Goal: Task Accomplishment & Management: Manage account settings

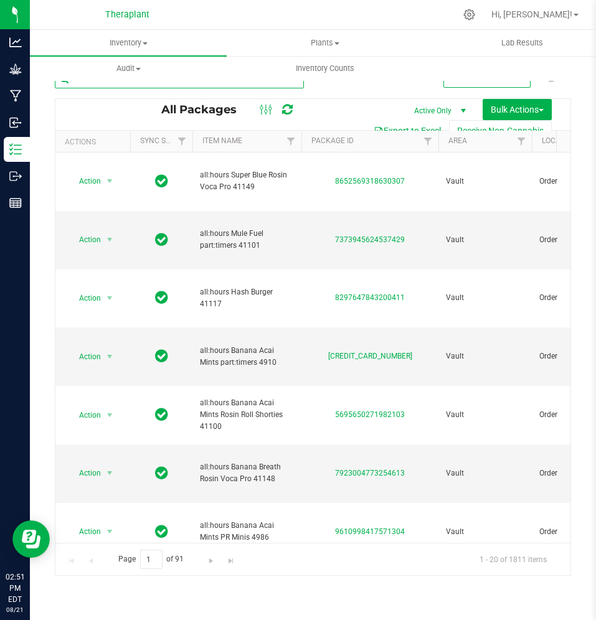
click at [110, 83] on input "text" at bounding box center [179, 79] width 249 height 19
click at [129, 83] on input "text" at bounding box center [179, 79] width 249 height 19
paste input "all:hours Banana Acai Mints part:timers 4910"
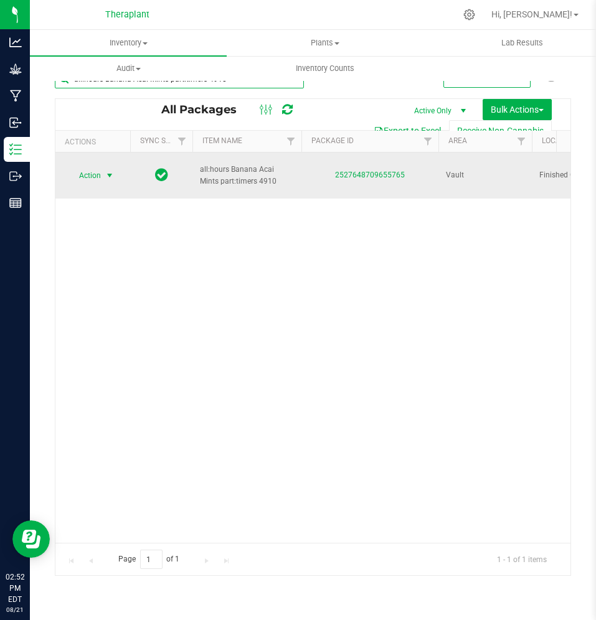
type input "all:hours Banana Acai Mints part:timers 4910"
click at [100, 167] on span "Action" at bounding box center [85, 175] width 34 height 17
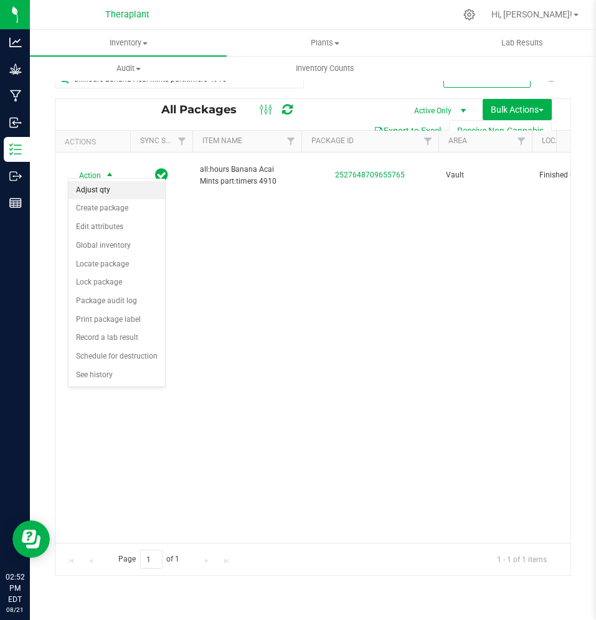
click at [101, 184] on li "Adjust qty" at bounding box center [116, 190] width 96 height 19
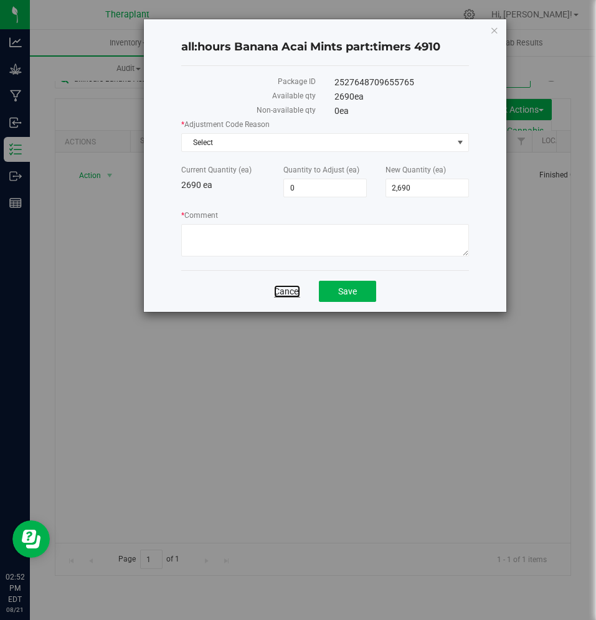
click at [284, 293] on link "Cancel" at bounding box center [287, 291] width 26 height 12
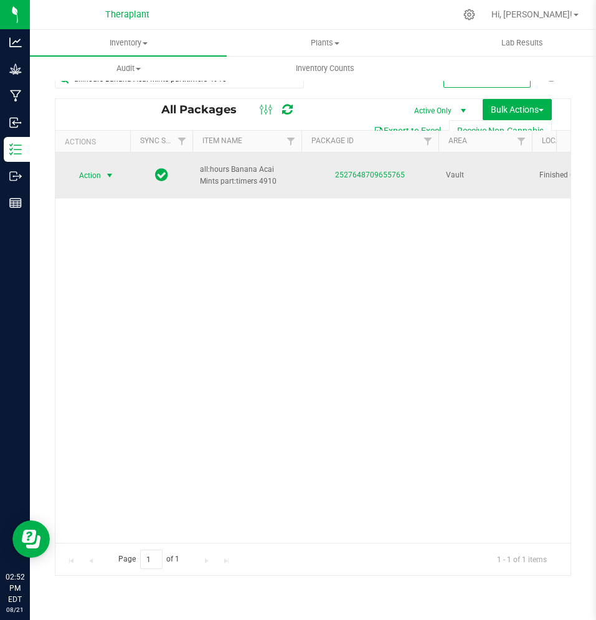
click at [75, 169] on span "Action" at bounding box center [85, 175] width 34 height 17
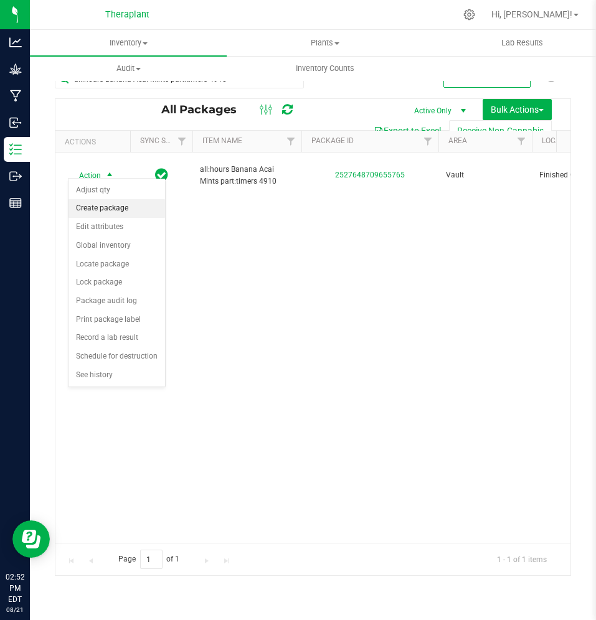
click at [121, 215] on li "Create package" at bounding box center [116, 208] width 96 height 19
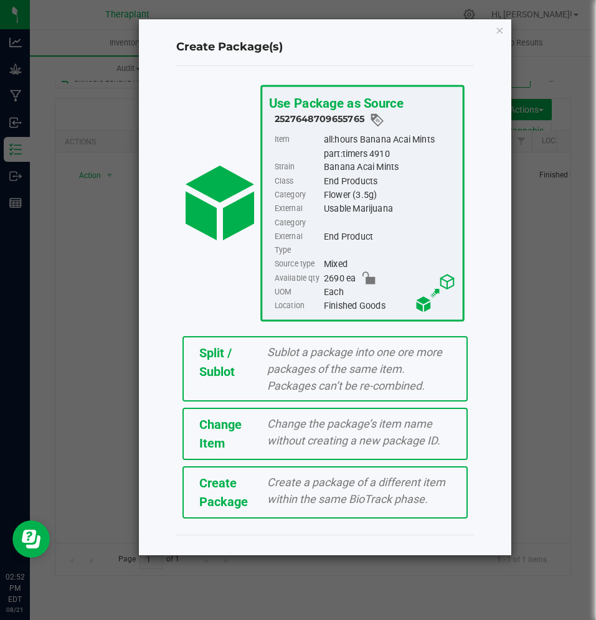
click at [281, 357] on span "Sublot a package into one ore more packages of the same item. Packages can’t be…" at bounding box center [354, 368] width 175 height 47
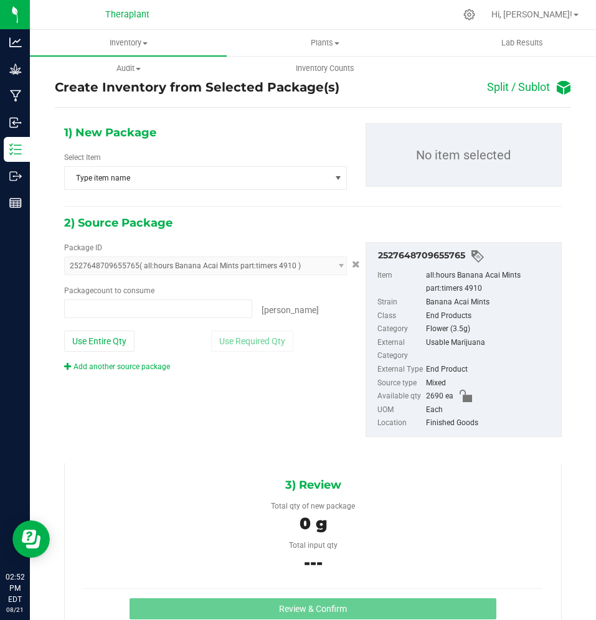
type input "0 ea"
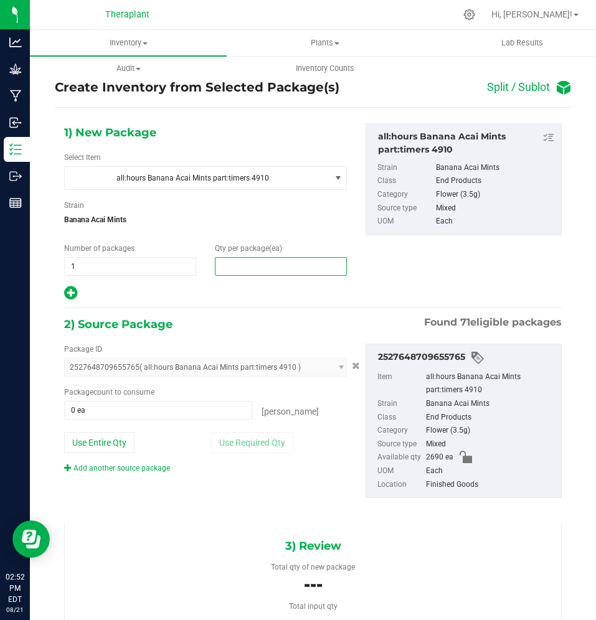
click at [238, 273] on span at bounding box center [281, 266] width 132 height 19
type input "9"
click at [82, 294] on div at bounding box center [205, 293] width 283 height 16
click at [69, 290] on icon at bounding box center [70, 293] width 13 height 16
type input "9"
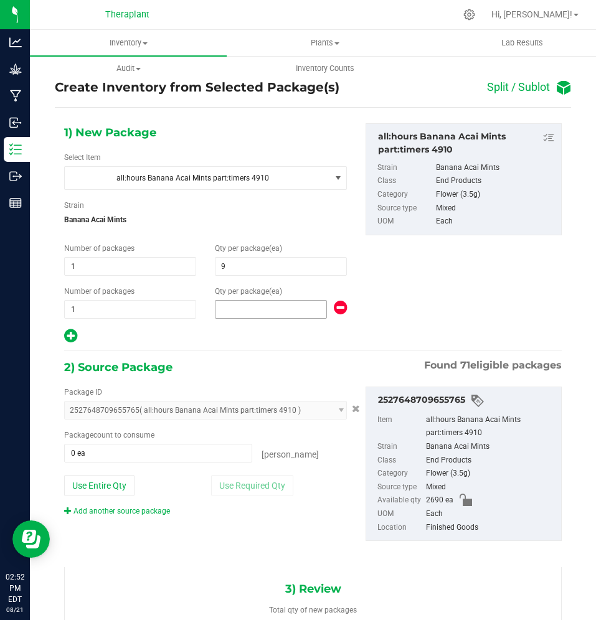
click at [256, 301] on span at bounding box center [271, 309] width 112 height 19
type input "1"
click at [488, 322] on div "1) New Package Select Item all:hours Banana Acai Mints part:timers 4910 all:hou…" at bounding box center [313, 233] width 516 height 221
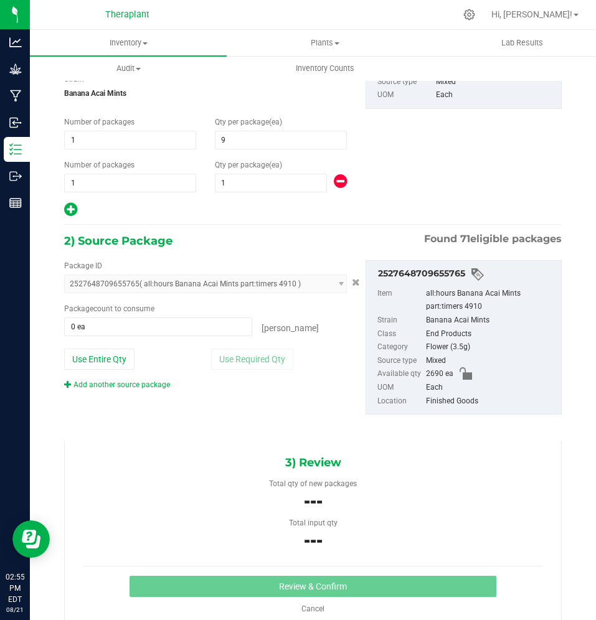
scroll to position [143, 0]
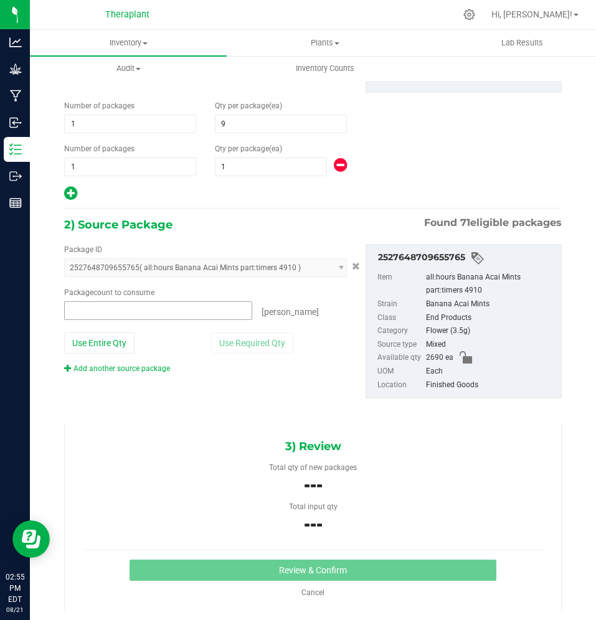
click at [184, 307] on span at bounding box center [158, 310] width 188 height 19
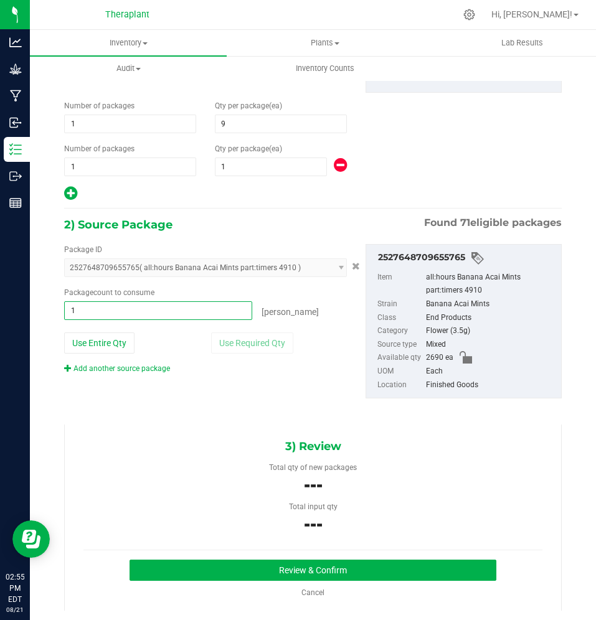
type input "10"
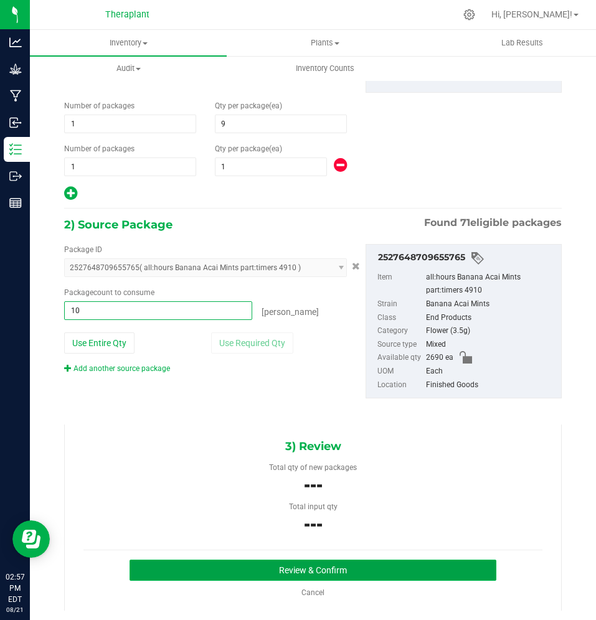
type input "10 ea"
click at [167, 565] on button "Review & Confirm" at bounding box center [312, 570] width 367 height 21
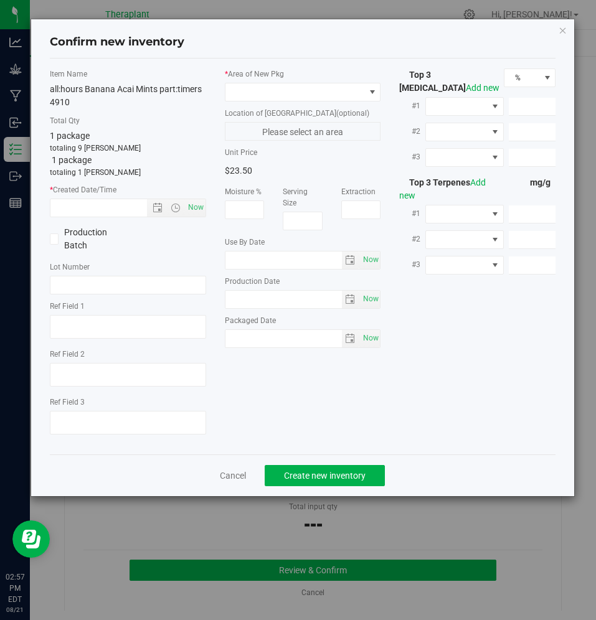
type textarea "AH (Sativa)"
type input "[DATE]"
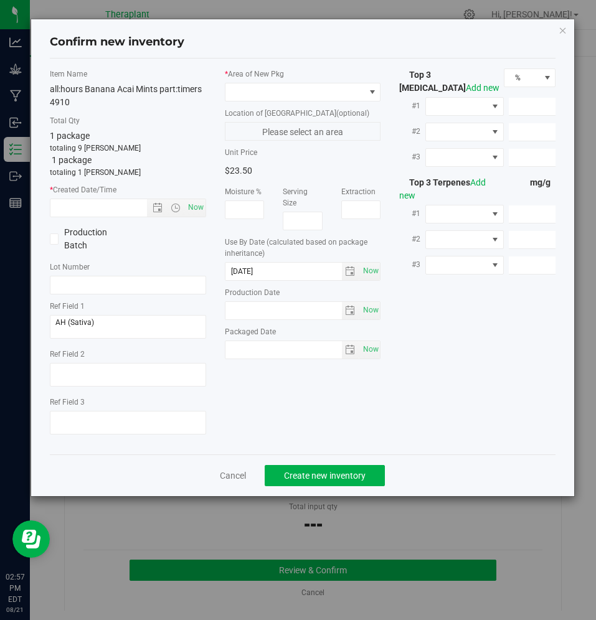
click at [215, 212] on div "Moisture %" at bounding box center [244, 202] width 59 height 33
click at [192, 197] on div "* Created Date/Time Now" at bounding box center [128, 200] width 156 height 33
click at [194, 205] on span "Now" at bounding box center [195, 208] width 21 height 18
type input "[DATE] 2:57 PM"
click at [291, 88] on span at bounding box center [294, 91] width 139 height 17
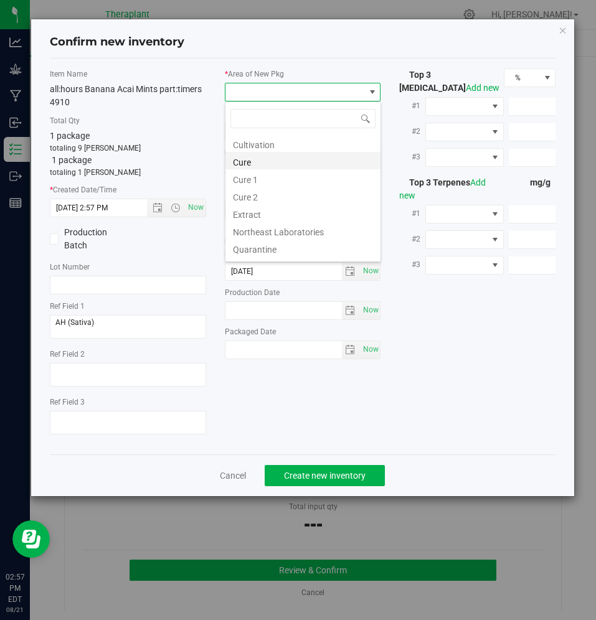
scroll to position [154, 0]
click at [274, 179] on li "Vault" at bounding box center [302, 180] width 155 height 17
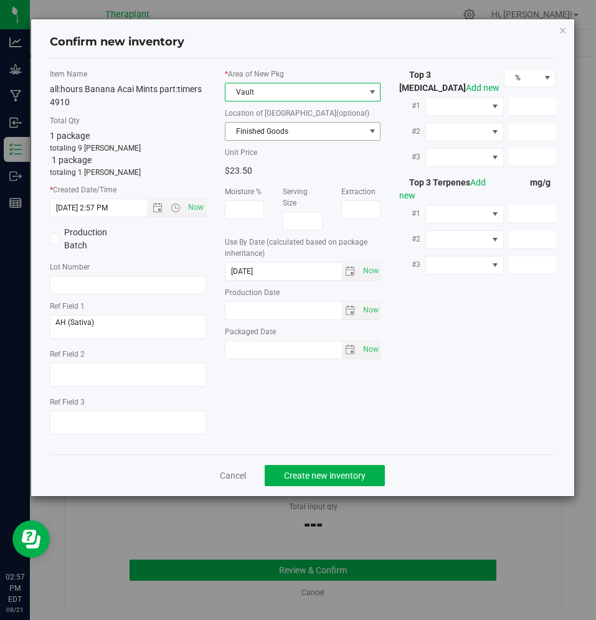
click at [252, 136] on span "Finished Goods" at bounding box center [294, 131] width 139 height 17
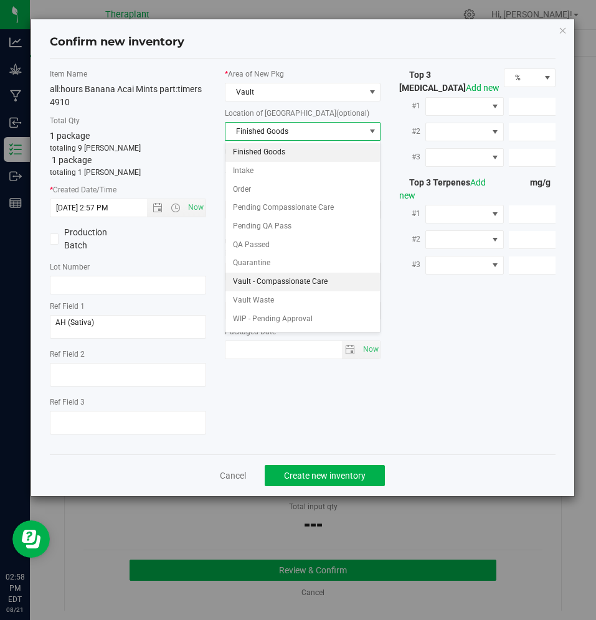
click at [276, 279] on li "Vault - Compassionate Care" at bounding box center [302, 282] width 155 height 19
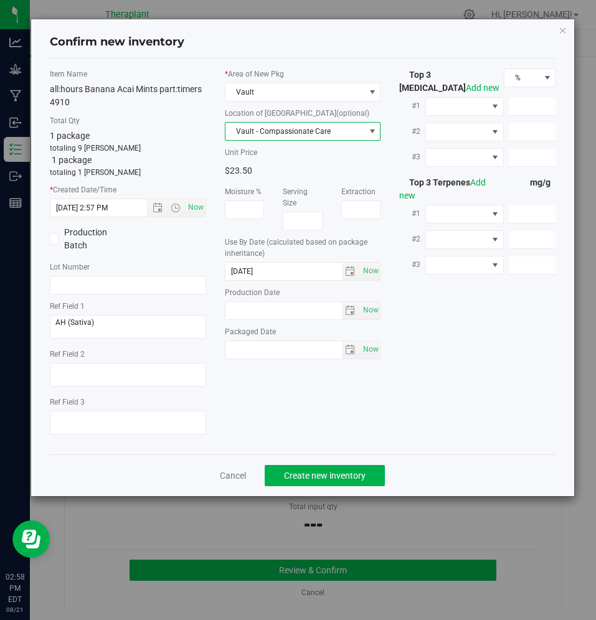
click at [319, 130] on span "Vault - Compassionate Care" at bounding box center [294, 131] width 139 height 17
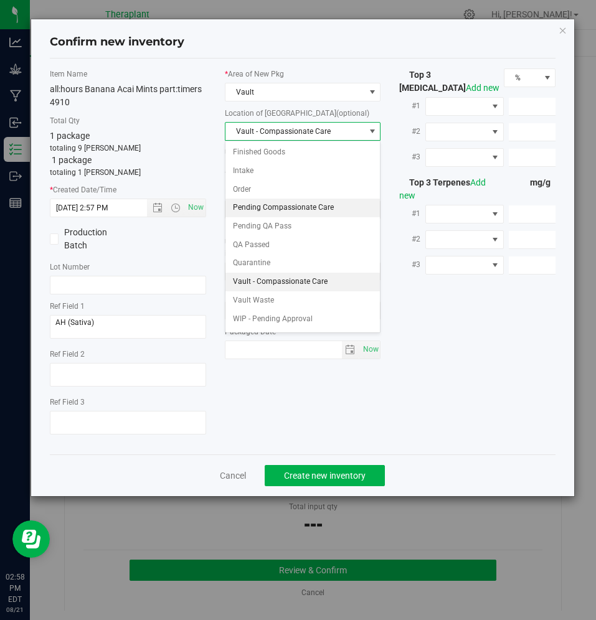
click at [317, 205] on li "Pending Compassionate Care" at bounding box center [302, 208] width 155 height 19
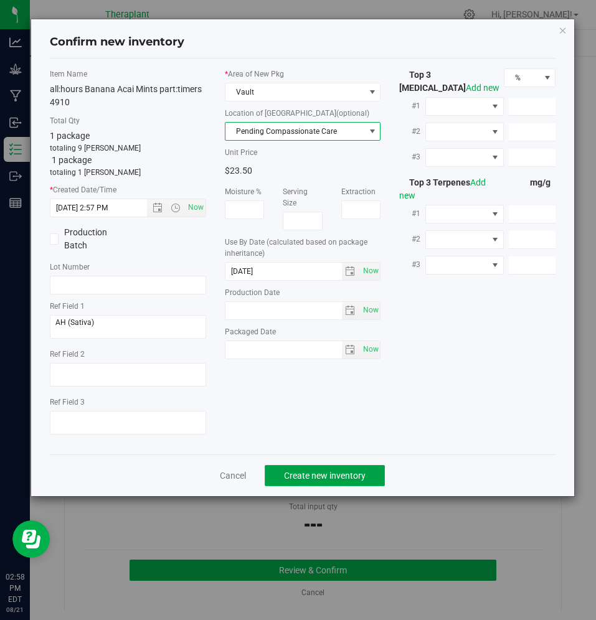
click at [311, 466] on button "Create new inventory" at bounding box center [325, 475] width 120 height 21
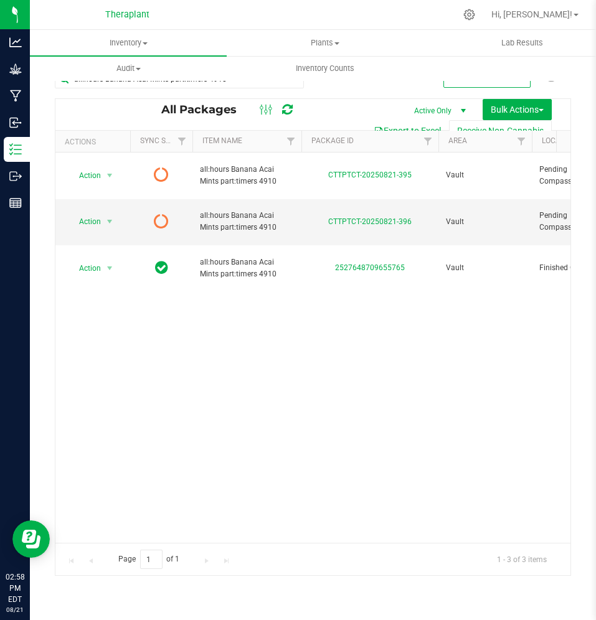
click at [289, 111] on icon at bounding box center [287, 109] width 11 height 12
click at [87, 213] on span "Action" at bounding box center [85, 221] width 34 height 17
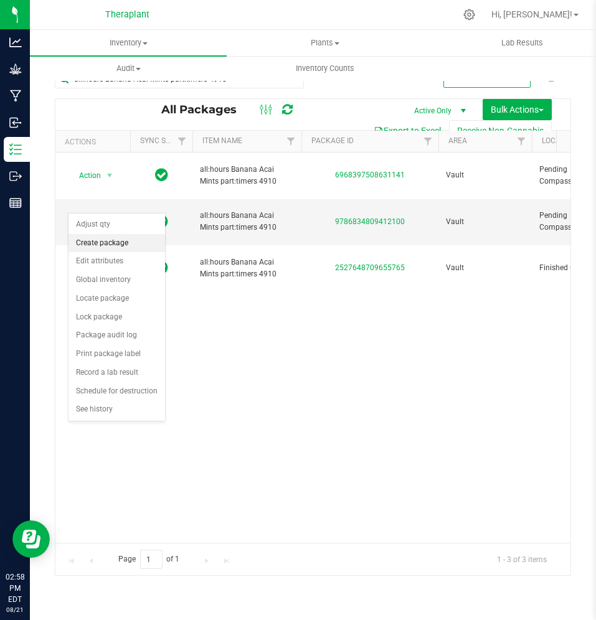
click at [101, 241] on li "Create package" at bounding box center [116, 243] width 96 height 19
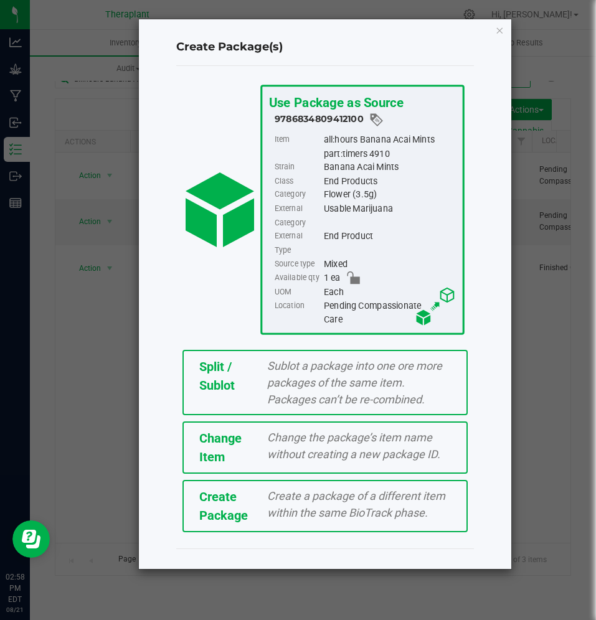
click at [268, 443] on span "Change the package’s item name without creating a new package ID." at bounding box center [353, 446] width 173 height 30
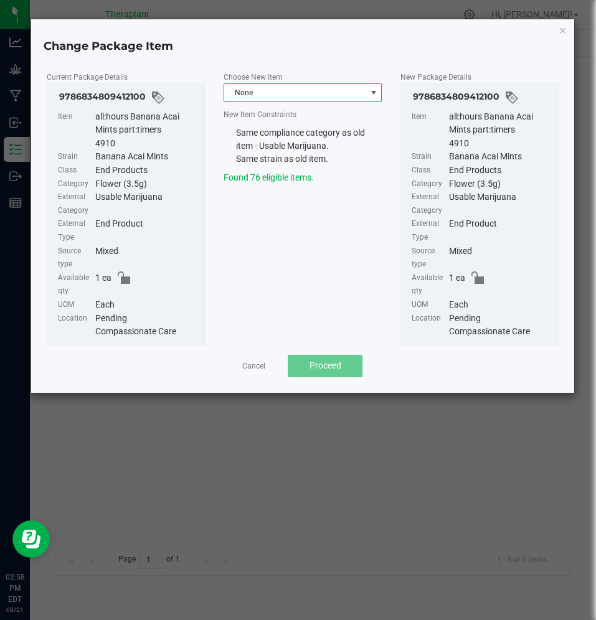
click at [263, 95] on span "None" at bounding box center [294, 92] width 141 height 17
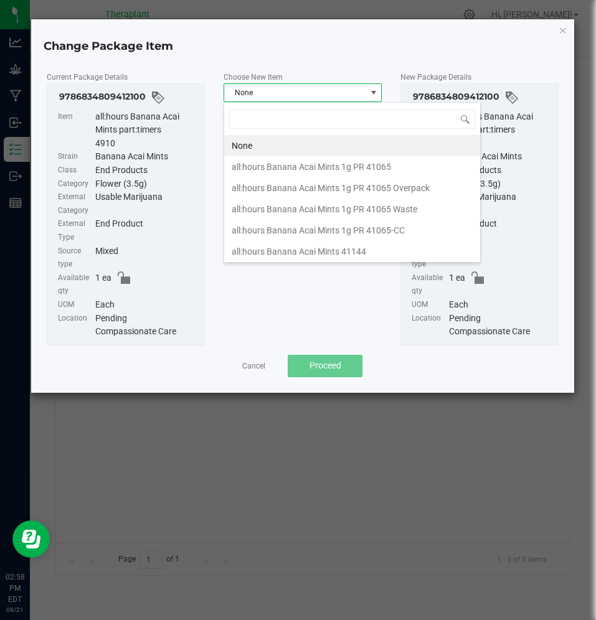
scroll to position [19, 159]
type input "4910"
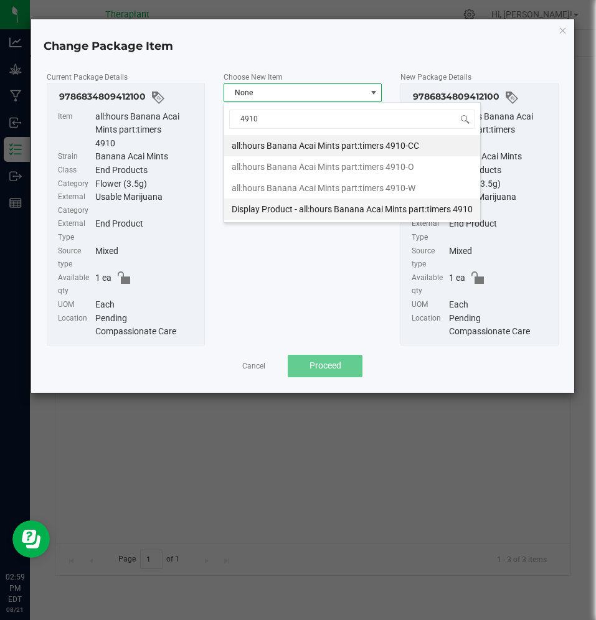
click at [295, 204] on li "Display Product - all:hours Banana Acai Mints part:timers 4910" at bounding box center [352, 209] width 256 height 21
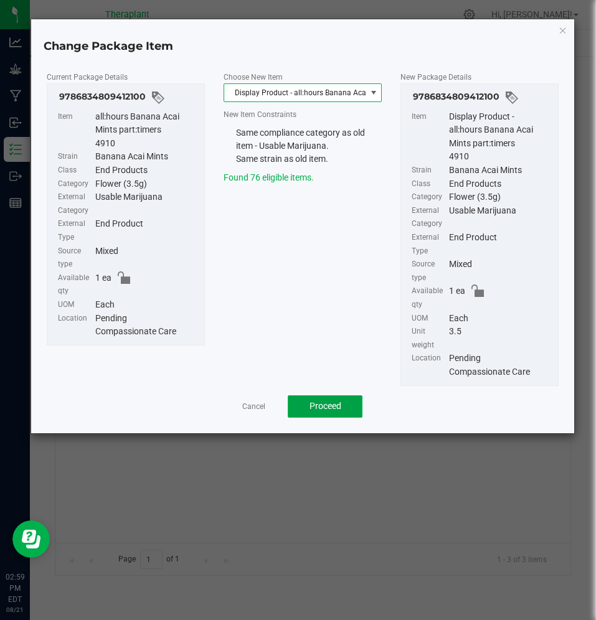
click at [326, 405] on span "Proceed" at bounding box center [325, 406] width 32 height 10
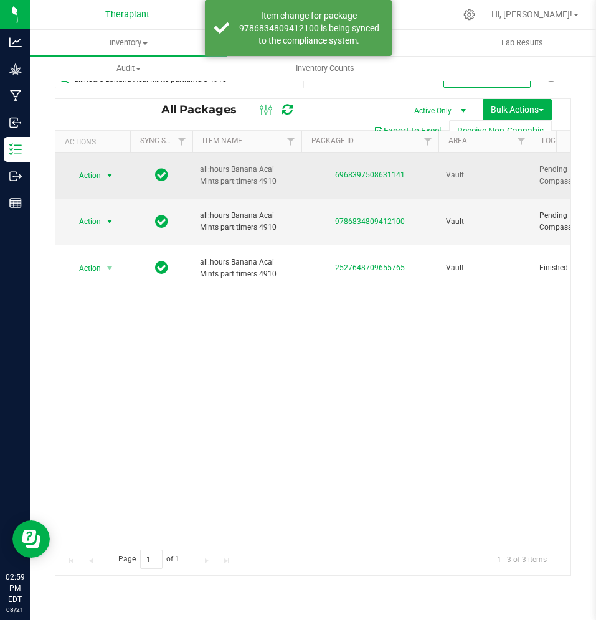
click at [86, 167] on span "Action" at bounding box center [85, 175] width 34 height 17
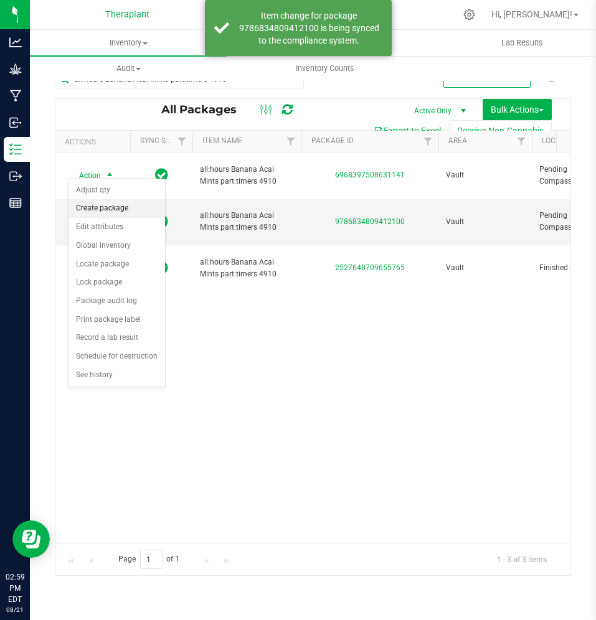
click at [110, 210] on li "Create package" at bounding box center [116, 208] width 96 height 19
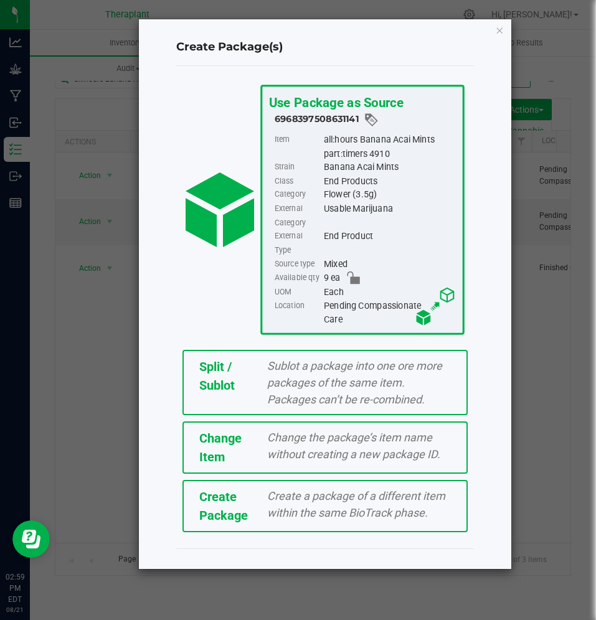
click at [246, 439] on div "Change Item" at bounding box center [224, 447] width 68 height 37
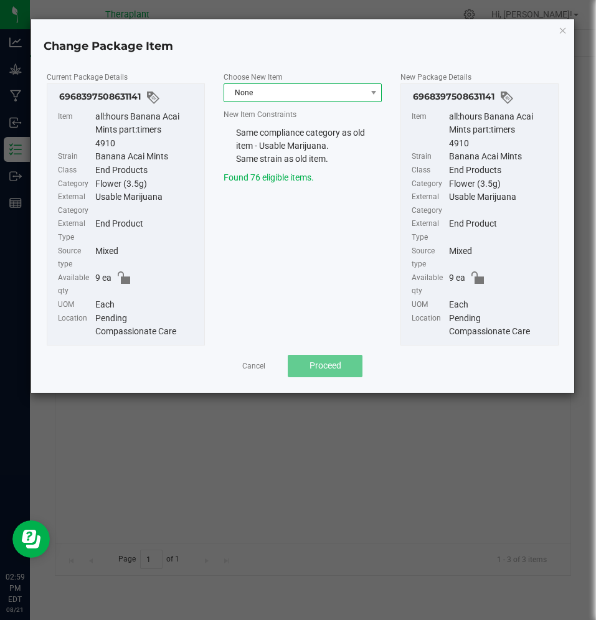
click at [315, 91] on span "None" at bounding box center [294, 92] width 141 height 17
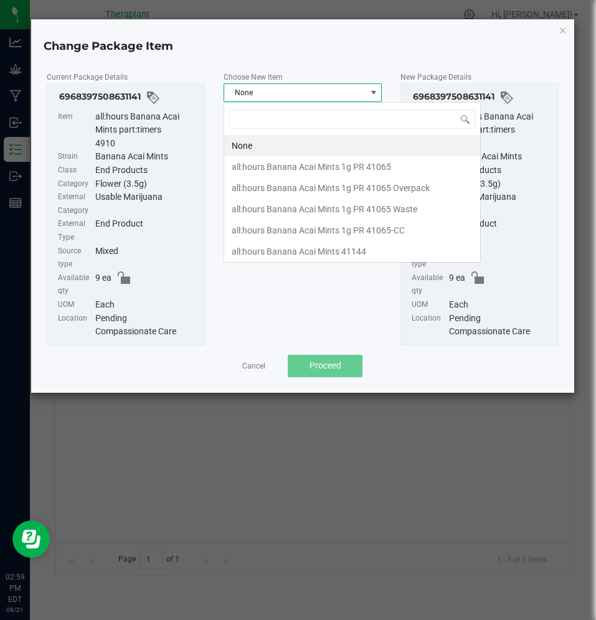
scroll to position [19, 159]
type input "4910"
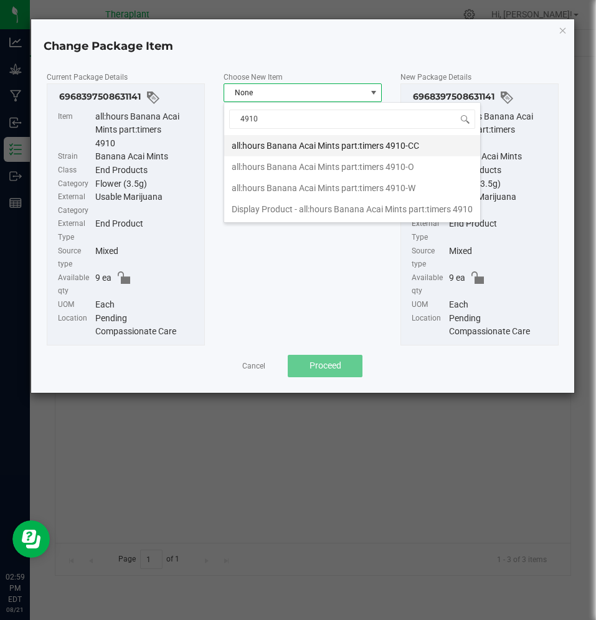
click at [337, 145] on li "all:hours Banana Acai Mints part:timers 4910-CC" at bounding box center [352, 145] width 256 height 21
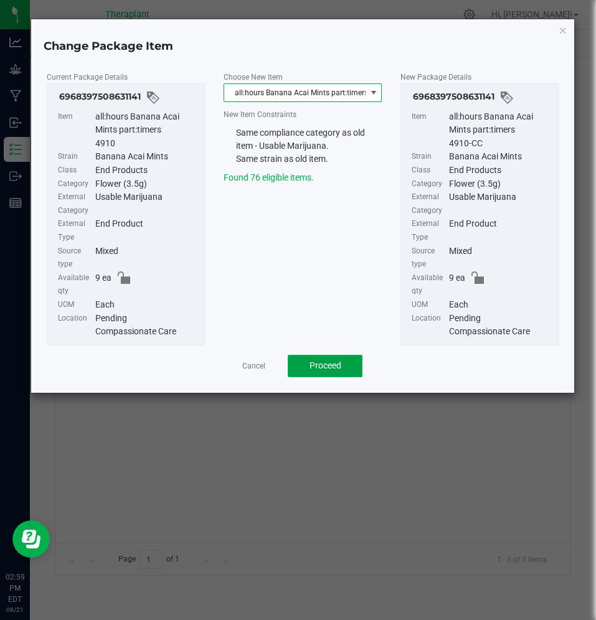
click at [317, 362] on span "Proceed" at bounding box center [325, 365] width 32 height 10
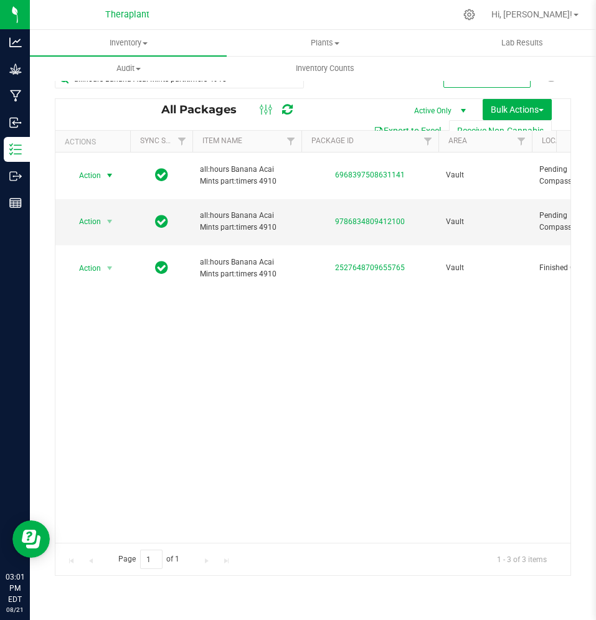
click at [283, 111] on icon at bounding box center [287, 109] width 11 height 12
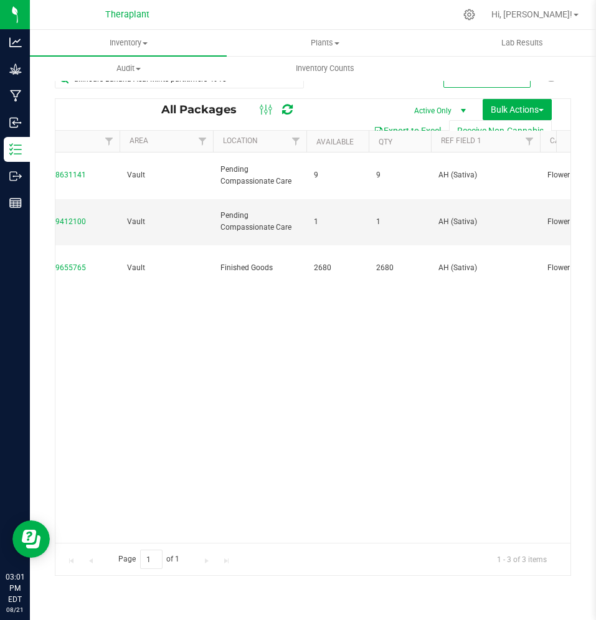
scroll to position [0, 364]
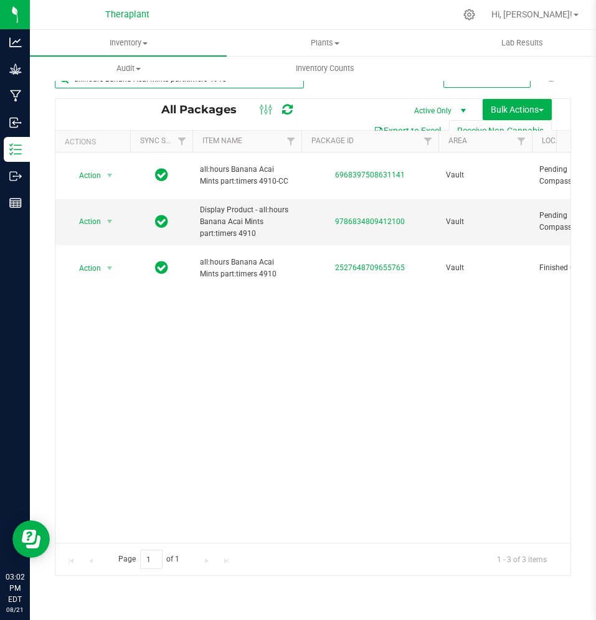
click at [186, 88] on input "all:hours Banana Acai Mints part:timers 4910" at bounding box center [179, 79] width 249 height 19
click at [232, 86] on input "all:hours Banana Acai Mints part:timers 4910" at bounding box center [179, 79] width 249 height 19
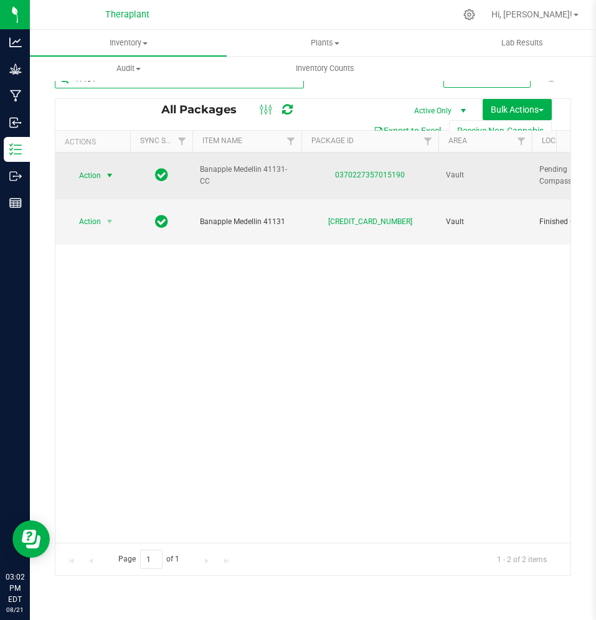
type input "41131"
click at [91, 174] on span "Action" at bounding box center [85, 175] width 34 height 17
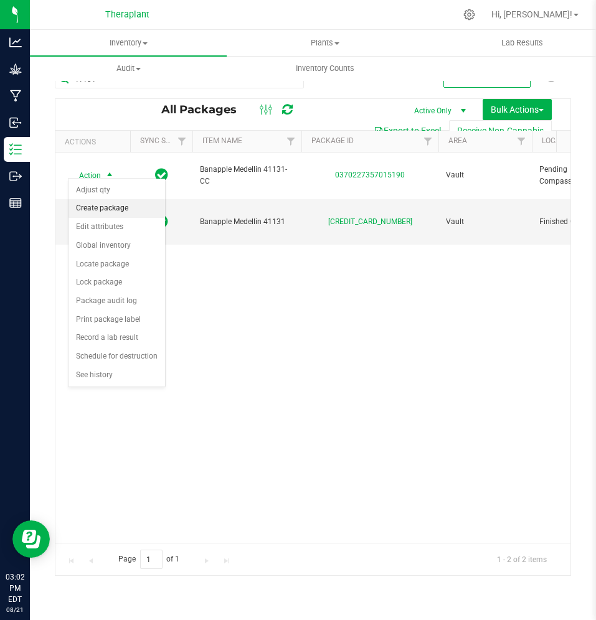
click at [108, 208] on li "Create package" at bounding box center [116, 208] width 96 height 19
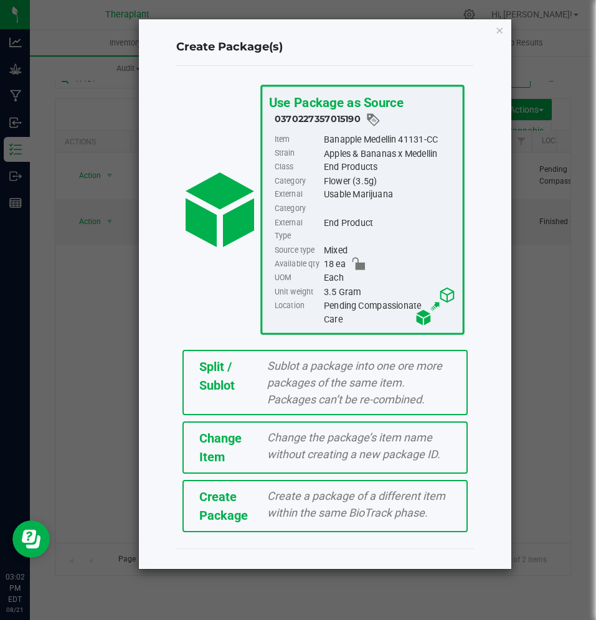
click at [235, 357] on div "Split / Sublot" at bounding box center [224, 375] width 68 height 37
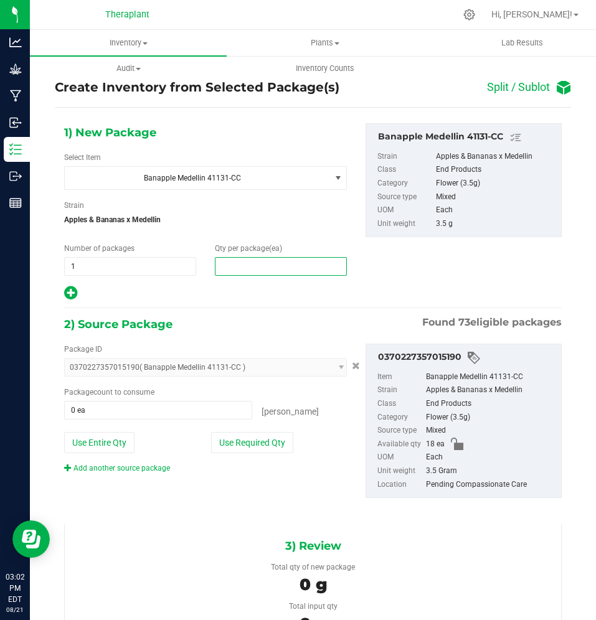
click at [227, 260] on span at bounding box center [281, 266] width 132 height 19
type input "1"
click at [226, 281] on div "1) New Package Select Item Banapple Medellin 41131-CC Banapple Medellin 41131-C…" at bounding box center [205, 212] width 301 height 178
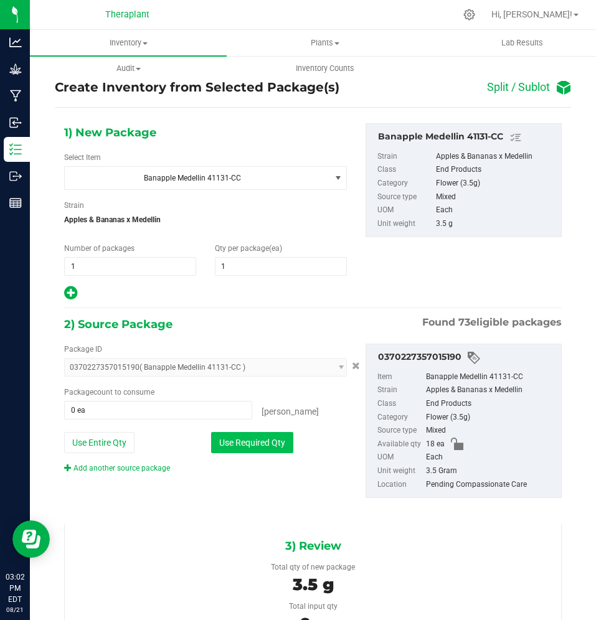
click at [255, 439] on button "Use Required Qty" at bounding box center [252, 442] width 82 height 21
type input "1 ea"
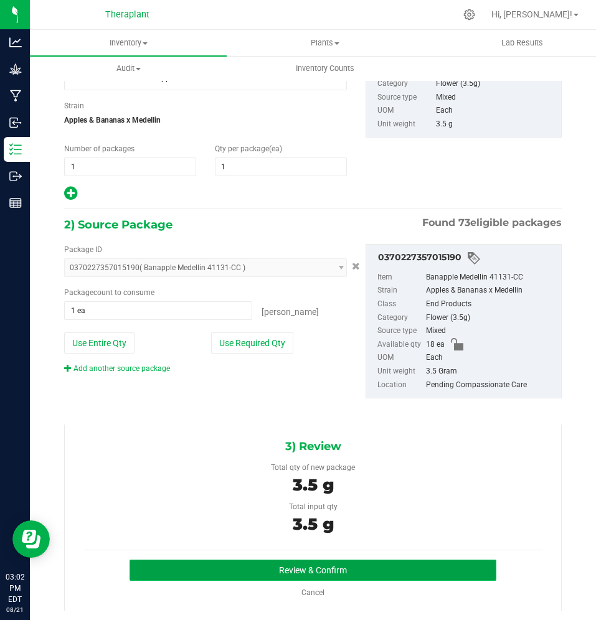
click at [288, 565] on button "Review & Confirm" at bounding box center [312, 570] width 367 height 21
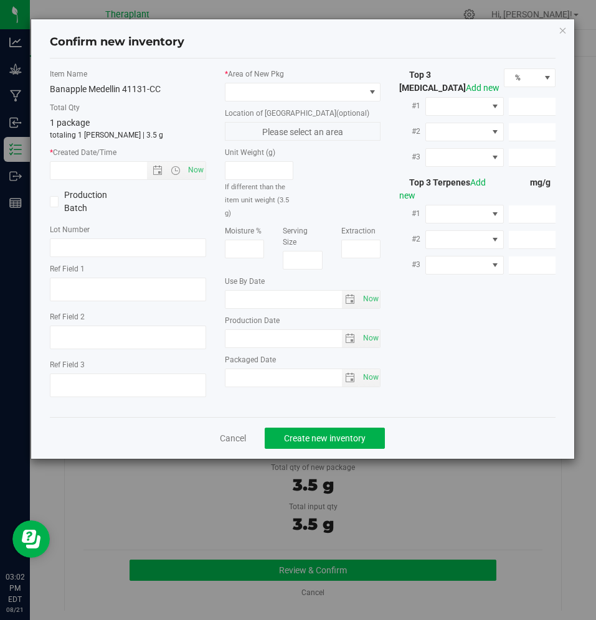
type input "[DATE]"
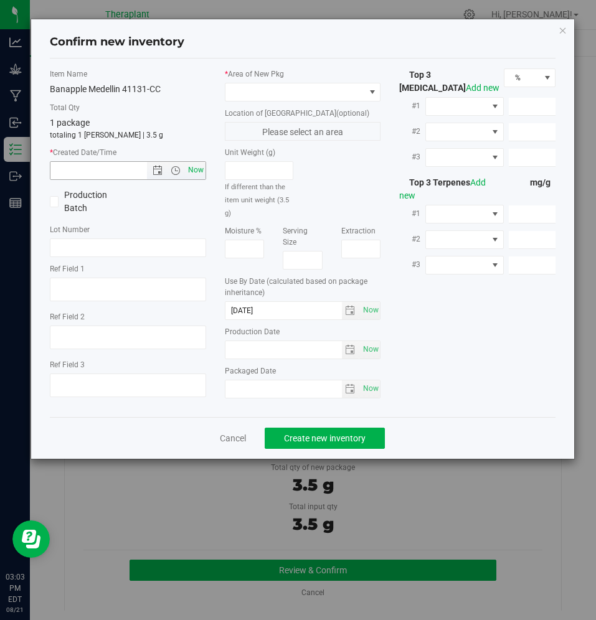
click at [199, 166] on span "Now" at bounding box center [195, 170] width 21 height 18
type input "[DATE] 3:03 PM"
click at [260, 91] on span at bounding box center [294, 91] width 139 height 17
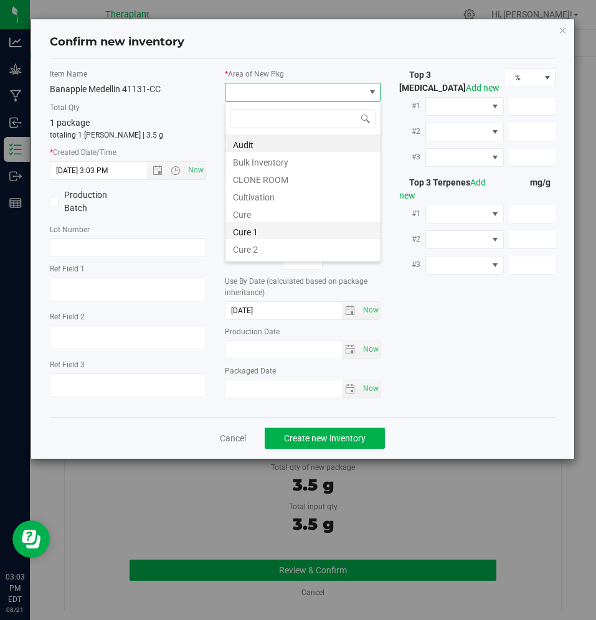
scroll to position [154, 0]
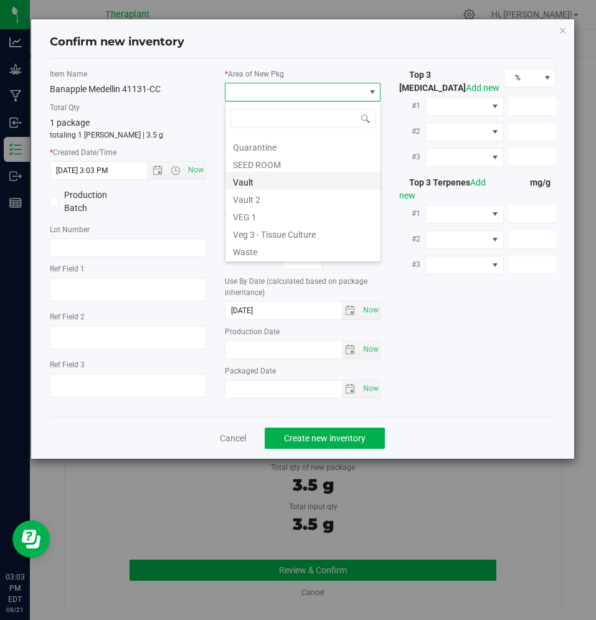
click at [273, 186] on li "Vault" at bounding box center [302, 180] width 155 height 17
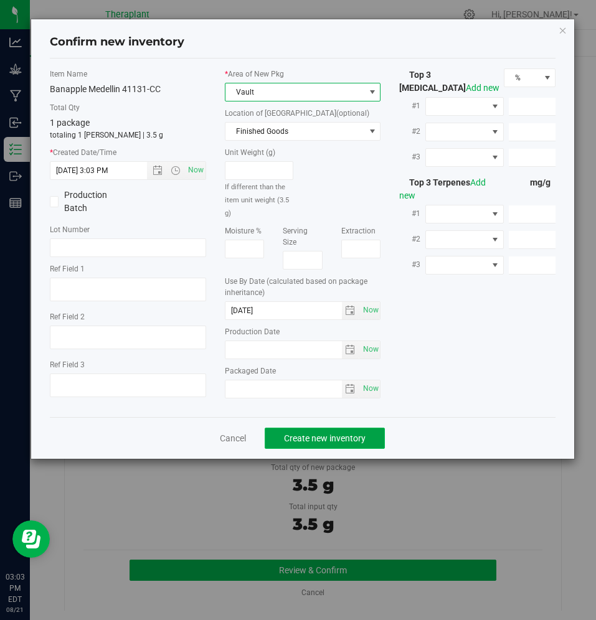
click at [289, 446] on button "Create new inventory" at bounding box center [325, 438] width 120 height 21
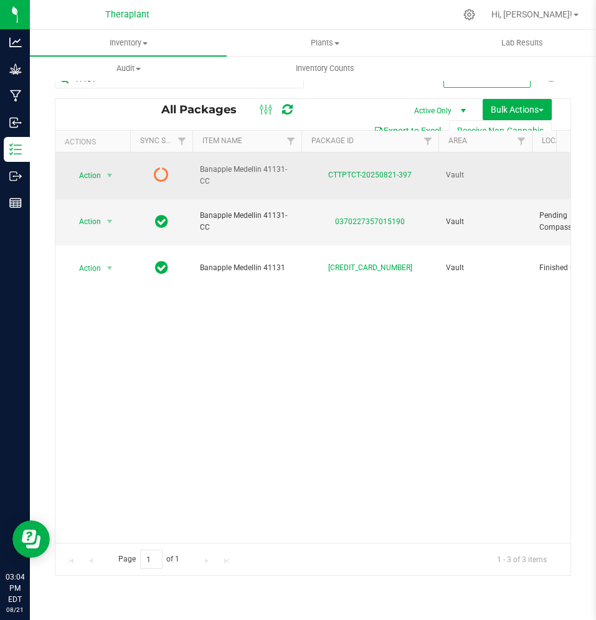
drag, startPoint x: 222, startPoint y: 172, endPoint x: 186, endPoint y: 156, distance: 39.0
copy tr "Banapple Medellin 41131-CC"
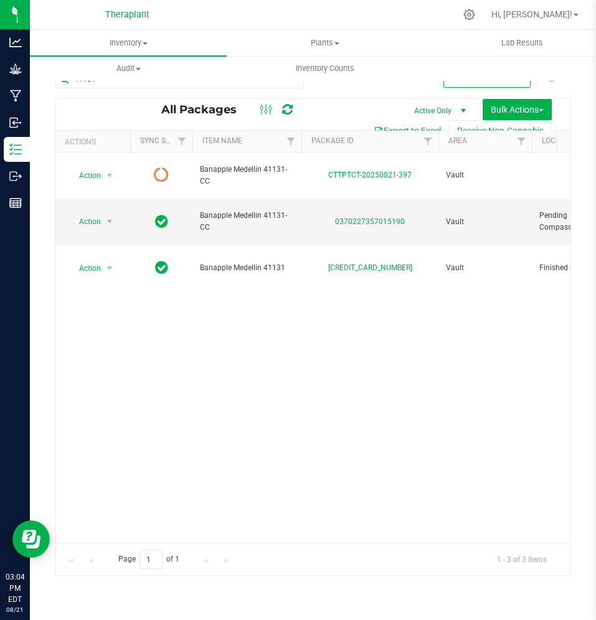
click at [289, 115] on icon at bounding box center [287, 109] width 11 height 12
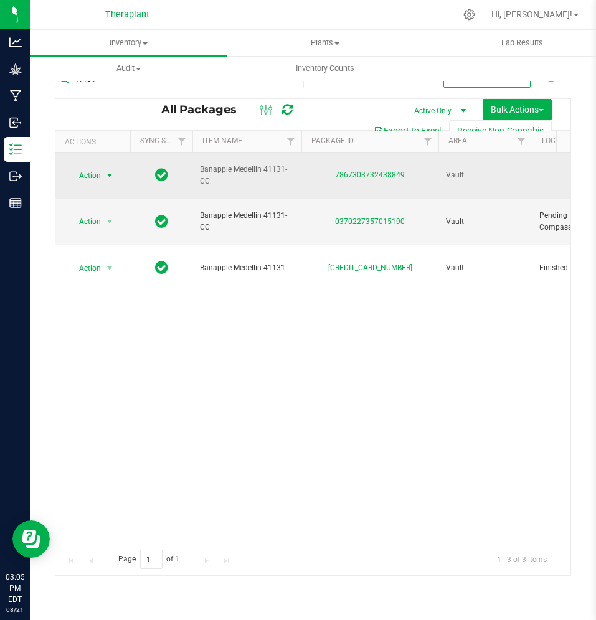
click at [106, 171] on span "select" at bounding box center [110, 176] width 10 height 10
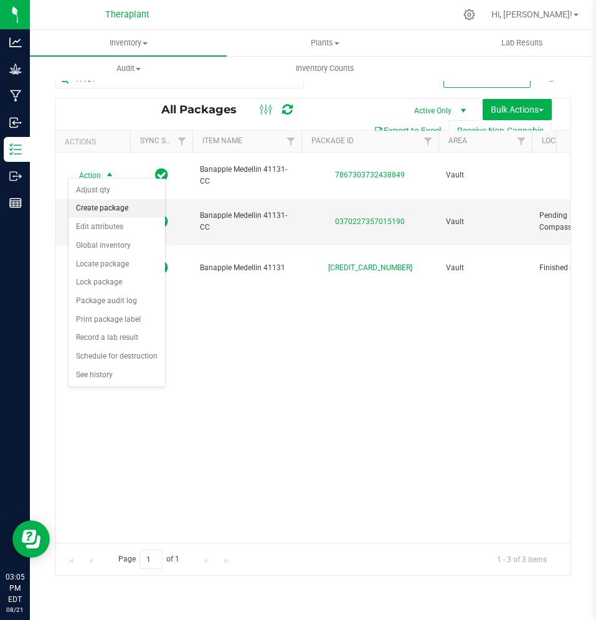
click at [95, 211] on li "Create package" at bounding box center [116, 208] width 96 height 19
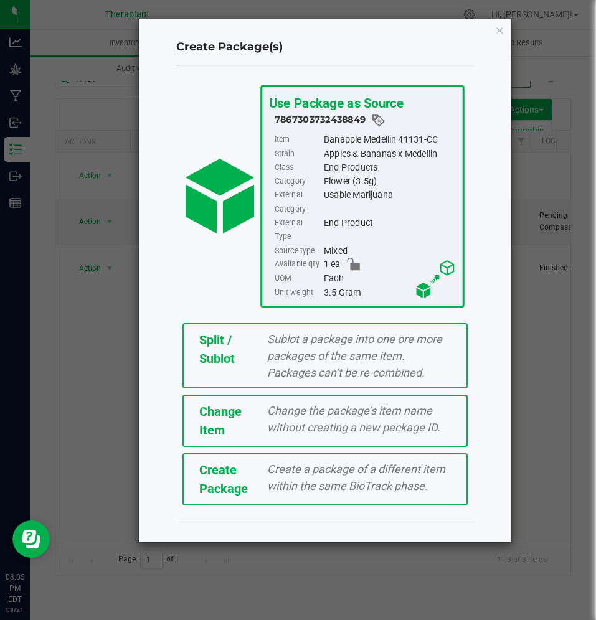
click at [258, 424] on div "Change Item Change the package’s item name without creating a new package ID." at bounding box center [324, 421] width 285 height 52
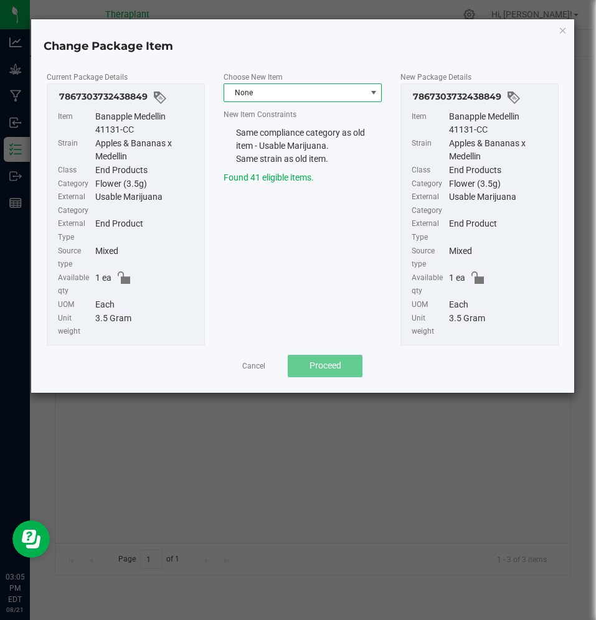
click at [279, 98] on span "None" at bounding box center [294, 92] width 141 height 17
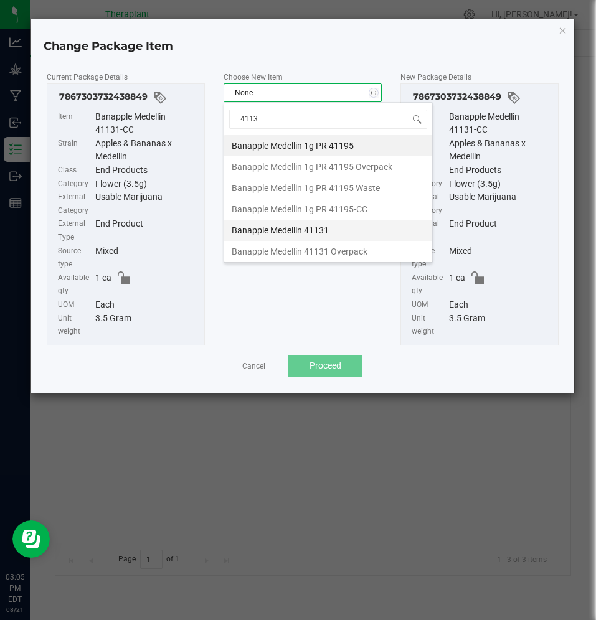
type input "41131"
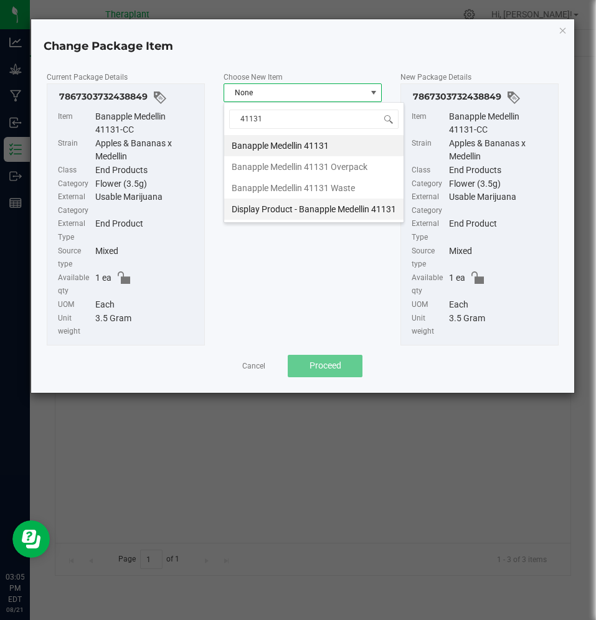
click at [330, 201] on li "Display Product - Banapple Medellin 41131" at bounding box center [313, 209] width 179 height 21
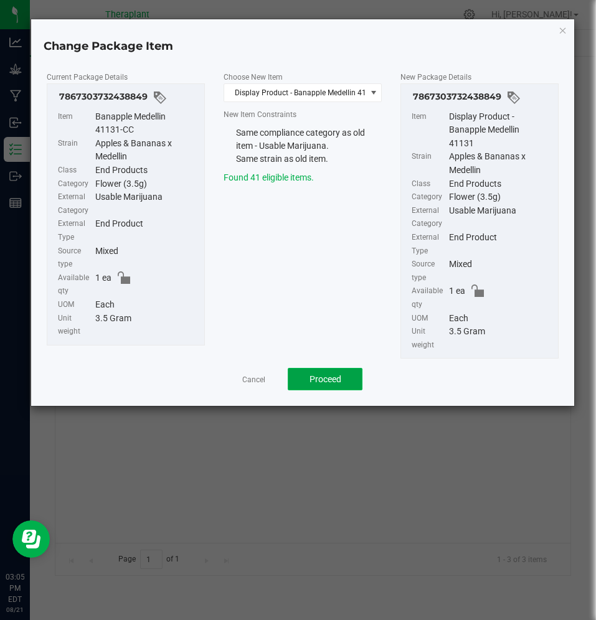
click at [318, 375] on span "Proceed" at bounding box center [325, 379] width 32 height 10
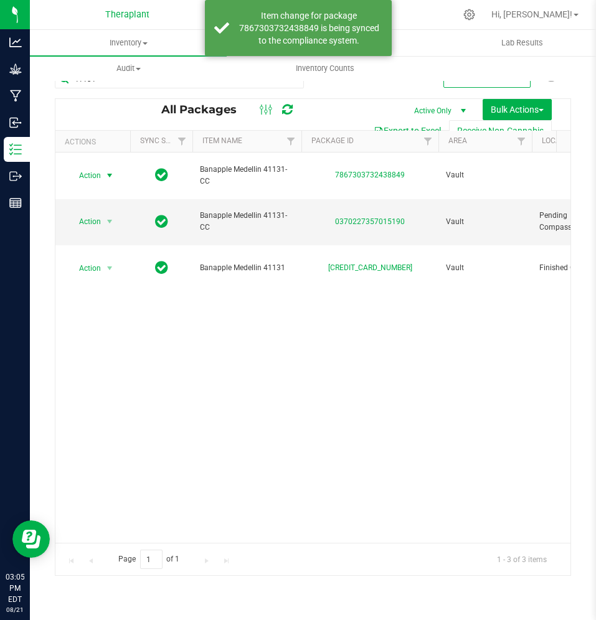
click at [286, 108] on icon at bounding box center [287, 109] width 11 height 12
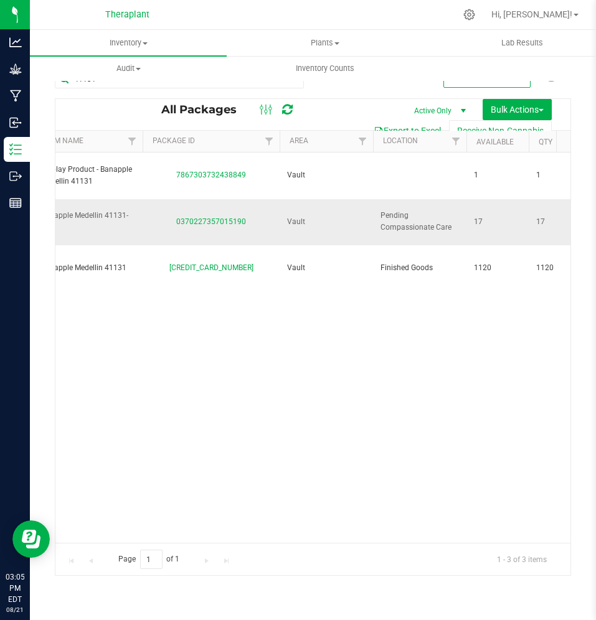
scroll to position [0, 390]
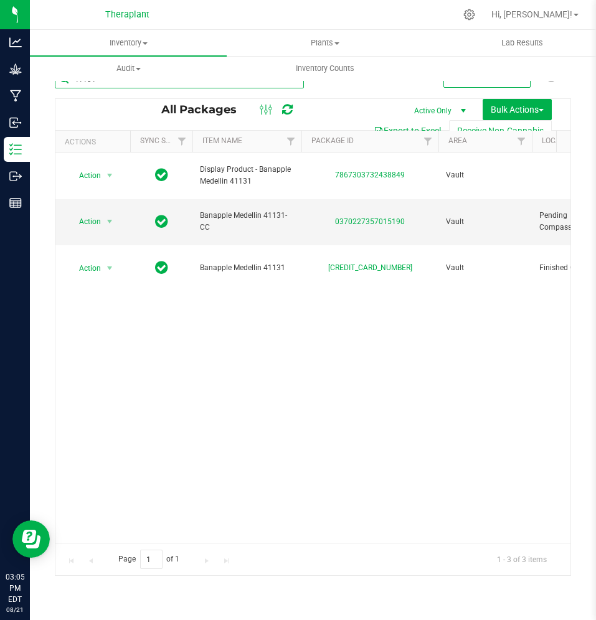
click at [121, 86] on input "41131" at bounding box center [179, 79] width 249 height 19
paste input "Gas Face 41155"
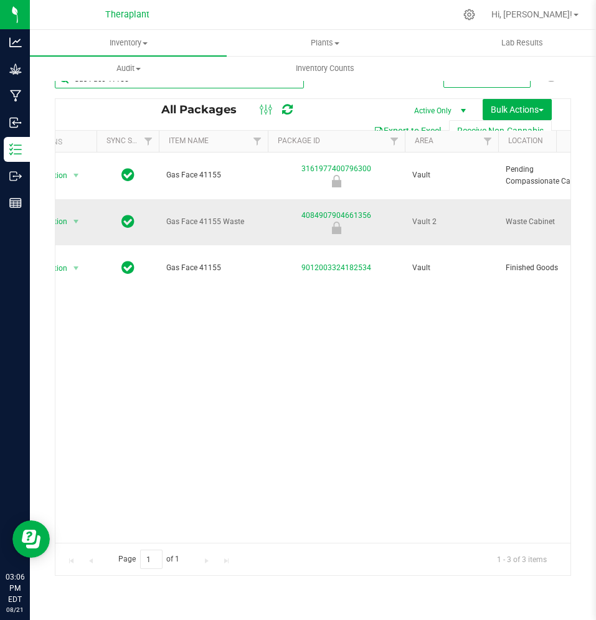
scroll to position [0, 146]
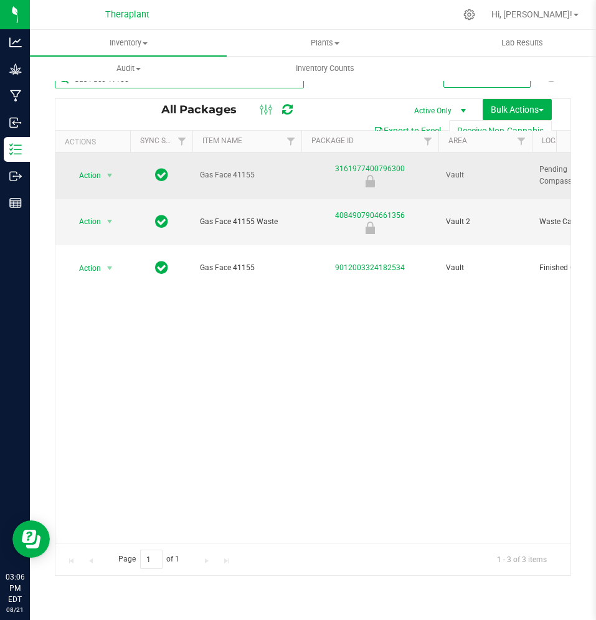
type input "Gas Face 41155"
drag, startPoint x: 251, startPoint y: 166, endPoint x: 171, endPoint y: 172, distance: 79.9
click at [263, 185] on td "Gas Face 41155" at bounding box center [246, 175] width 109 height 47
drag, startPoint x: 253, startPoint y: 166, endPoint x: 193, endPoint y: 172, distance: 60.8
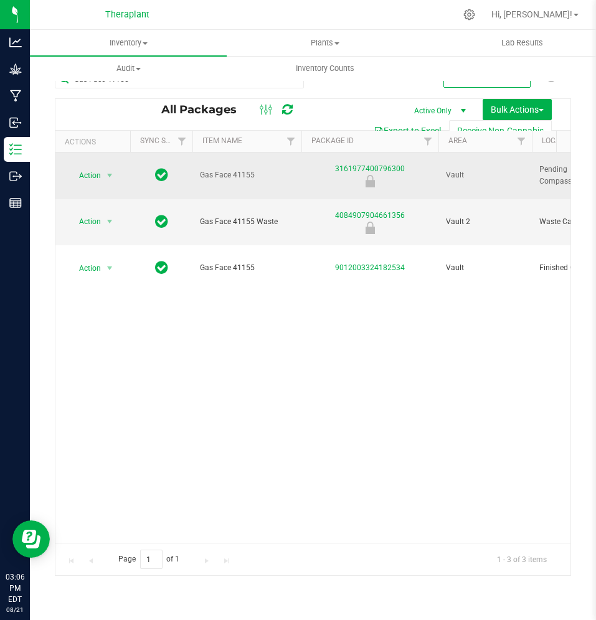
click at [193, 172] on td "Gas Face 41155" at bounding box center [246, 175] width 109 height 47
copy span "Gas Face 41155"
click at [97, 169] on span "Action" at bounding box center [85, 175] width 34 height 17
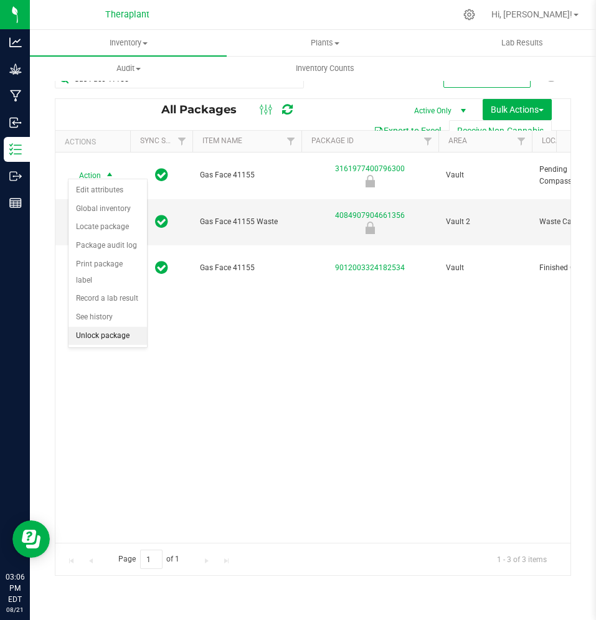
click at [97, 327] on li "Unlock package" at bounding box center [107, 336] width 78 height 19
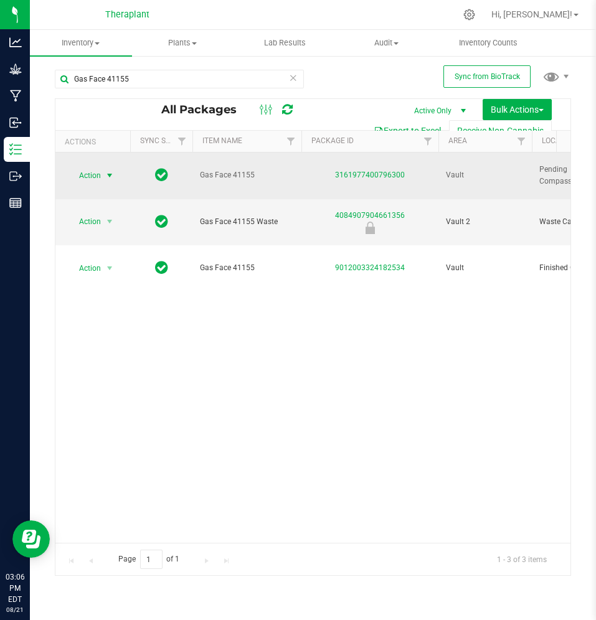
click at [90, 167] on span "Action" at bounding box center [85, 175] width 34 height 17
click at [103, 169] on span "select" at bounding box center [110, 175] width 16 height 17
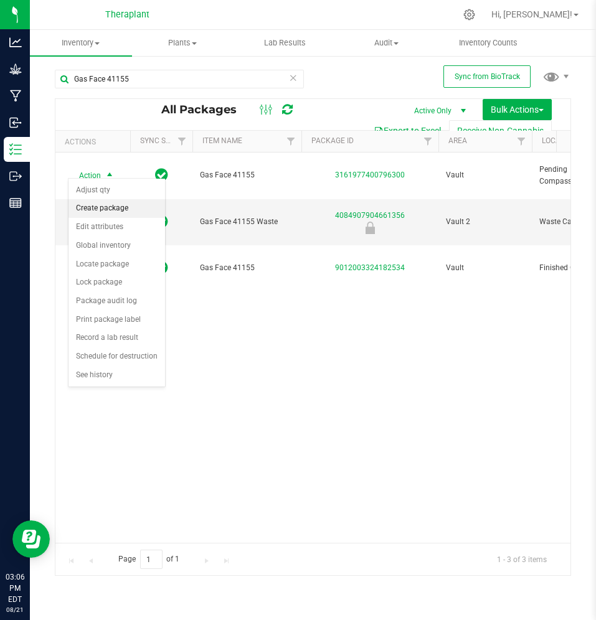
click at [105, 202] on li "Create package" at bounding box center [116, 208] width 96 height 19
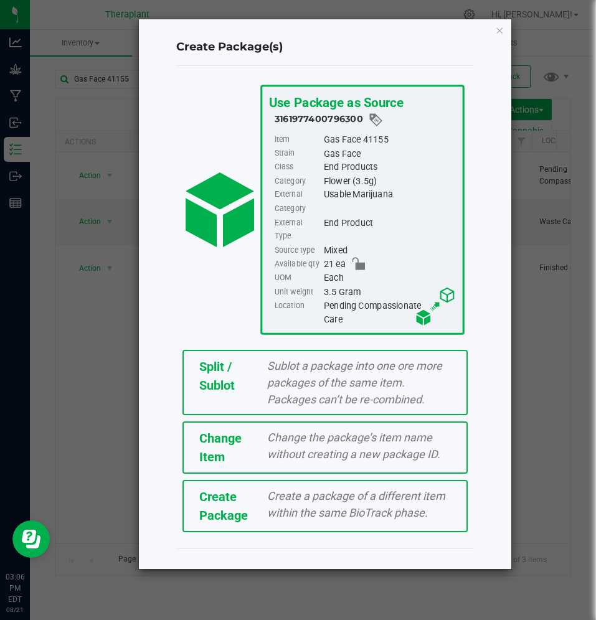
click at [268, 359] on span "Sublot a package into one ore more packages of the same item. Packages can’t be…" at bounding box center [354, 382] width 175 height 47
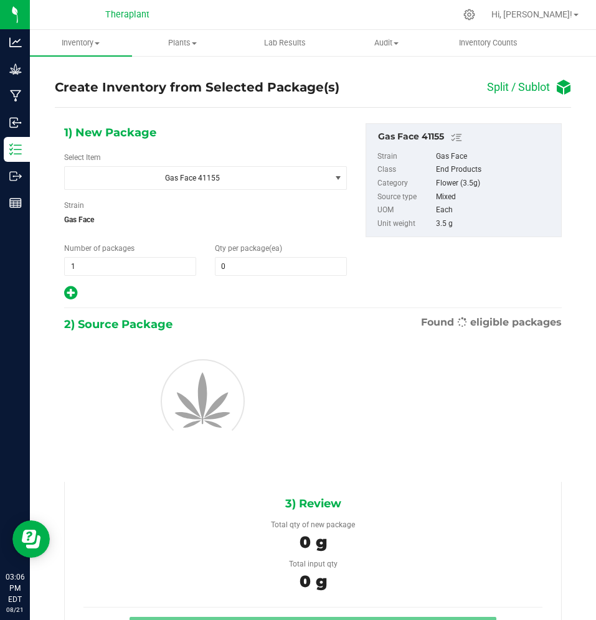
type input "0"
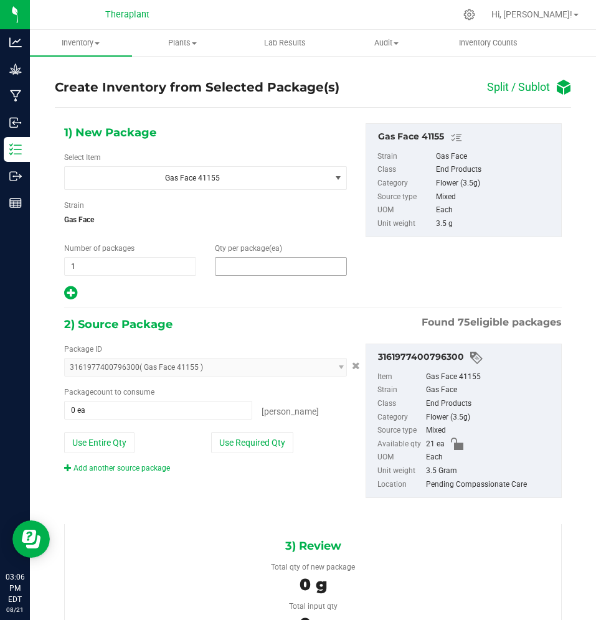
click at [220, 259] on span at bounding box center [281, 266] width 132 height 19
type input "1"
click at [227, 326] on div "2) Source Package Found 75 eligible packages" at bounding box center [312, 324] width 497 height 19
click at [217, 398] on div "Package count to consume 0 ea 0 [PERSON_NAME]" at bounding box center [205, 403] width 283 height 33
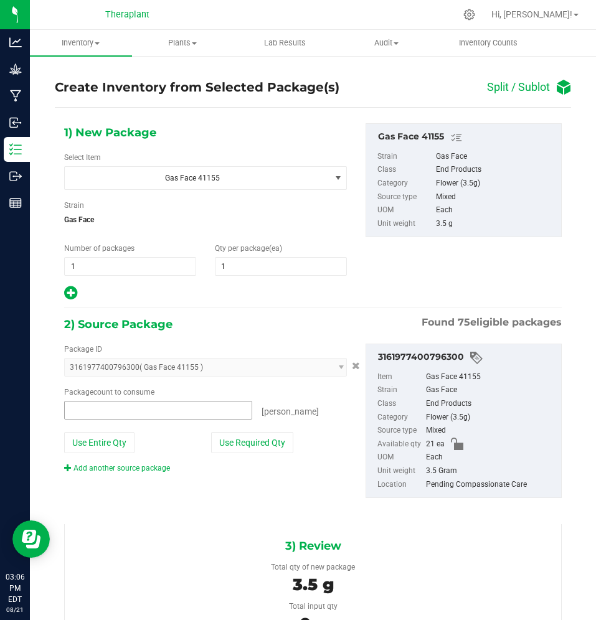
click at [215, 412] on span at bounding box center [158, 410] width 188 height 19
type input "1"
type input "1 ea"
click at [269, 388] on div "Package count to consume" at bounding box center [205, 392] width 283 height 11
click at [257, 444] on button "Use Required Qty" at bounding box center [252, 442] width 82 height 21
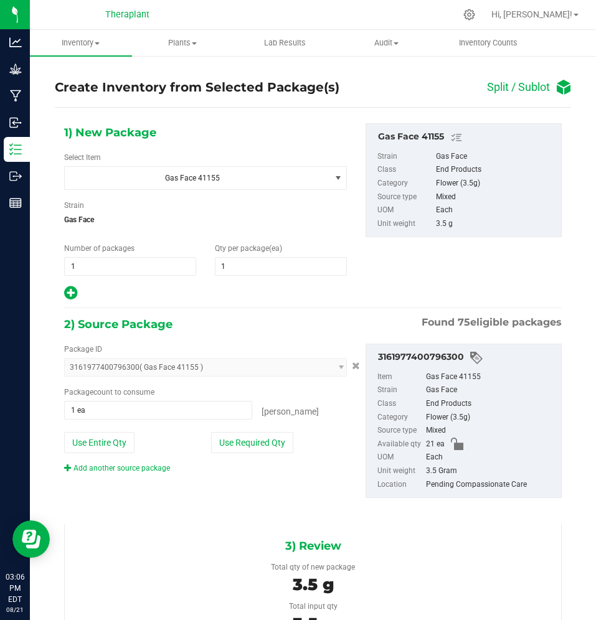
scroll to position [100, 0]
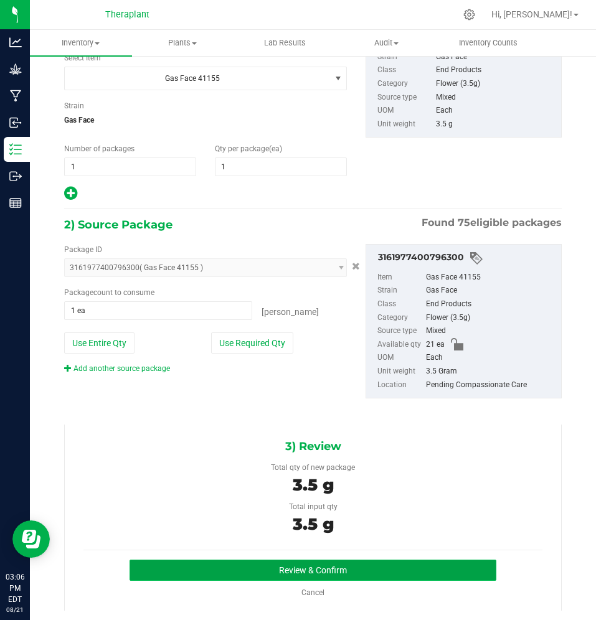
click at [280, 568] on button "Review & Confirm" at bounding box center [312, 570] width 367 height 21
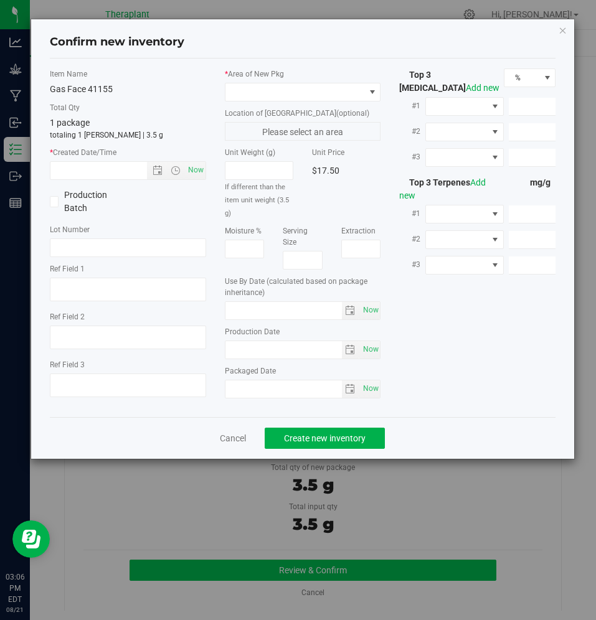
type input "[DATE]"
click at [195, 179] on span "Now" at bounding box center [195, 170] width 21 height 18
type input "[DATE] 3:07 PM"
click at [251, 91] on span at bounding box center [294, 91] width 139 height 17
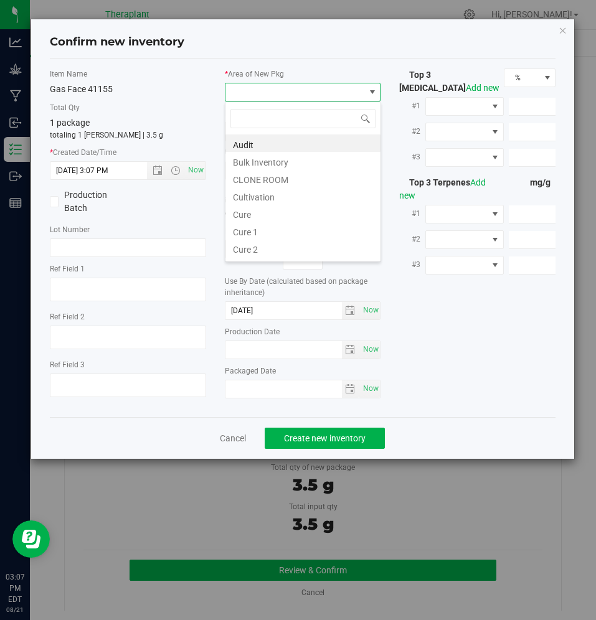
scroll to position [19, 156]
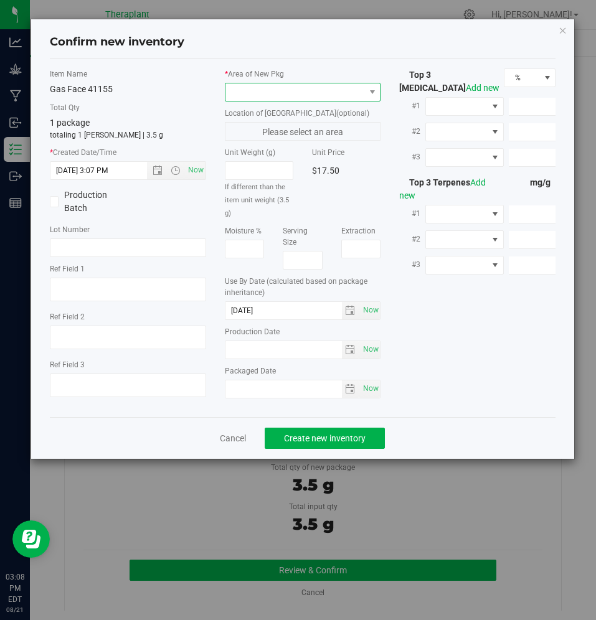
click at [291, 95] on span at bounding box center [294, 91] width 139 height 17
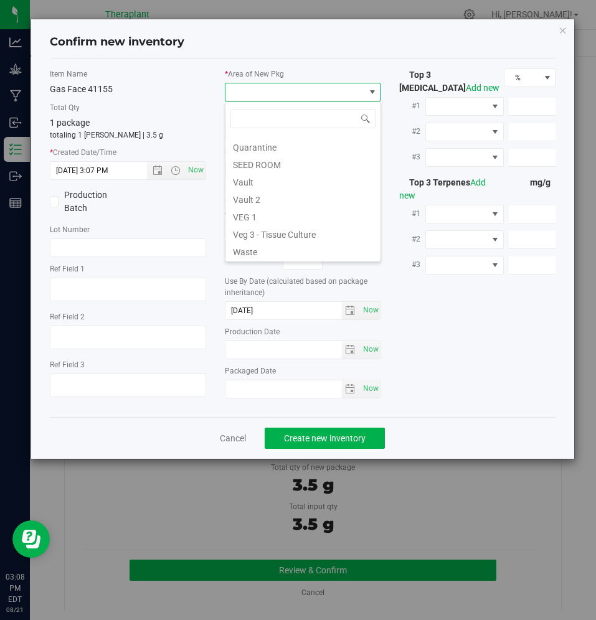
scroll to position [154, 0]
click at [253, 187] on li "Vault" at bounding box center [302, 180] width 155 height 17
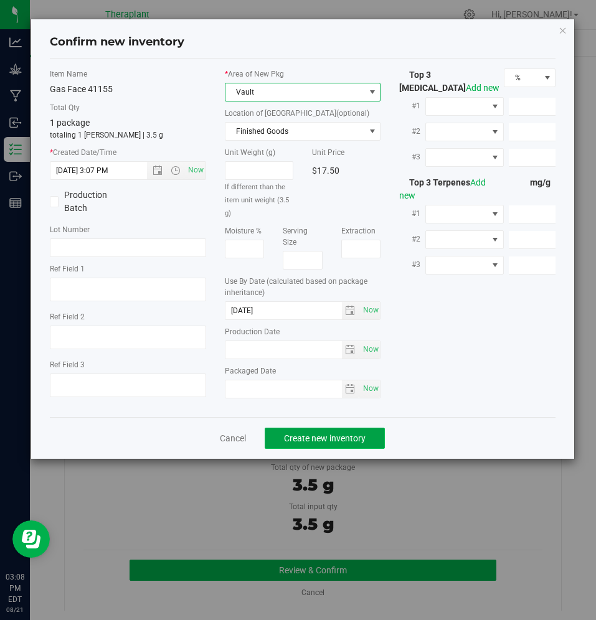
click at [298, 436] on span "Create new inventory" at bounding box center [325, 438] width 82 height 10
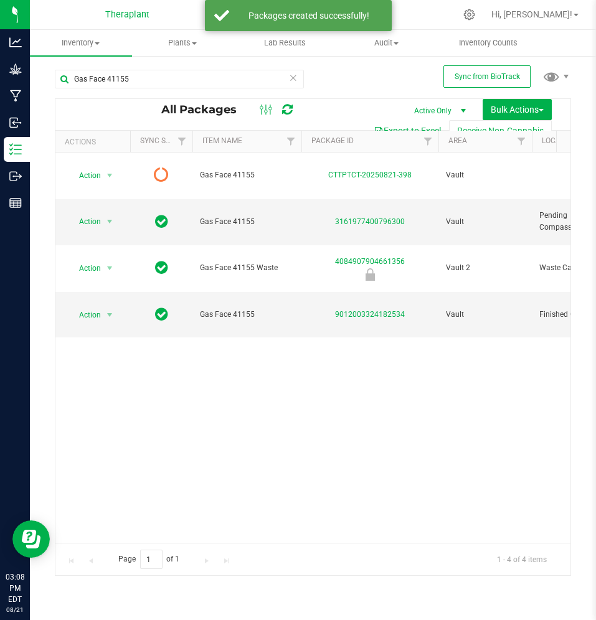
click at [287, 111] on icon at bounding box center [287, 109] width 11 height 12
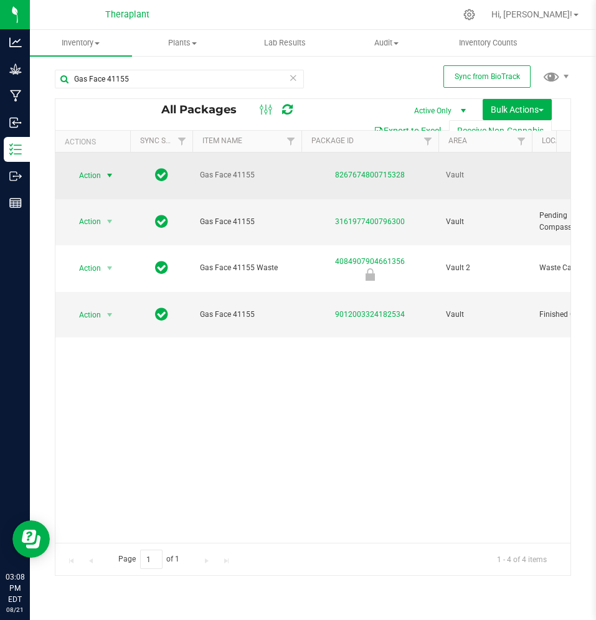
click at [98, 174] on span "Action" at bounding box center [85, 175] width 34 height 17
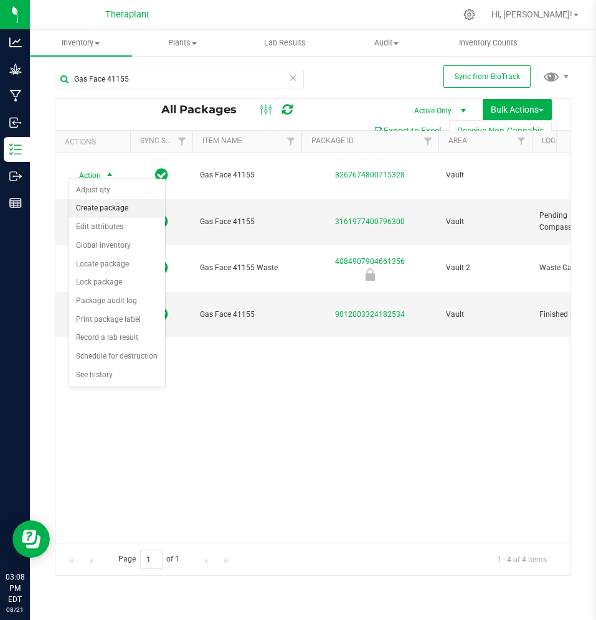
click at [98, 205] on li "Create package" at bounding box center [116, 208] width 96 height 19
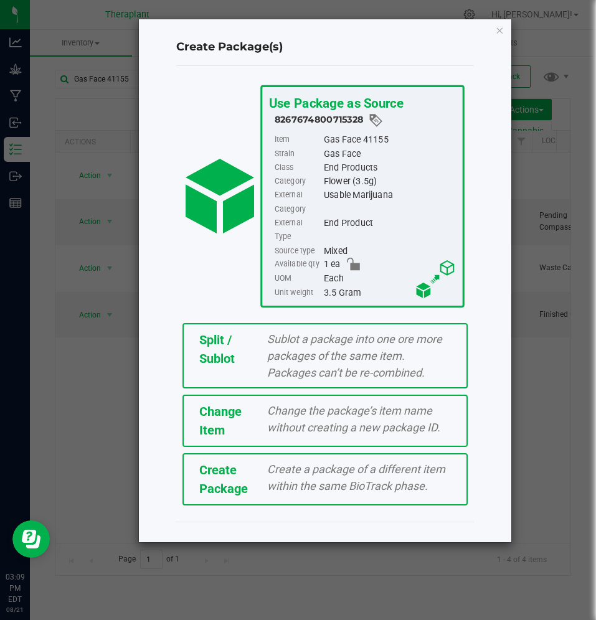
click at [225, 411] on div "Change Item" at bounding box center [224, 420] width 68 height 37
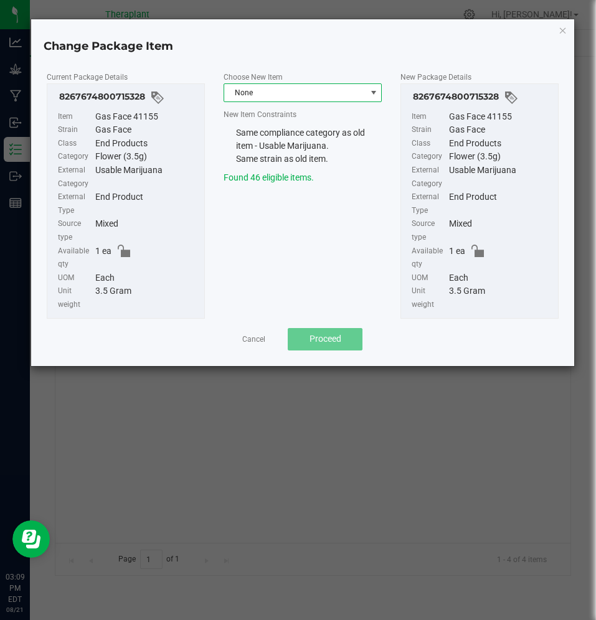
click at [318, 85] on span "None" at bounding box center [294, 92] width 141 height 17
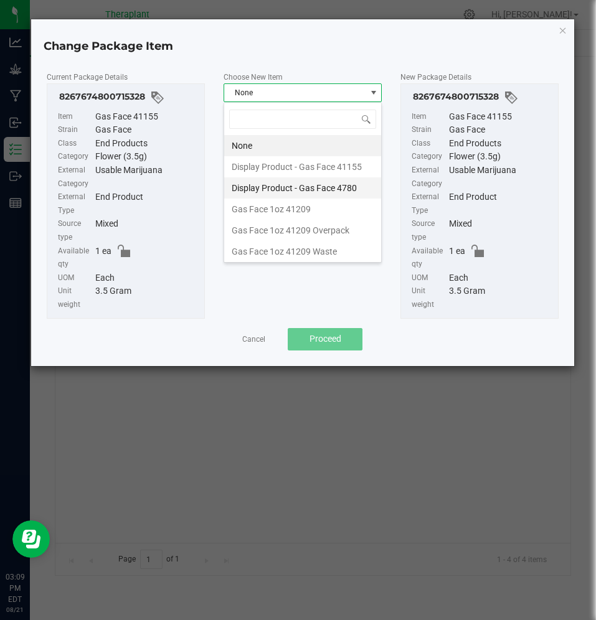
type input "3"
type input "41155"
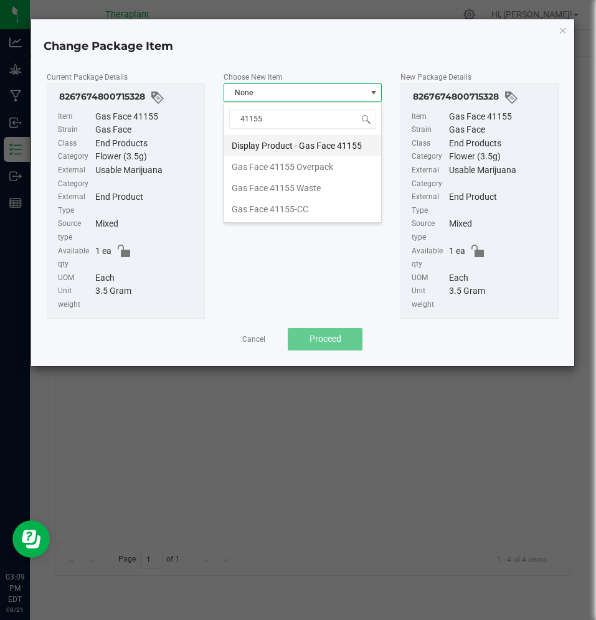
click at [319, 137] on li "Display Product - Gas Face 41155" at bounding box center [302, 145] width 157 height 21
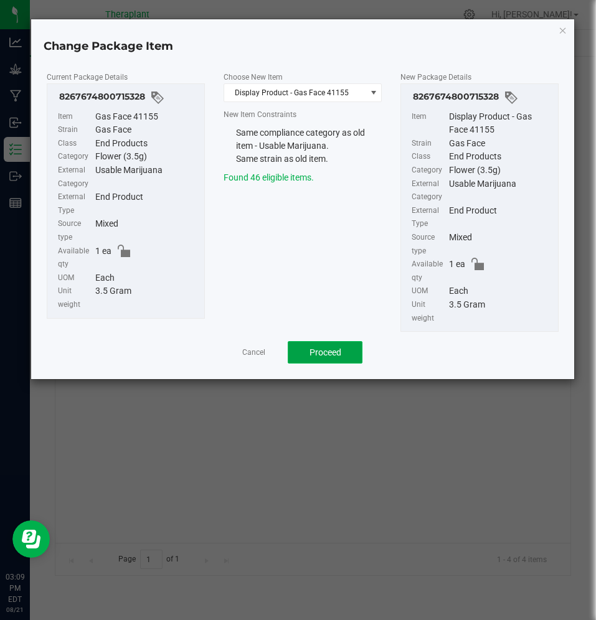
click at [334, 356] on span "Proceed" at bounding box center [325, 352] width 32 height 10
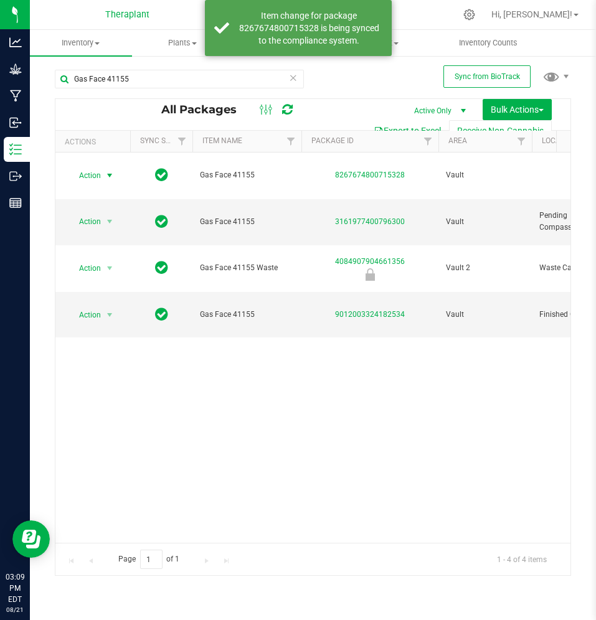
click at [286, 120] on div "Export to Excel Receive Non-Cannabis" at bounding box center [313, 130] width 496 height 21
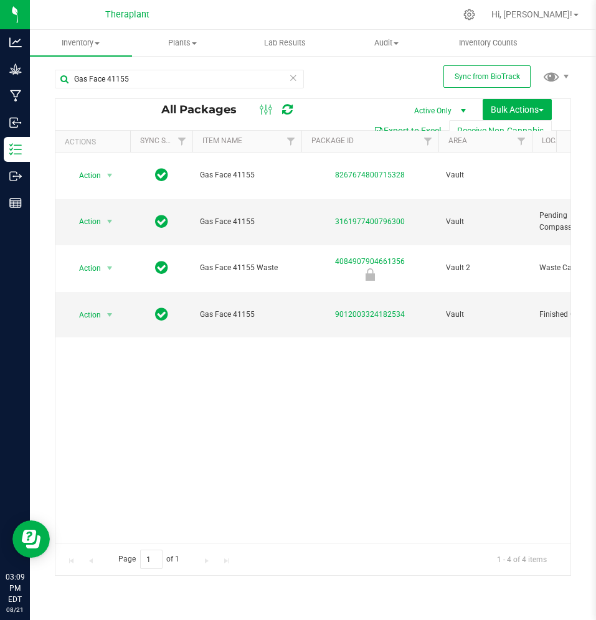
click at [279, 108] on div at bounding box center [276, 109] width 42 height 15
click at [284, 110] on icon at bounding box center [287, 109] width 11 height 12
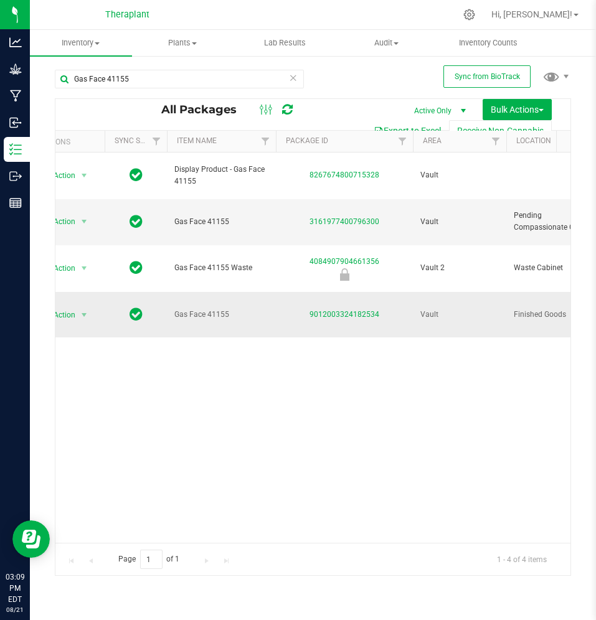
scroll to position [0, 21]
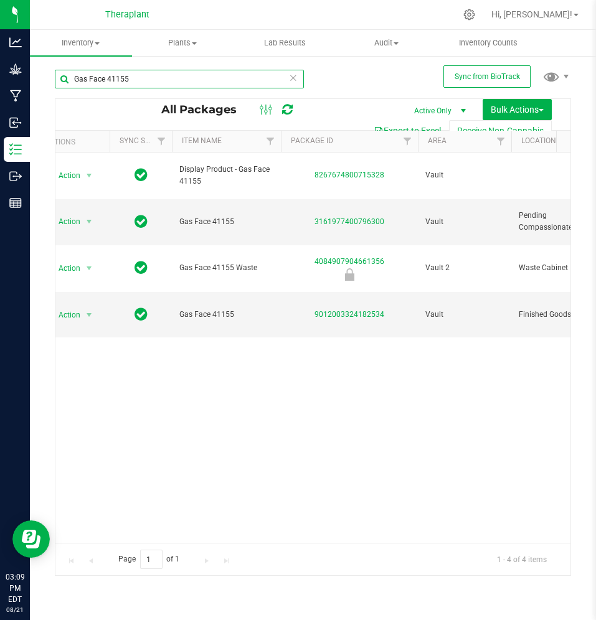
click at [142, 70] on input "Gas Face 41155" at bounding box center [179, 79] width 249 height 19
click at [128, 79] on input "Gas Face 41155" at bounding box center [179, 79] width 249 height 19
paste input "[PERSON_NAME] Chillemon 41201"
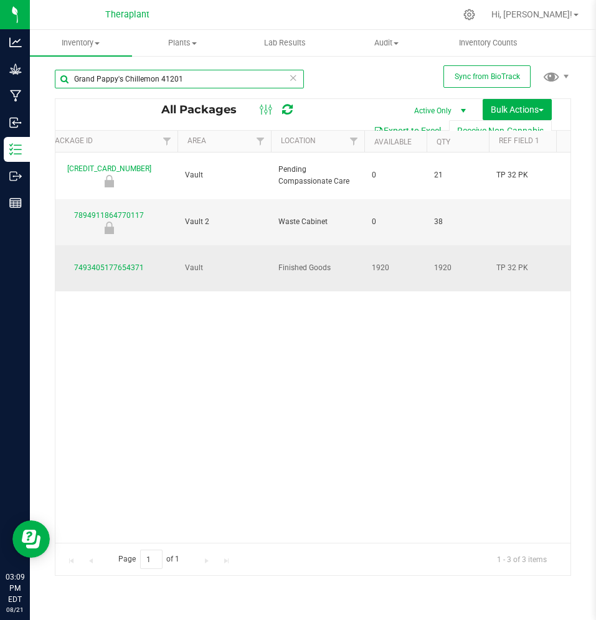
scroll to position [0, 18]
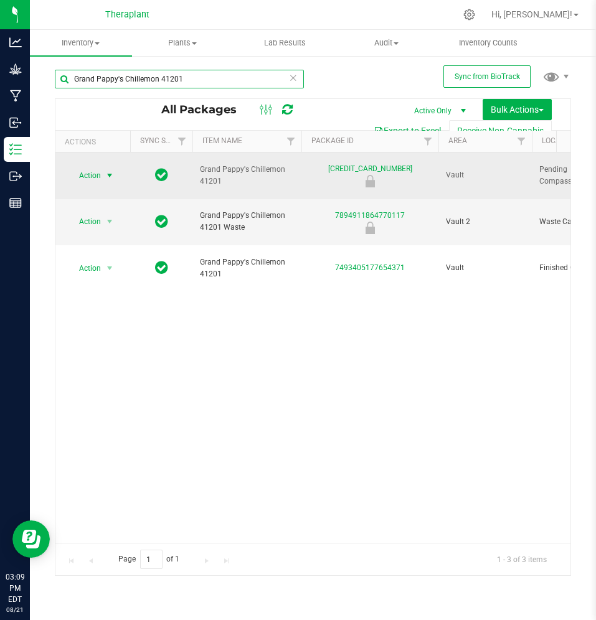
type input "Grand Pappy's Chillemon 41201"
click at [94, 167] on span "Action" at bounding box center [85, 175] width 34 height 17
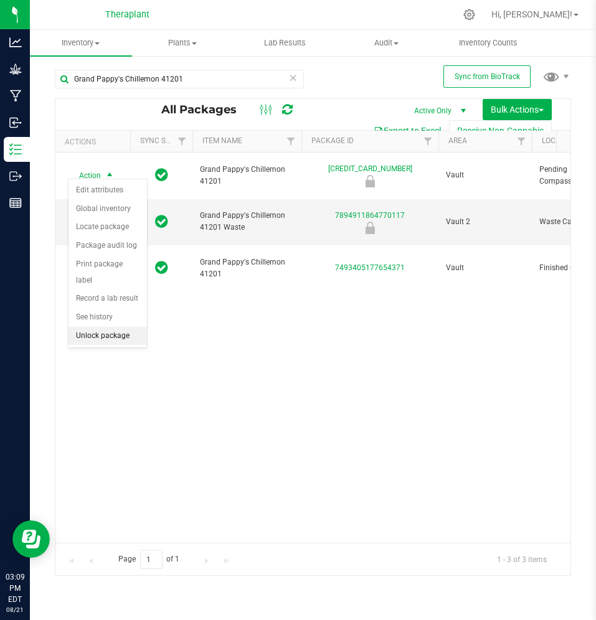
click at [88, 327] on li "Unlock package" at bounding box center [107, 336] width 78 height 19
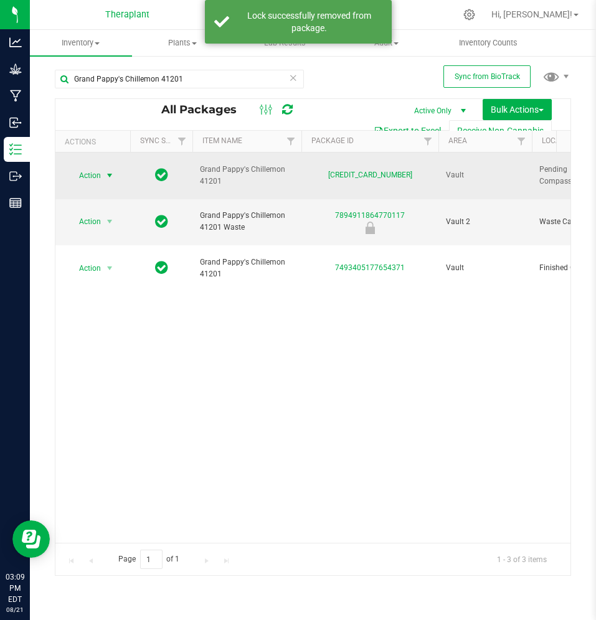
click at [88, 172] on span "Action" at bounding box center [85, 175] width 34 height 17
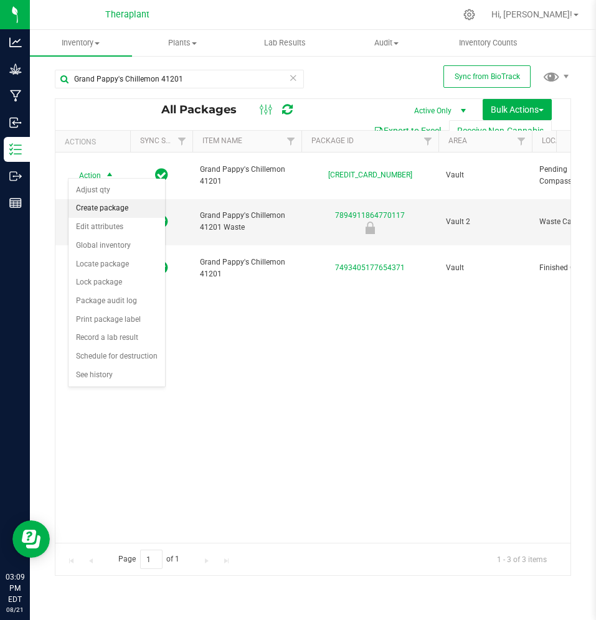
click at [90, 205] on li "Create package" at bounding box center [116, 208] width 96 height 19
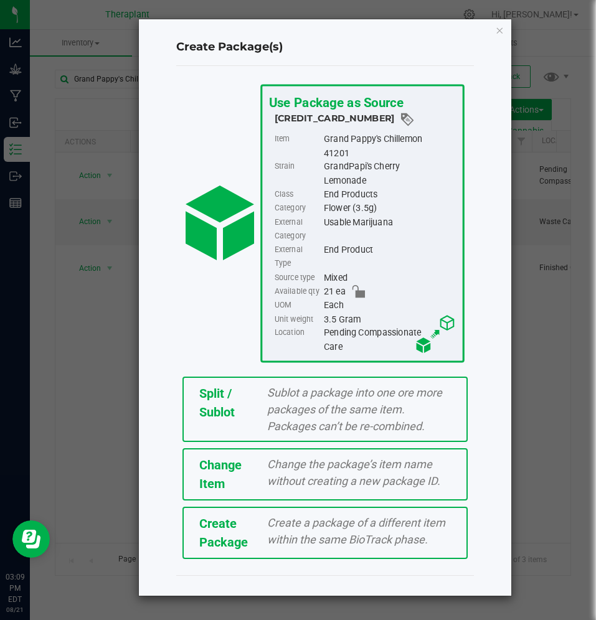
click at [368, 401] on span "Sublot a package into one ore more packages of the same item. Packages can’t be…" at bounding box center [354, 409] width 175 height 47
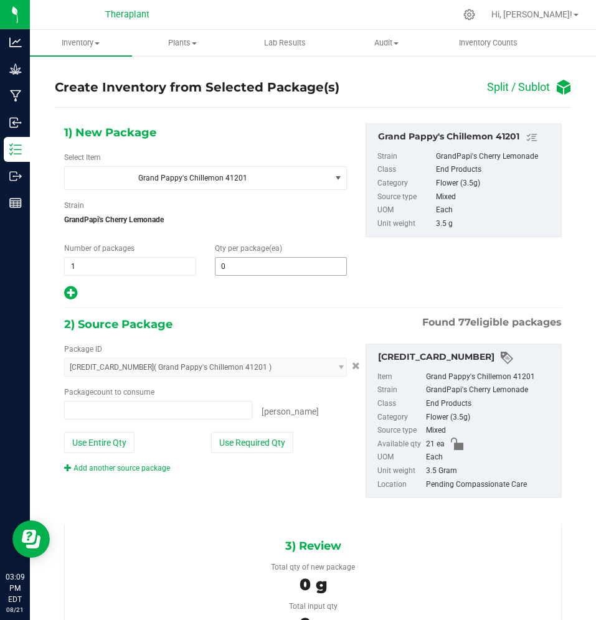
click at [238, 266] on span "0 0" at bounding box center [281, 266] width 132 height 19
type input "0 ea"
type input "1"
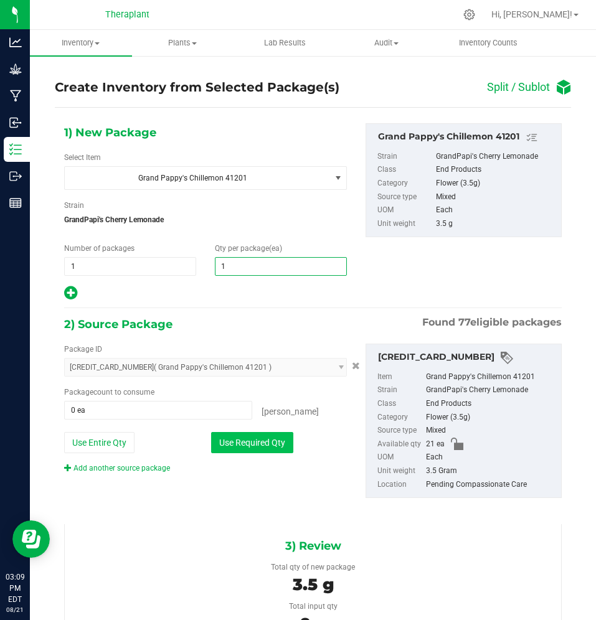
type input "1"
click at [230, 449] on button "Use Required Qty" at bounding box center [252, 442] width 82 height 21
type input "1 ea"
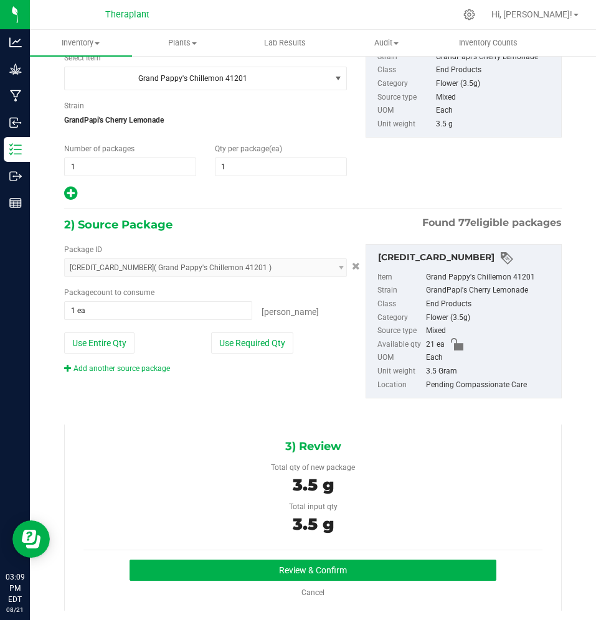
click at [267, 553] on div "3) Review Total qty of new package 3.5 g Total input qty 3.5 g Review & Confirm" at bounding box center [312, 517] width 497 height 186
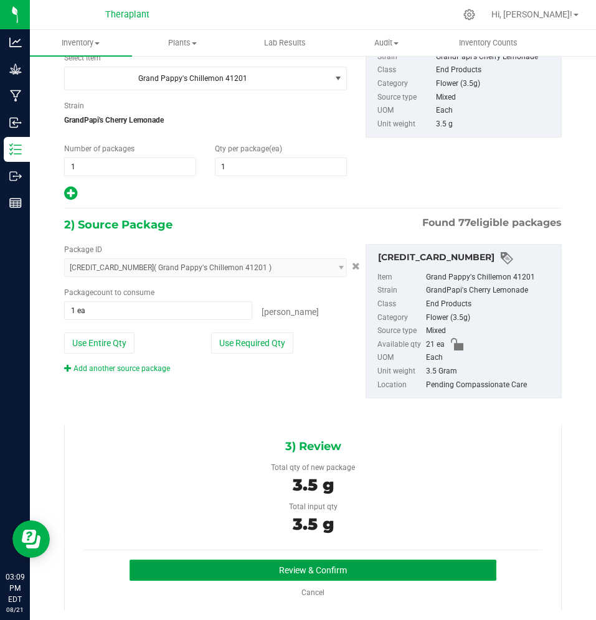
click at [268, 565] on button "Review & Confirm" at bounding box center [312, 570] width 367 height 21
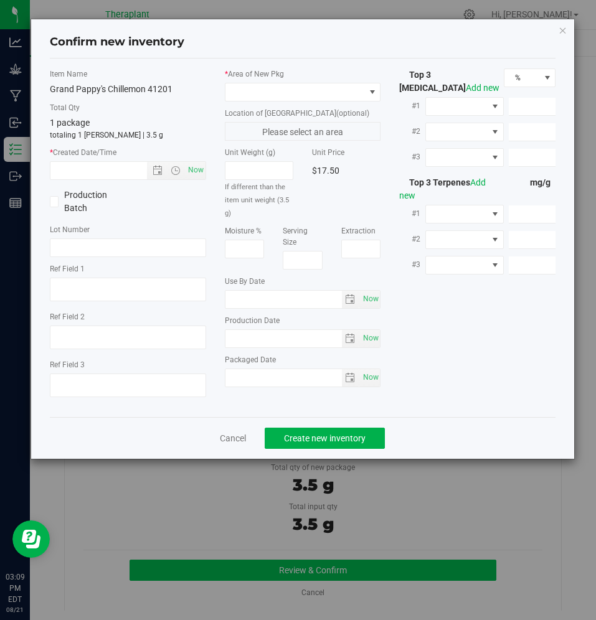
type textarea "TP 32 PK"
type input "[DATE]"
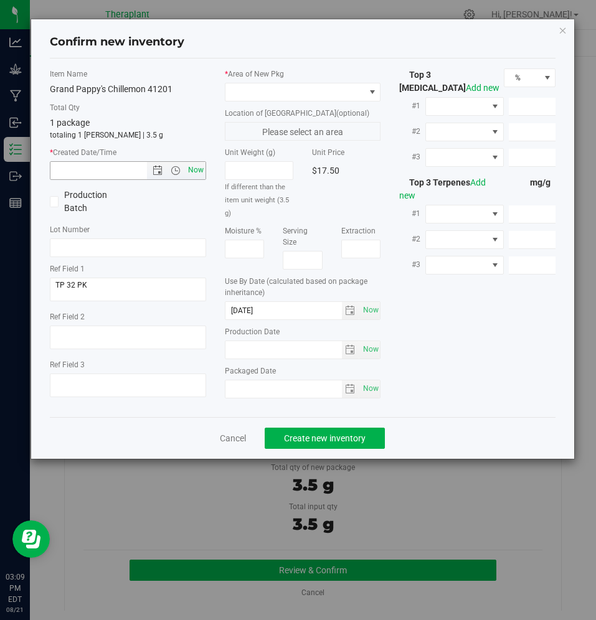
click at [197, 171] on span "Now" at bounding box center [195, 170] width 21 height 18
type input "[DATE] 3:10 PM"
click at [246, 113] on label "Location of [GEOGRAPHIC_DATA] (optional)" at bounding box center [303, 113] width 156 height 11
click at [235, 89] on span at bounding box center [294, 91] width 139 height 17
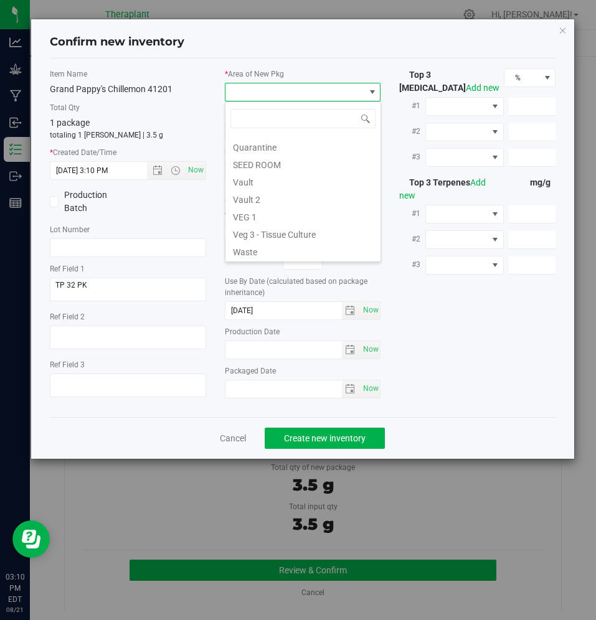
click at [264, 183] on li "Vault" at bounding box center [302, 180] width 155 height 17
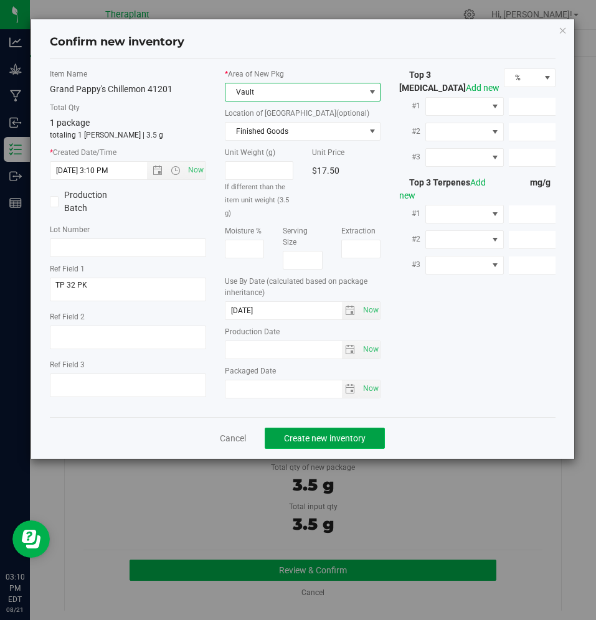
click at [319, 438] on span "Create new inventory" at bounding box center [325, 438] width 82 height 10
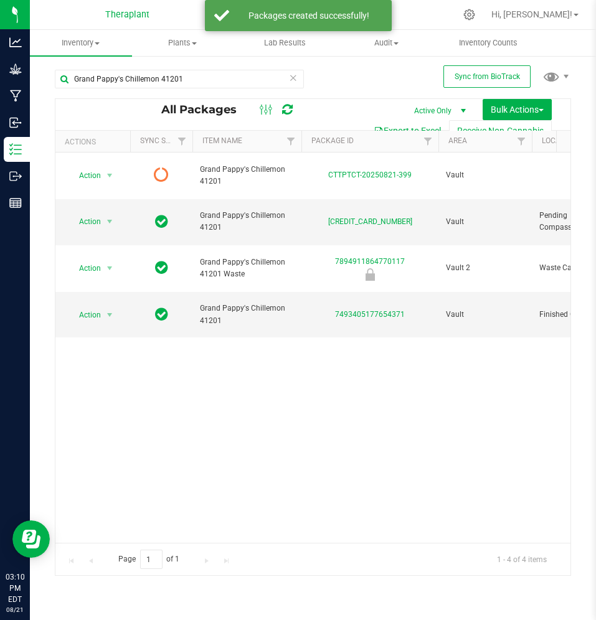
click at [291, 110] on icon at bounding box center [287, 109] width 11 height 12
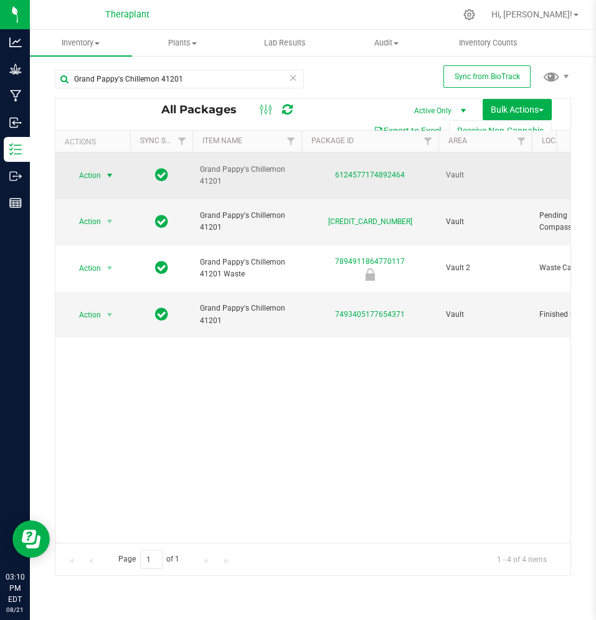
click at [86, 171] on span "Action" at bounding box center [85, 175] width 34 height 17
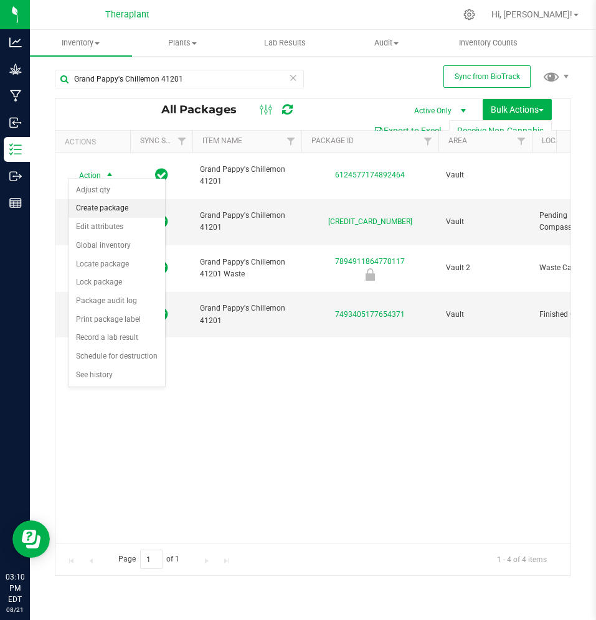
click at [110, 214] on li "Create package" at bounding box center [116, 208] width 96 height 19
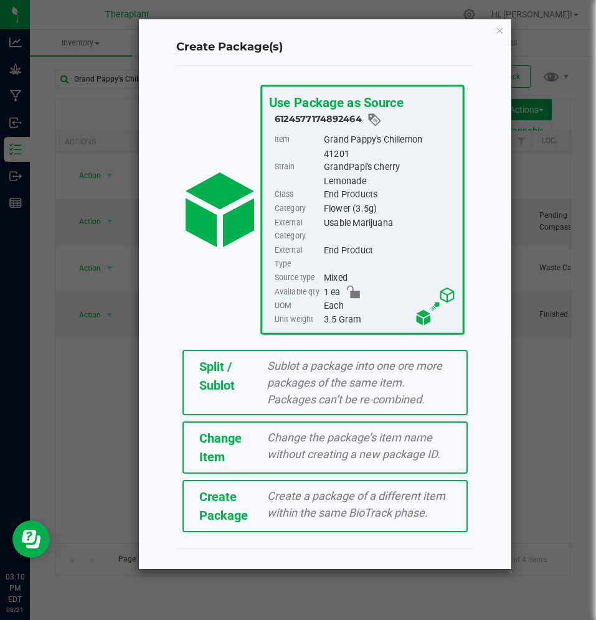
click at [237, 431] on span "Change Item" at bounding box center [220, 448] width 42 height 34
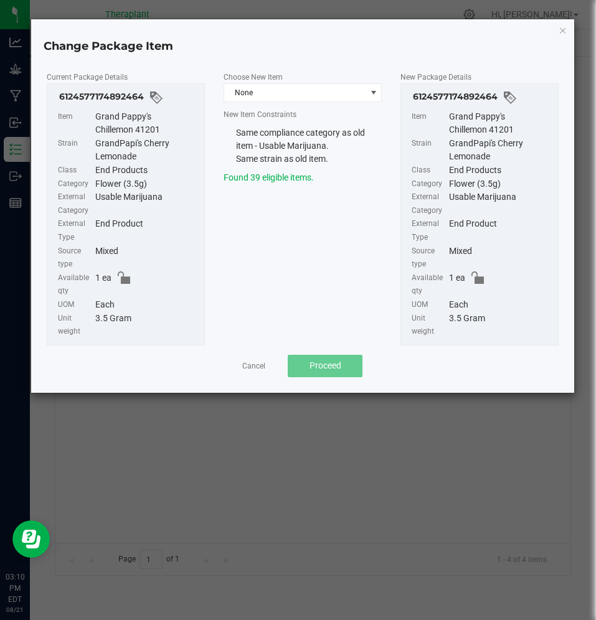
click at [289, 103] on div "Choose New Item None New Item Constraints Same compliance category as old item …" at bounding box center [302, 127] width 177 height 114
click at [289, 101] on span "None" at bounding box center [302, 92] width 158 height 19
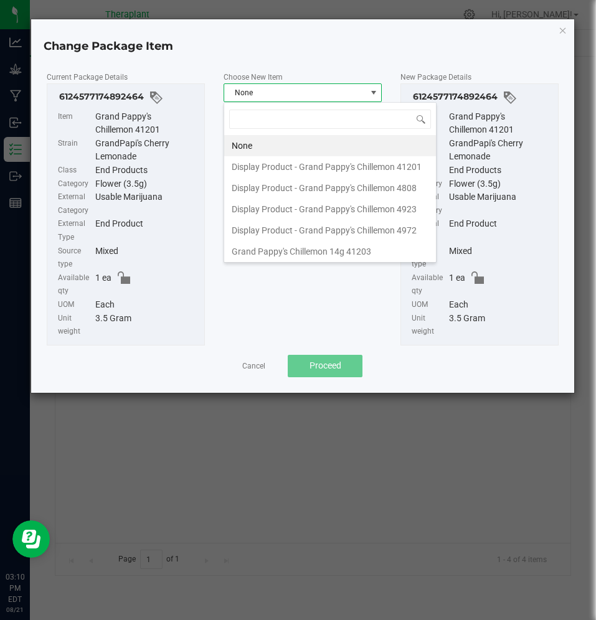
scroll to position [19, 159]
type input "41201"
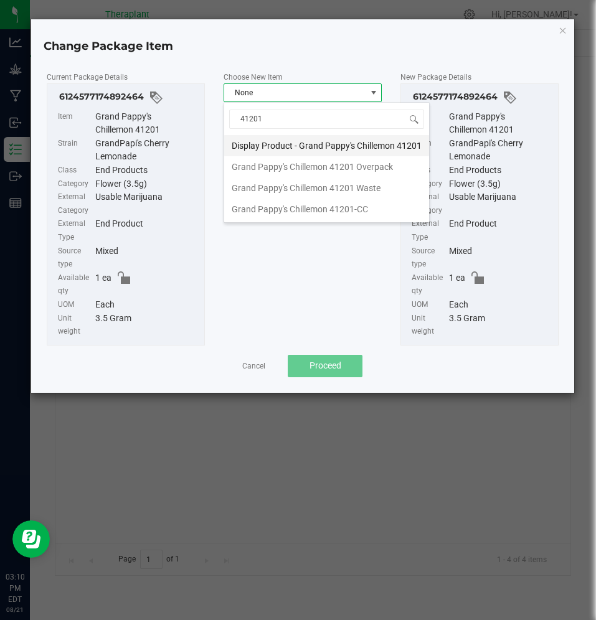
click at [319, 146] on li "Display Product - Grand Pappy's Chillemon 41201" at bounding box center [326, 145] width 205 height 21
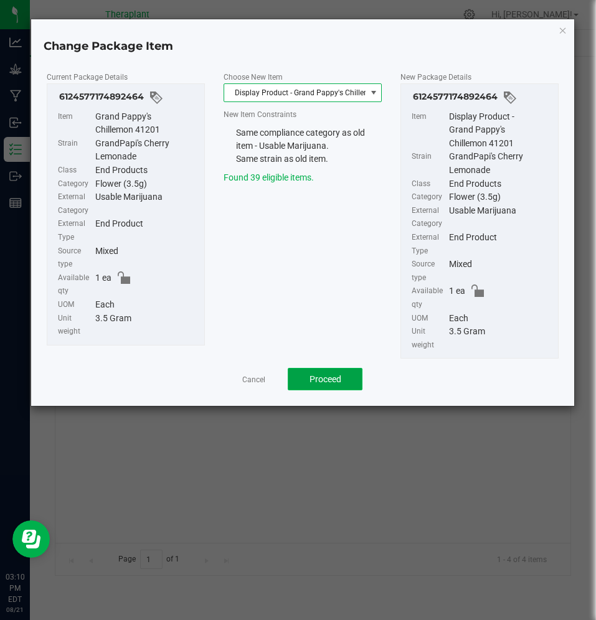
click at [322, 373] on button "Proceed" at bounding box center [325, 379] width 75 height 22
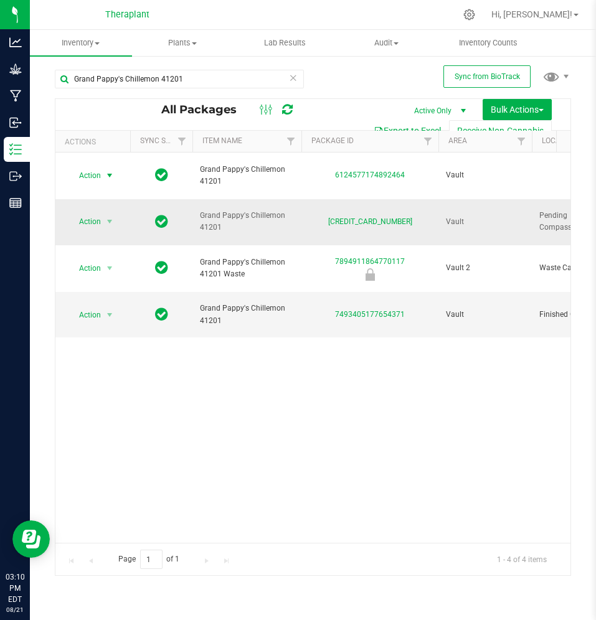
click at [192, 199] on td at bounding box center [161, 222] width 62 height 47
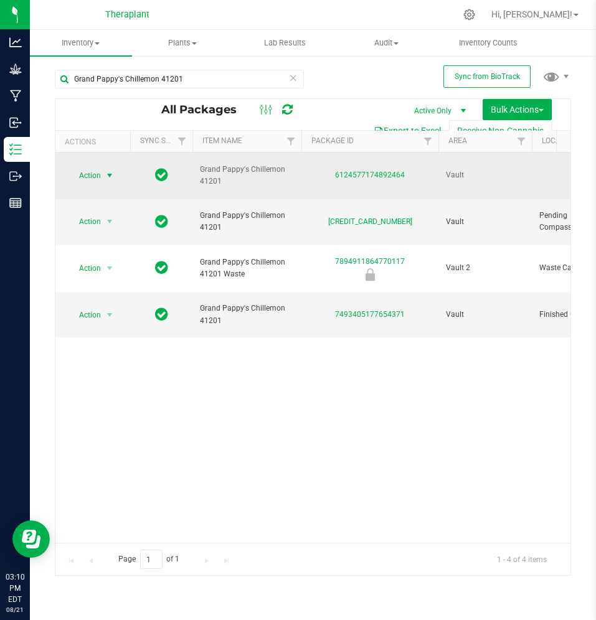
click at [88, 169] on span "Action" at bounding box center [85, 175] width 34 height 17
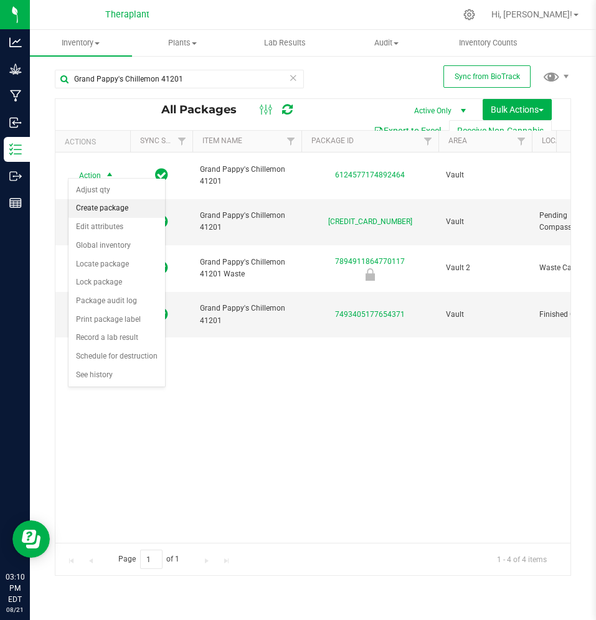
click at [105, 211] on li "Create package" at bounding box center [116, 208] width 96 height 19
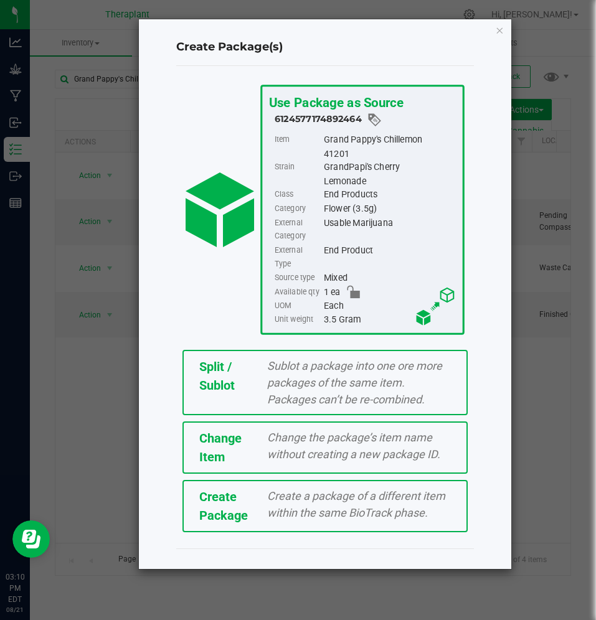
click at [221, 431] on span "Change Item" at bounding box center [220, 448] width 42 height 34
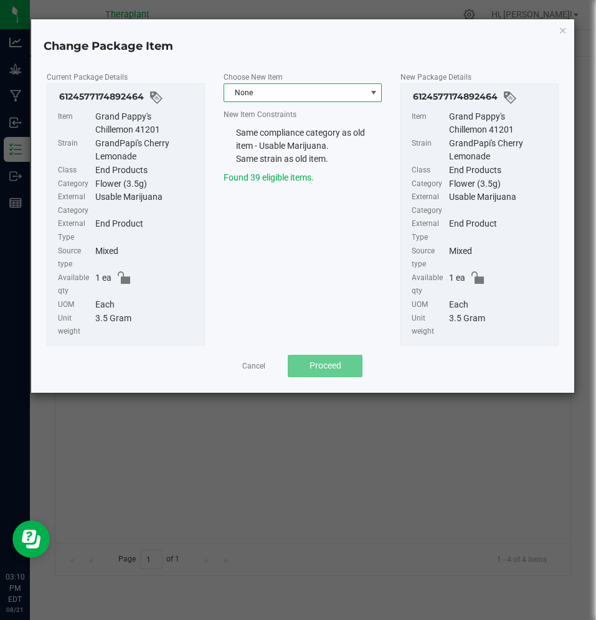
click at [249, 97] on span "None" at bounding box center [294, 92] width 141 height 17
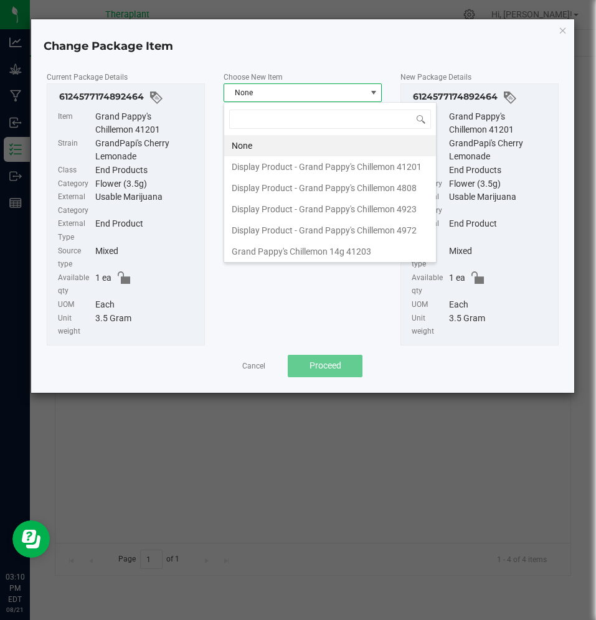
scroll to position [19, 159]
click at [295, 161] on li "Display Product - Grand Pappy's Chillemon 41201" at bounding box center [330, 166] width 212 height 21
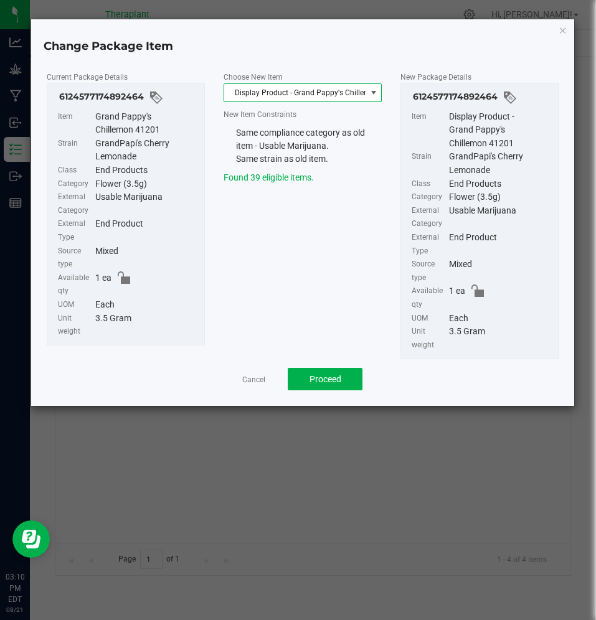
click at [336, 366] on div at bounding box center [303, 362] width 512 height 9
click at [334, 382] on span "Proceed" at bounding box center [325, 379] width 32 height 10
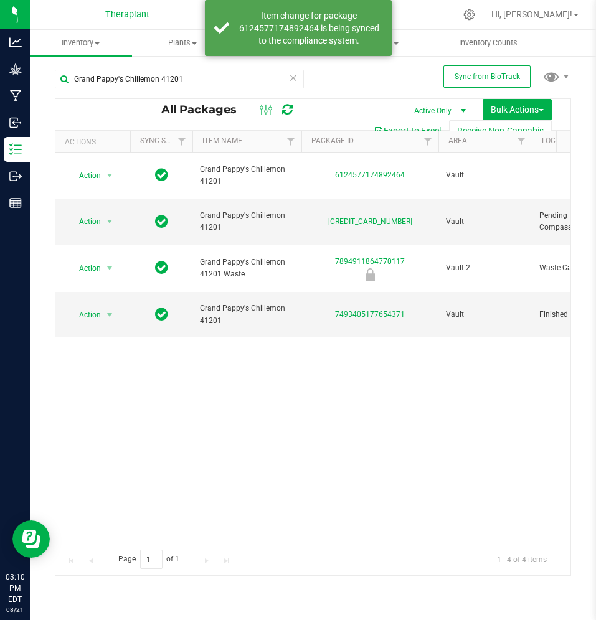
click at [286, 108] on icon at bounding box center [287, 109] width 11 height 12
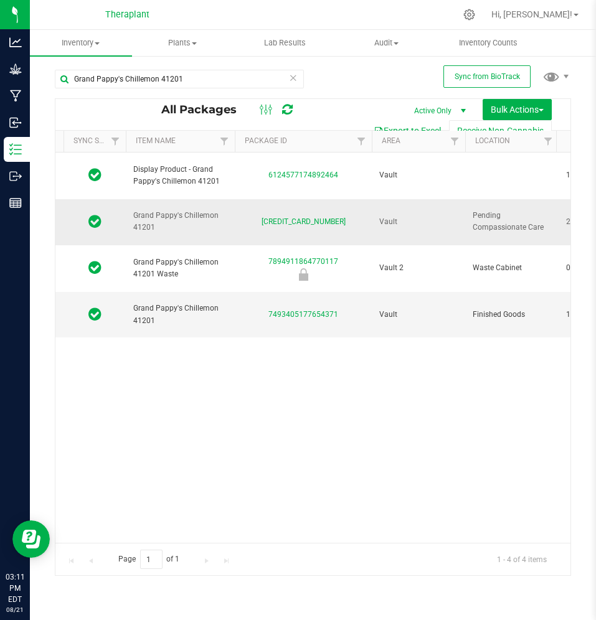
scroll to position [0, 93]
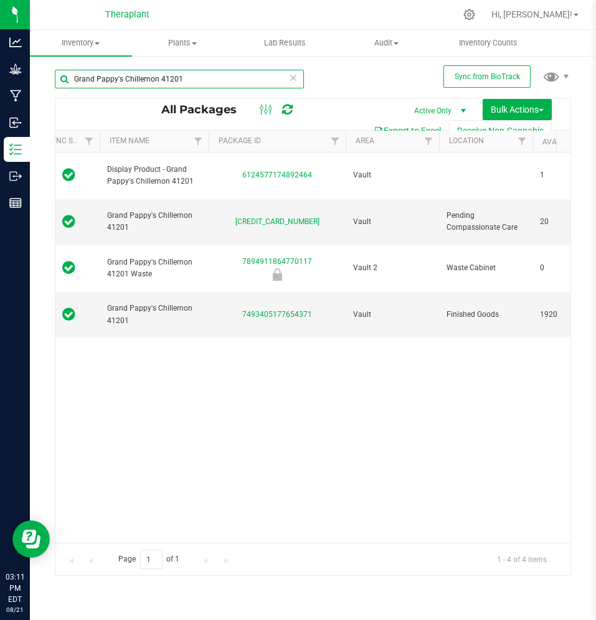
click at [197, 78] on input "Grand Pappy's Chillemon 41201" at bounding box center [179, 79] width 249 height 19
paste input "Purple Push P 4948"
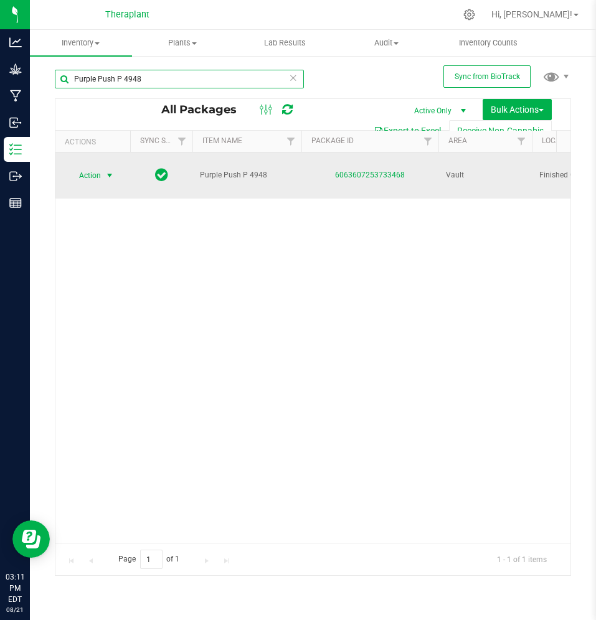
type input "Purple Push P 4948"
click at [96, 167] on span "Action" at bounding box center [85, 175] width 34 height 17
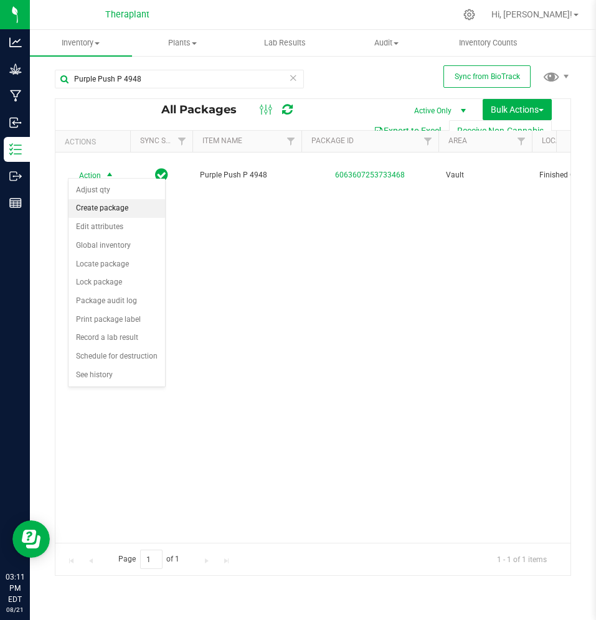
click at [111, 212] on li "Create package" at bounding box center [116, 208] width 96 height 19
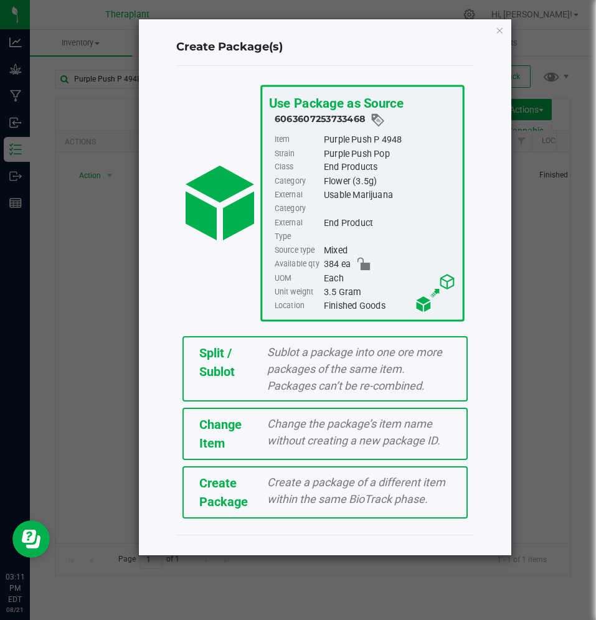
click at [264, 344] on div "Sublot a package into one ore more packages of the same item. Packages can’t be…" at bounding box center [359, 369] width 203 height 50
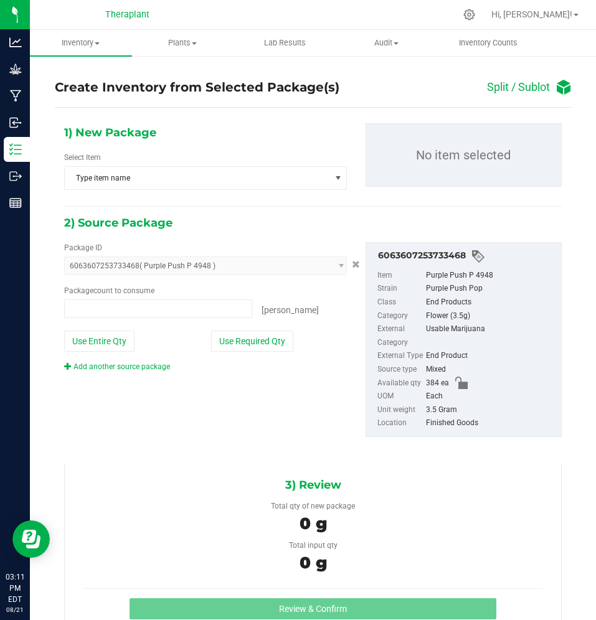
type input "0 ea"
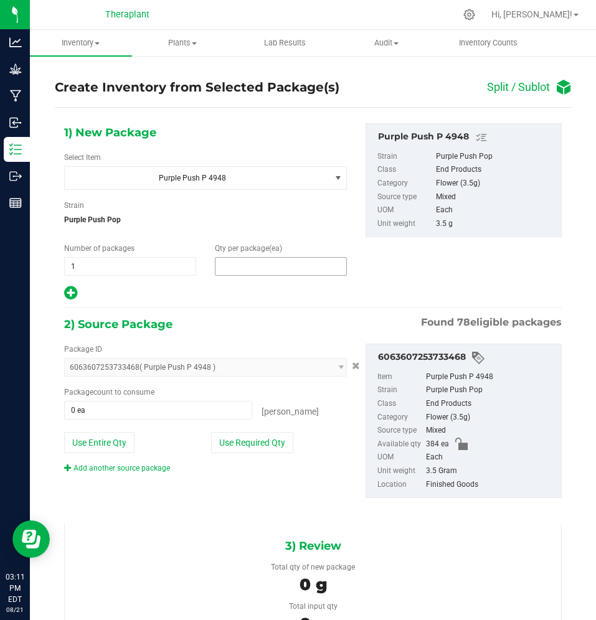
click at [258, 268] on span at bounding box center [281, 266] width 132 height 19
click at [258, 268] on input "text" at bounding box center [280, 266] width 131 height 17
type input "31"
click at [237, 289] on div at bounding box center [205, 293] width 283 height 16
click at [64, 283] on div "1) New Package Select Item Purple Push P 4948 Purple Push P 4948 [GEOGRAPHIC_DA…" at bounding box center [205, 212] width 301 height 178
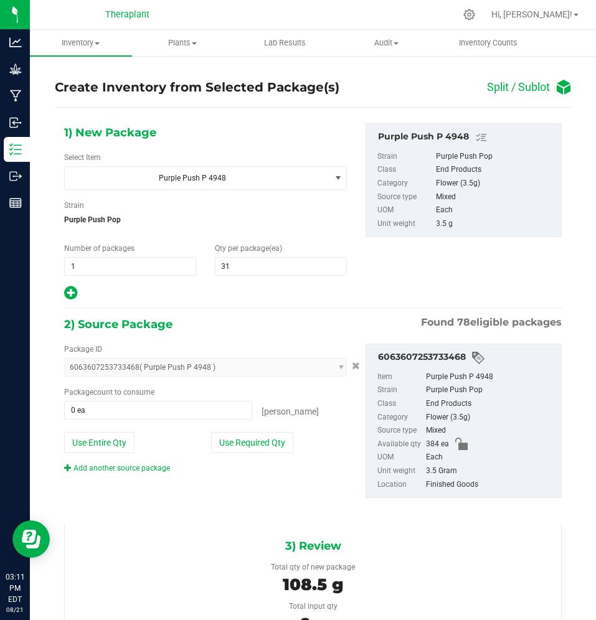
click at [67, 289] on icon at bounding box center [70, 293] width 13 height 16
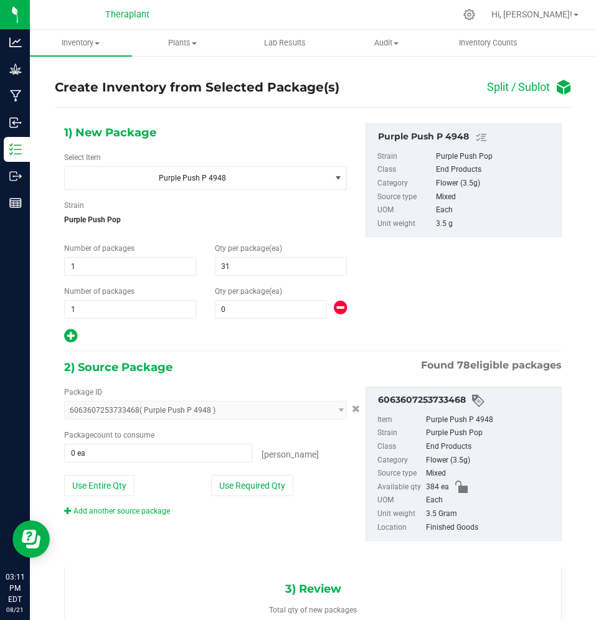
type input "31"
click at [245, 311] on span "0 0" at bounding box center [271, 309] width 112 height 19
type input "1"
click at [170, 340] on div at bounding box center [205, 336] width 283 height 16
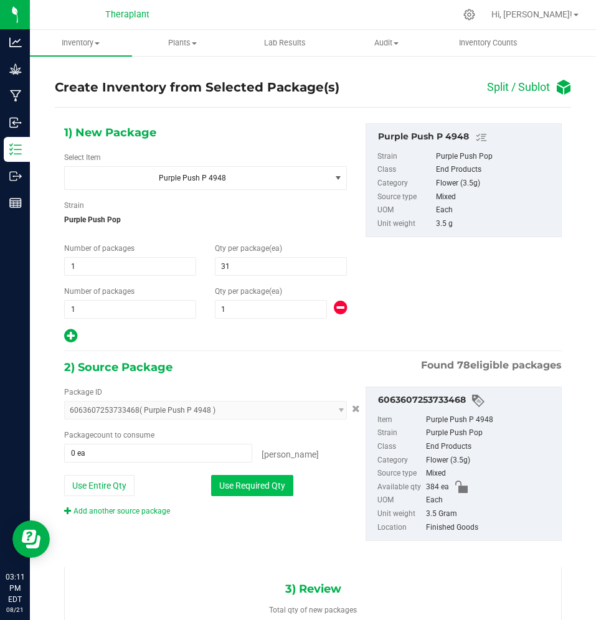
click at [249, 483] on button "Use Required Qty" at bounding box center [252, 485] width 82 height 21
type input "32 ea"
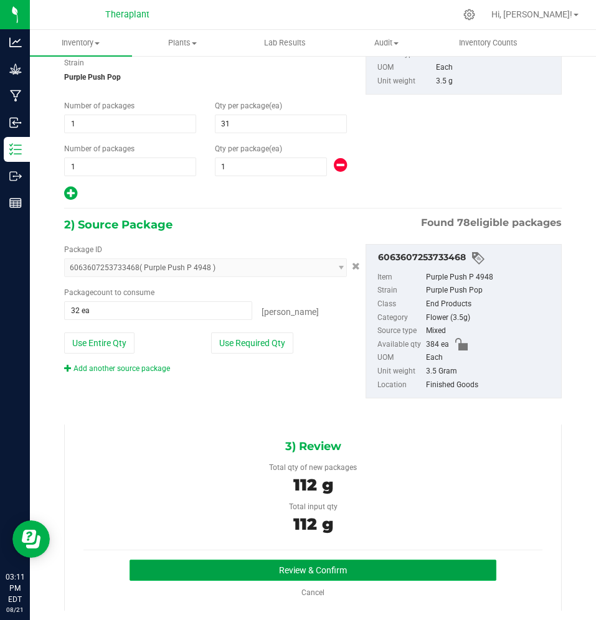
click at [274, 565] on button "Review & Confirm" at bounding box center [312, 570] width 367 height 21
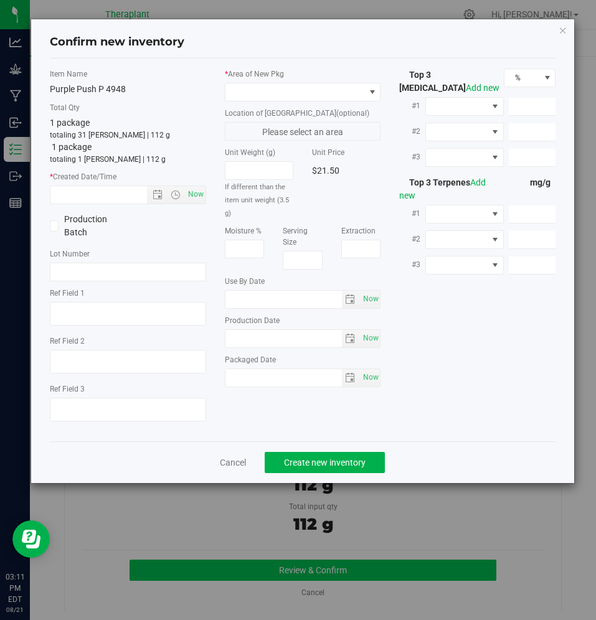
type textarea "Indica 32pk"
type input "[DATE]"
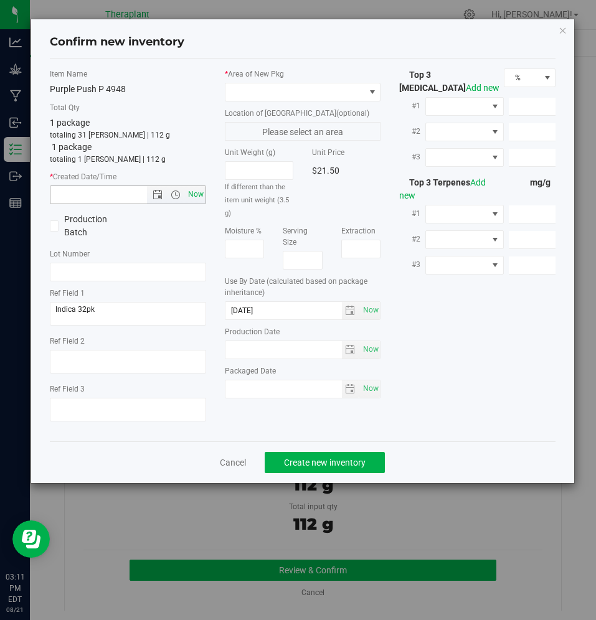
click at [195, 191] on span "Now" at bounding box center [195, 194] width 21 height 18
type input "[DATE] 3:11 PM"
click at [286, 91] on span at bounding box center [294, 91] width 139 height 17
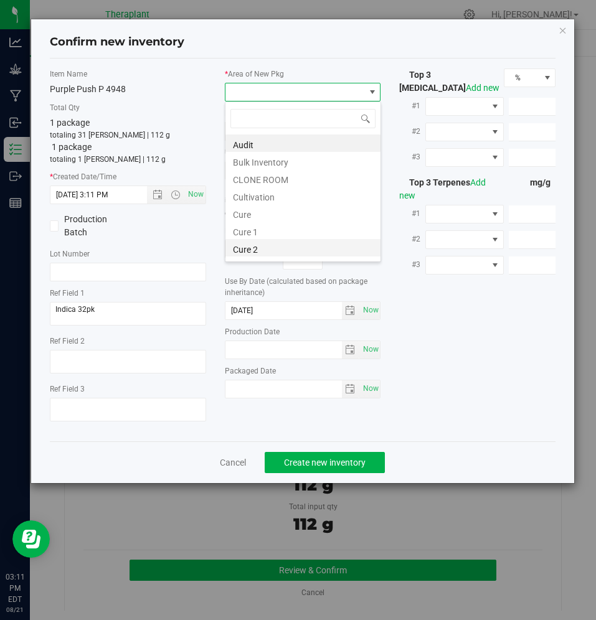
scroll to position [154, 0]
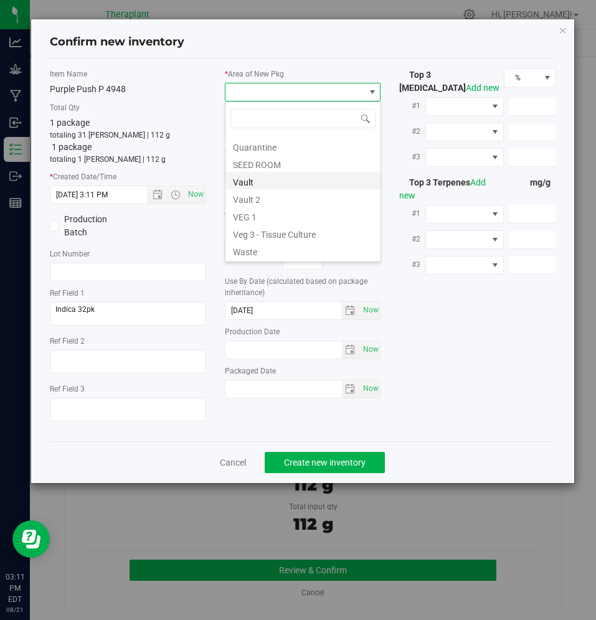
click at [278, 174] on li "Vault" at bounding box center [302, 180] width 155 height 17
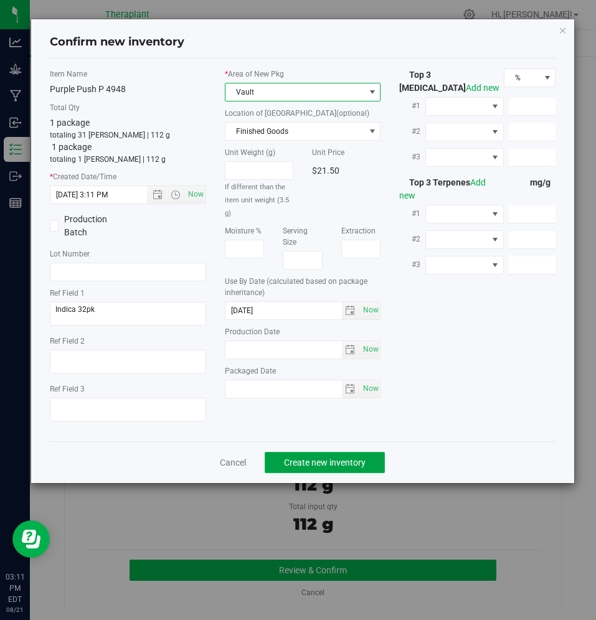
click at [299, 468] on button "Create new inventory" at bounding box center [325, 462] width 120 height 21
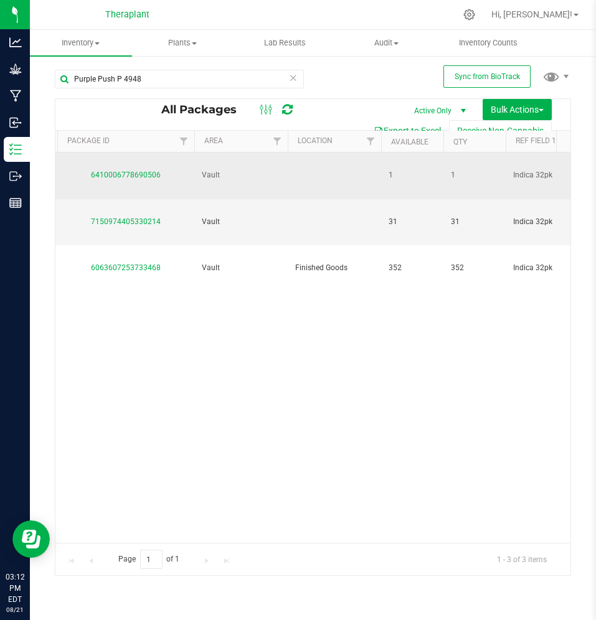
scroll to position [0, 255]
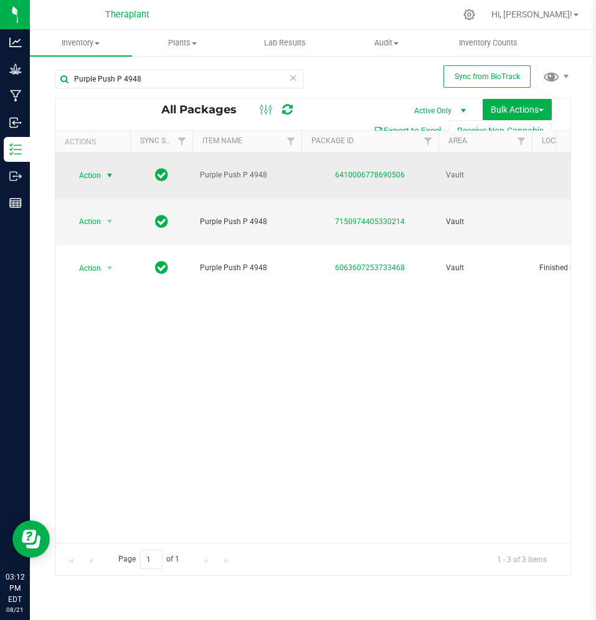
click at [95, 167] on span "Action" at bounding box center [85, 175] width 34 height 17
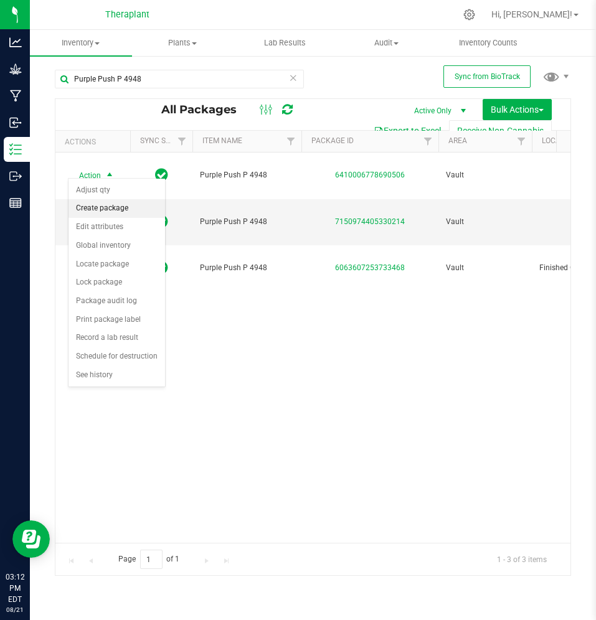
click at [95, 202] on li "Create package" at bounding box center [116, 208] width 96 height 19
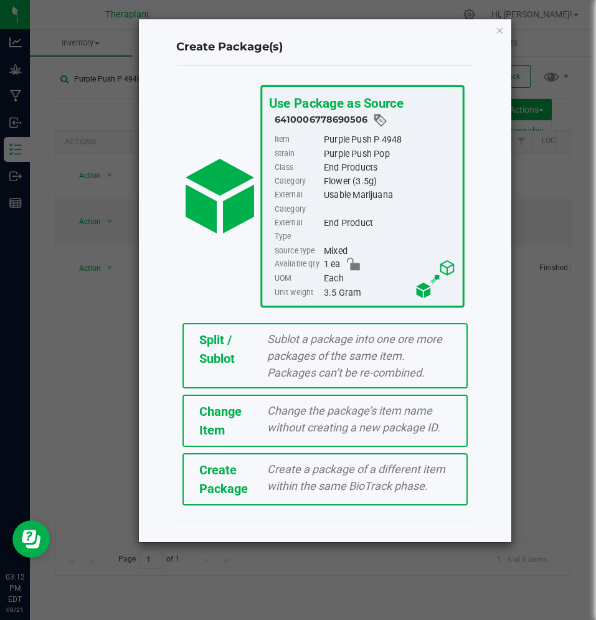
click at [293, 417] on span "Change the package’s item name without creating a new package ID." at bounding box center [353, 419] width 173 height 30
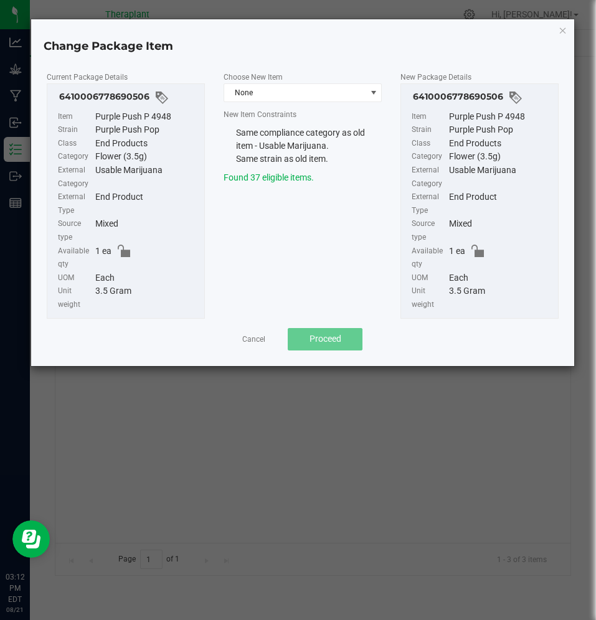
click at [281, 103] on div "Choose New Item None New Item Constraints Same compliance category as old item …" at bounding box center [302, 127] width 177 height 114
click at [281, 102] on div "Choose New Item None New Item Constraints Same compliance category as old item …" at bounding box center [302, 127] width 177 height 114
click at [280, 100] on span "None" at bounding box center [294, 92] width 141 height 17
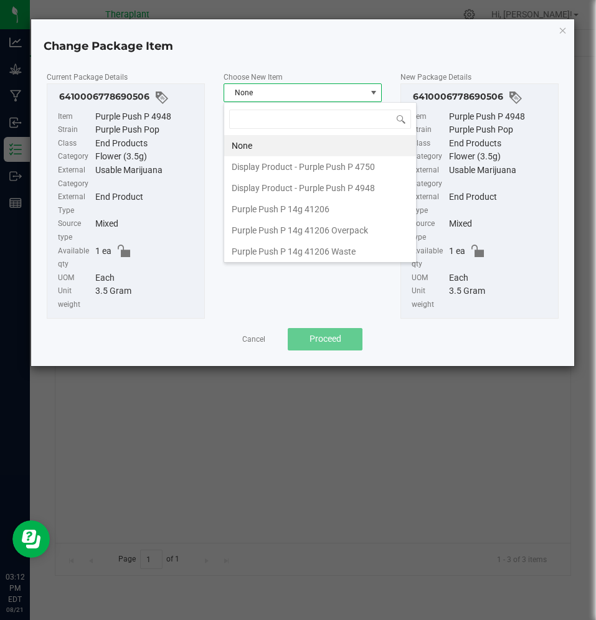
scroll to position [19, 159]
type input "4948"
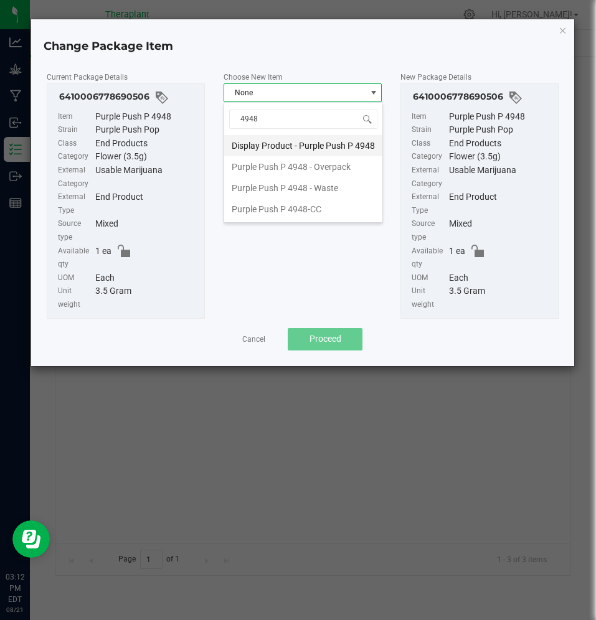
click at [292, 146] on li "Display Product - Purple Push P 4948" at bounding box center [303, 145] width 158 height 21
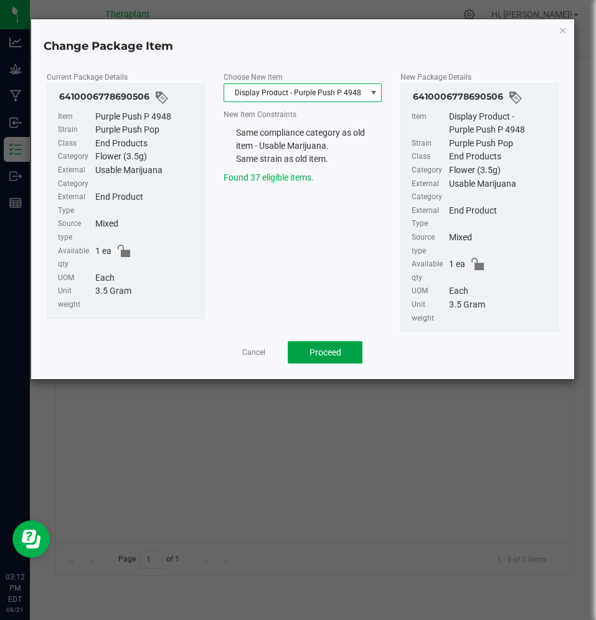
click at [322, 354] on span "Proceed" at bounding box center [325, 352] width 32 height 10
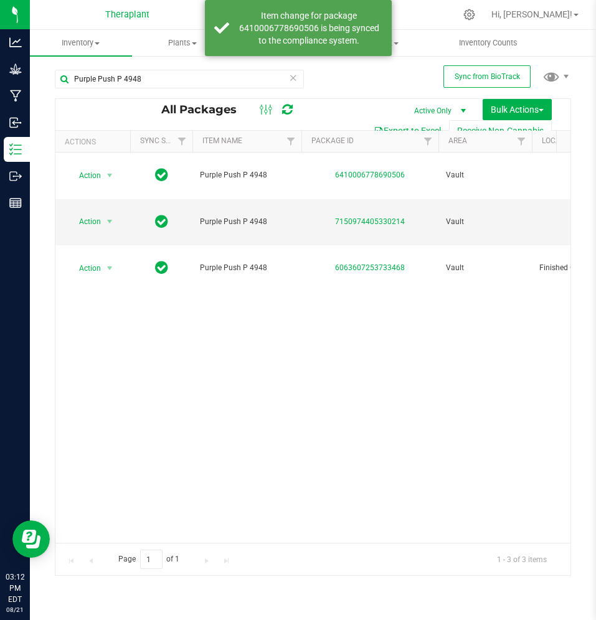
click at [292, 105] on div at bounding box center [276, 109] width 42 height 15
click at [290, 105] on icon at bounding box center [287, 109] width 11 height 12
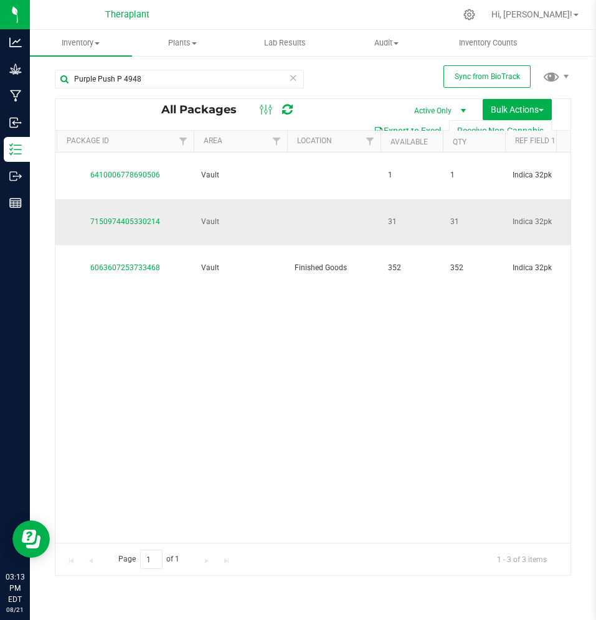
scroll to position [0, 339]
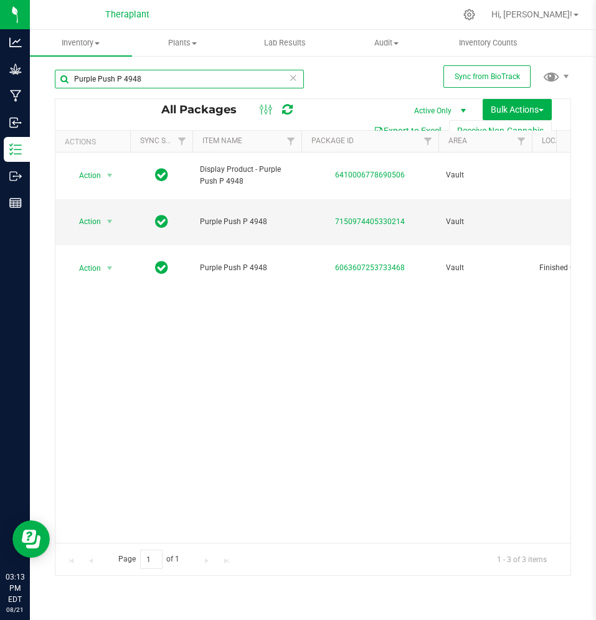
click at [187, 82] on input "Purple Push P 4948" at bounding box center [179, 79] width 249 height 19
paste input "Green G MR 41189"
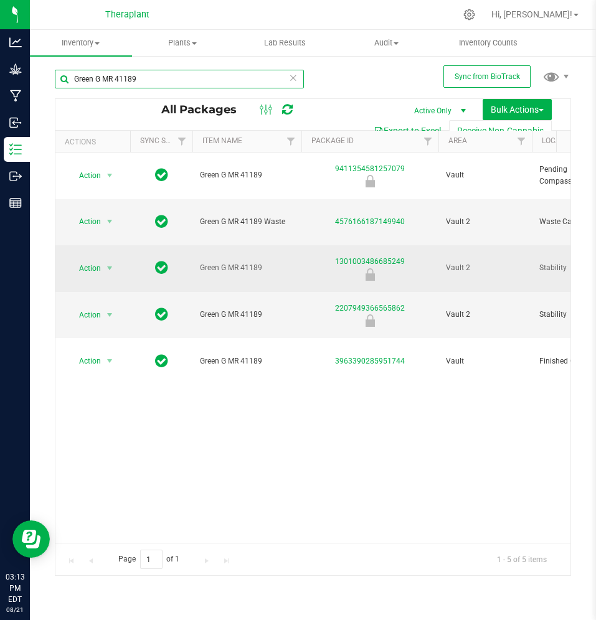
scroll to position [0, 160]
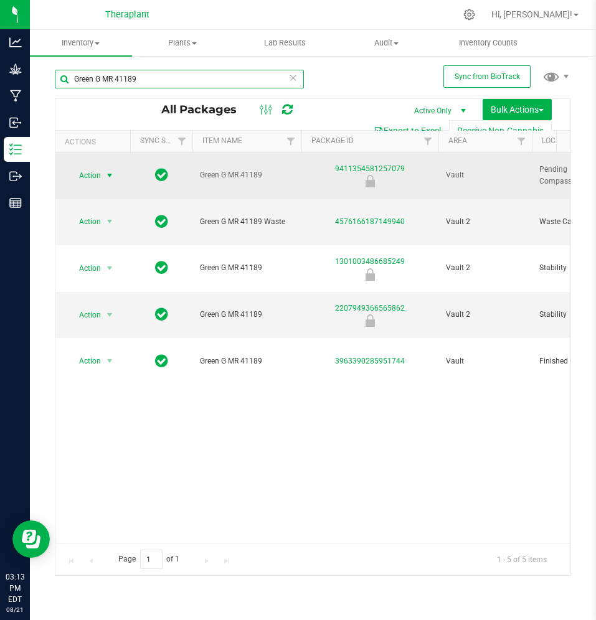
type input "Green G MR 41189"
click at [94, 169] on span "Action" at bounding box center [85, 175] width 34 height 17
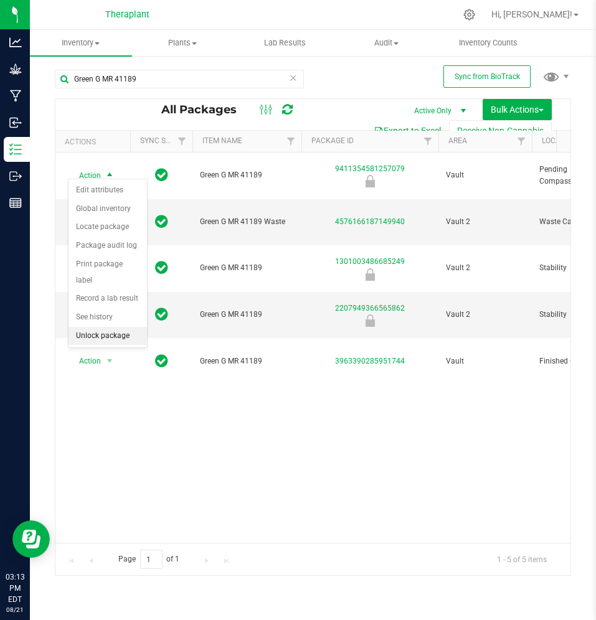
click at [92, 327] on li "Unlock package" at bounding box center [107, 336] width 78 height 19
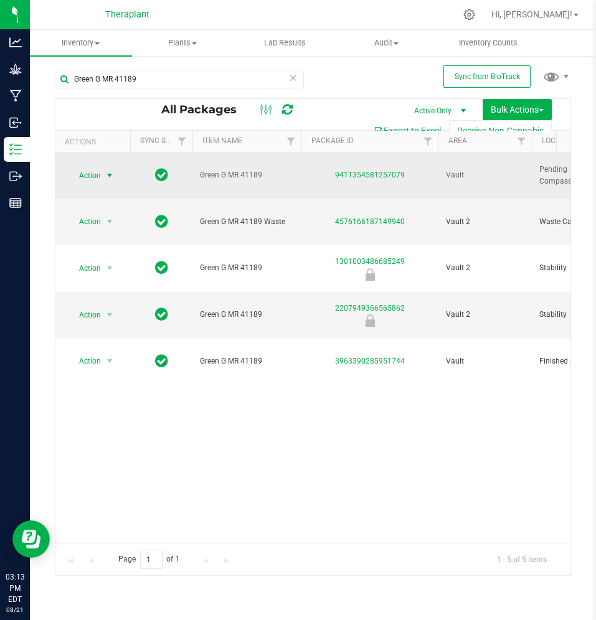
click at [91, 172] on span "Action" at bounding box center [85, 175] width 34 height 17
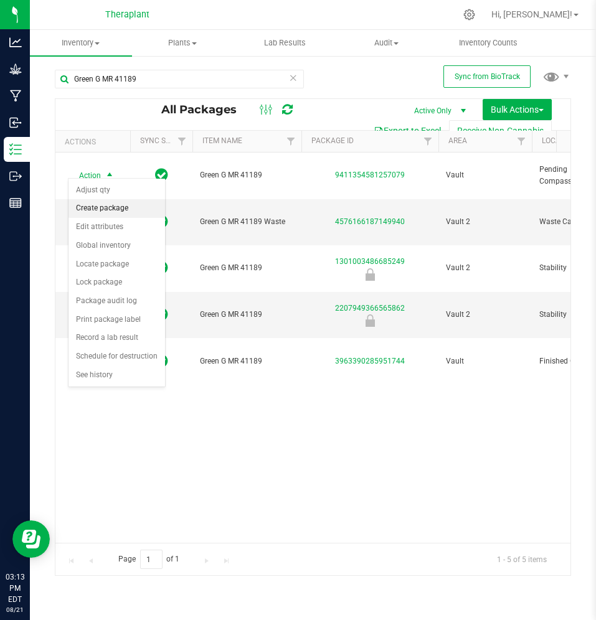
click at [105, 211] on li "Create package" at bounding box center [116, 208] width 96 height 19
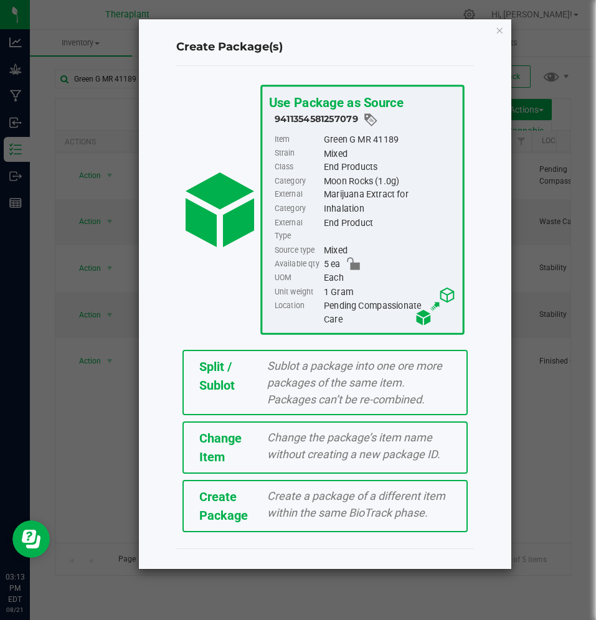
click at [283, 359] on span "Sublot a package into one ore more packages of the same item. Packages can’t be…" at bounding box center [354, 382] width 175 height 47
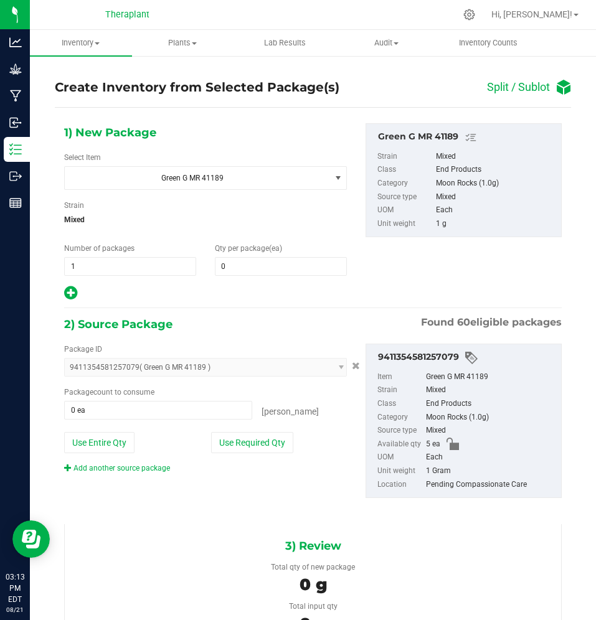
click at [238, 275] on span "0 0" at bounding box center [281, 266] width 132 height 19
click at [238, 274] on span at bounding box center [281, 266] width 132 height 19
type input "1"
click at [232, 306] on div "1) New Package Select Item Green G MR 41189 Green G MR 41189 [GEOGRAPHIC_DATA] …" at bounding box center [313, 320] width 516 height 407
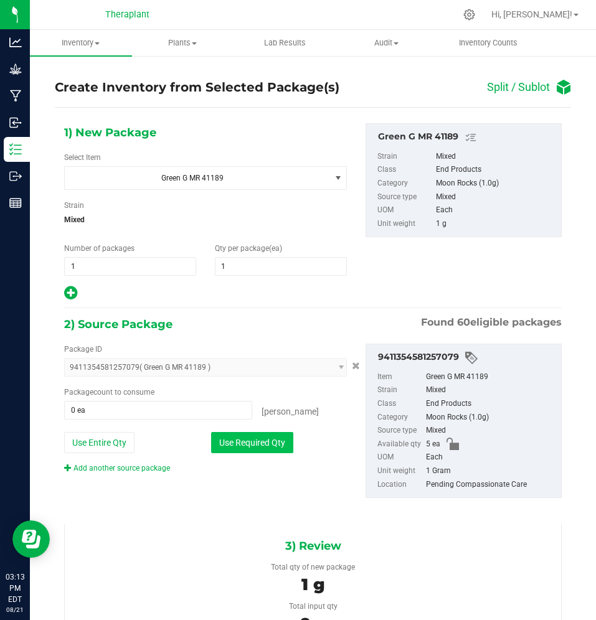
click at [225, 439] on button "Use Required Qty" at bounding box center [252, 442] width 82 height 21
type input "1 ea"
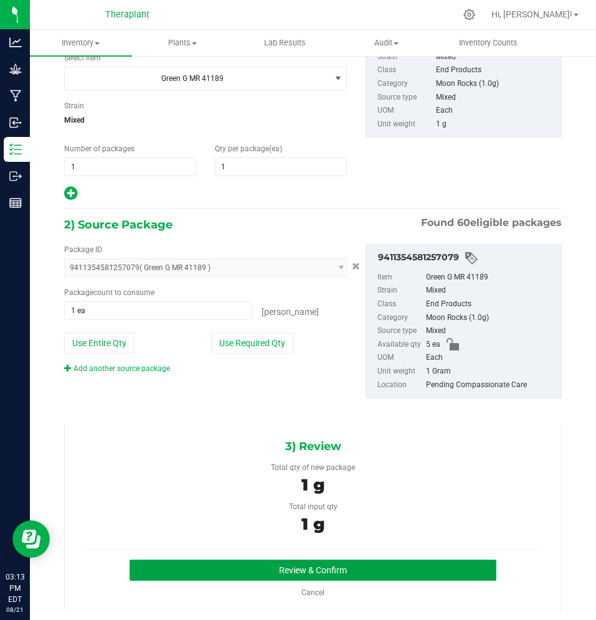
click at [261, 566] on button "Review & Confirm" at bounding box center [312, 570] width 367 height 21
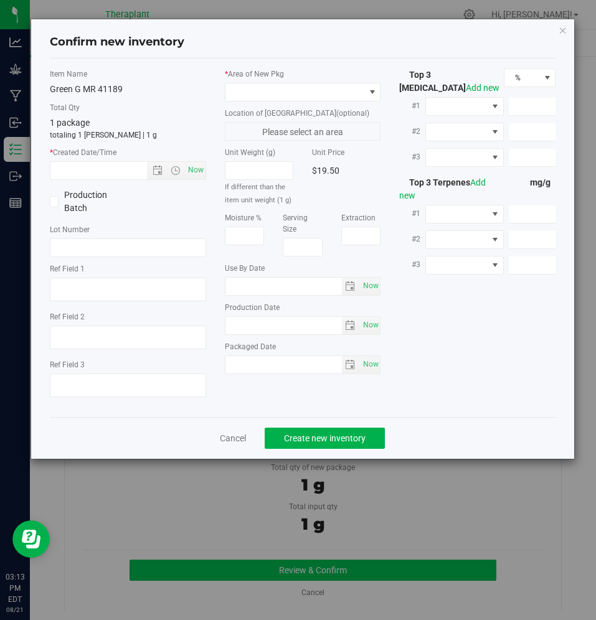
type input "[DATE]"
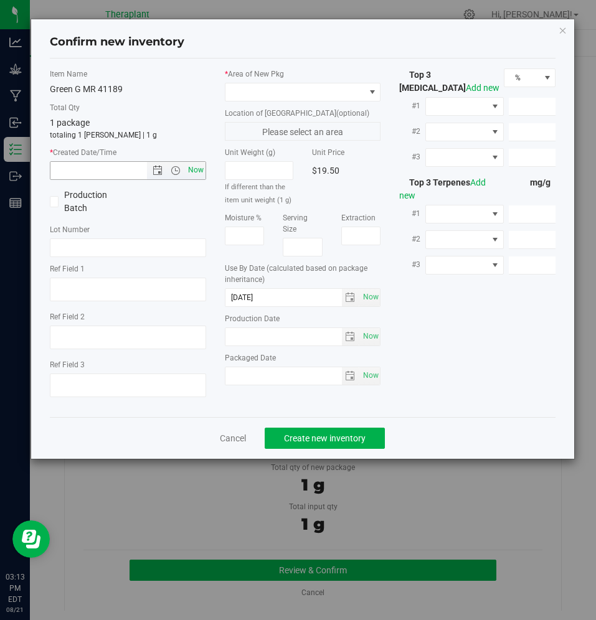
click at [202, 169] on span "Now" at bounding box center [195, 170] width 21 height 18
type input "[DATE] 3:13 PM"
click at [244, 90] on span at bounding box center [294, 91] width 139 height 17
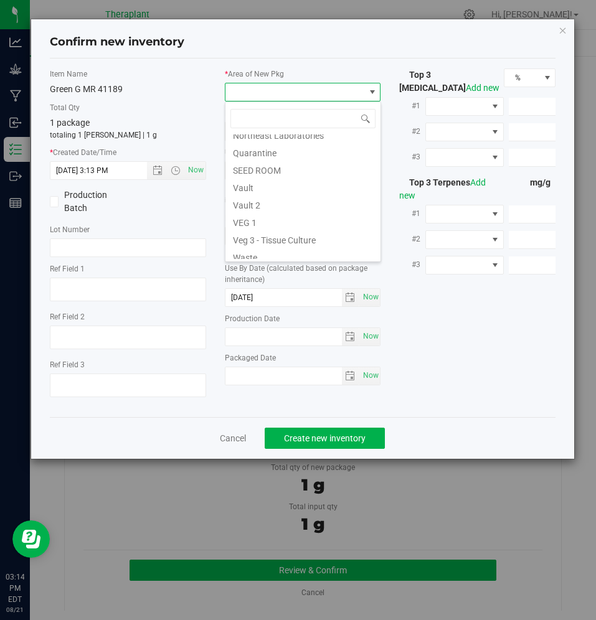
scroll to position [154, 0]
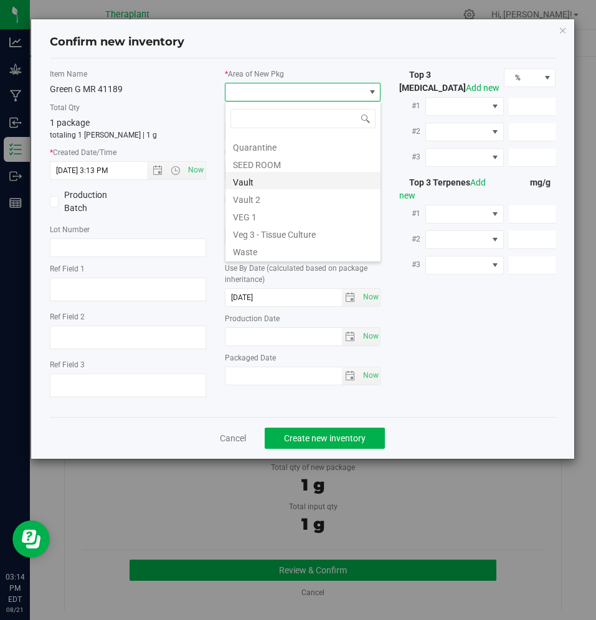
click at [252, 187] on li "Vault" at bounding box center [302, 180] width 155 height 17
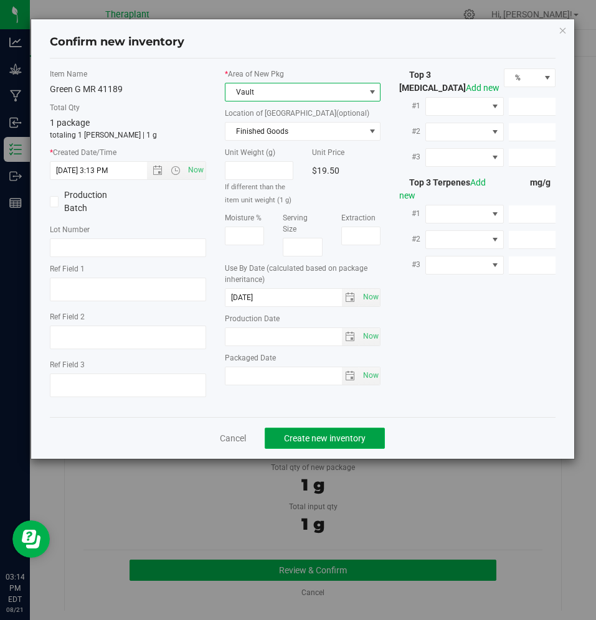
click at [288, 437] on span "Create new inventory" at bounding box center [325, 438] width 82 height 10
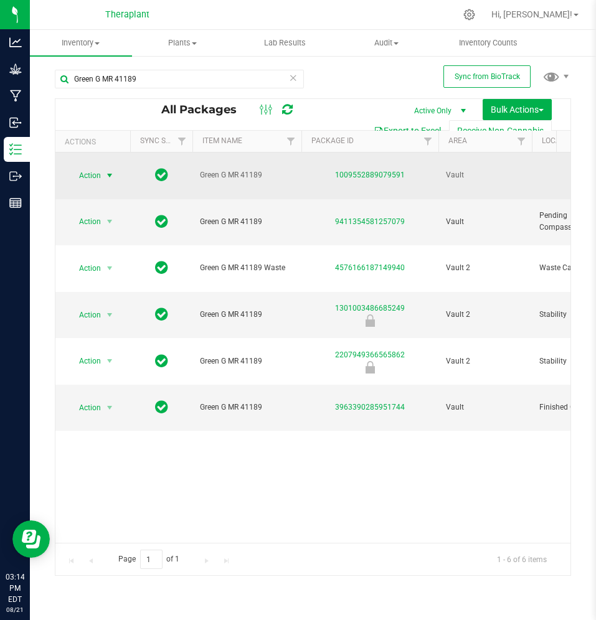
click at [86, 167] on span "Action" at bounding box center [85, 175] width 34 height 17
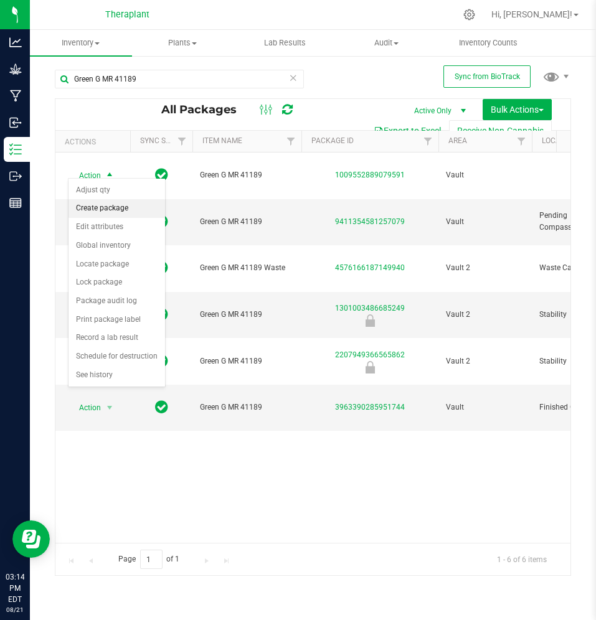
click at [106, 212] on li "Create package" at bounding box center [116, 208] width 96 height 19
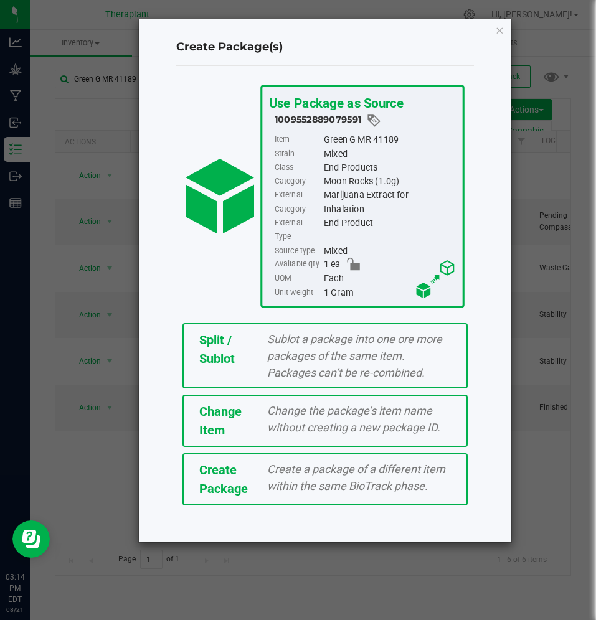
click at [223, 404] on span "Change Item" at bounding box center [220, 421] width 42 height 34
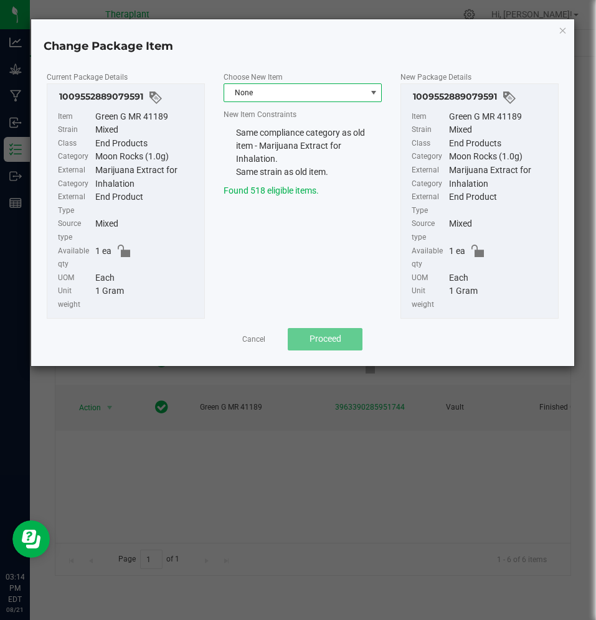
click at [284, 101] on span "None" at bounding box center [294, 92] width 141 height 17
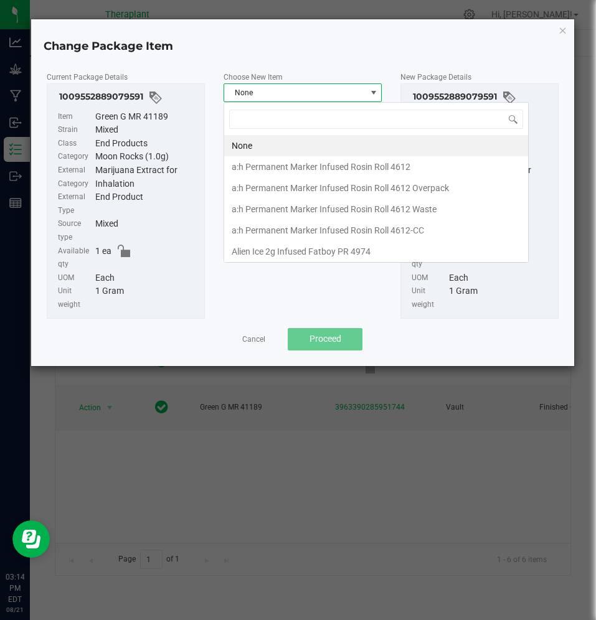
scroll to position [19, 159]
type input "41189"
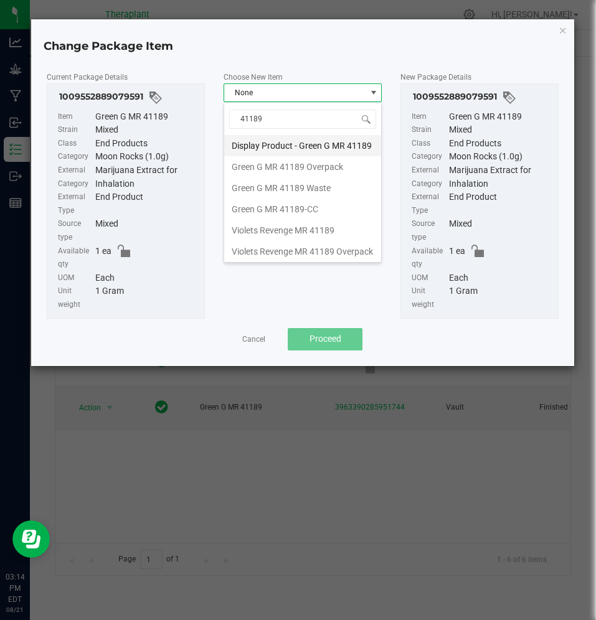
click at [311, 141] on li "Display Product - Green G MR 41189" at bounding box center [302, 145] width 157 height 21
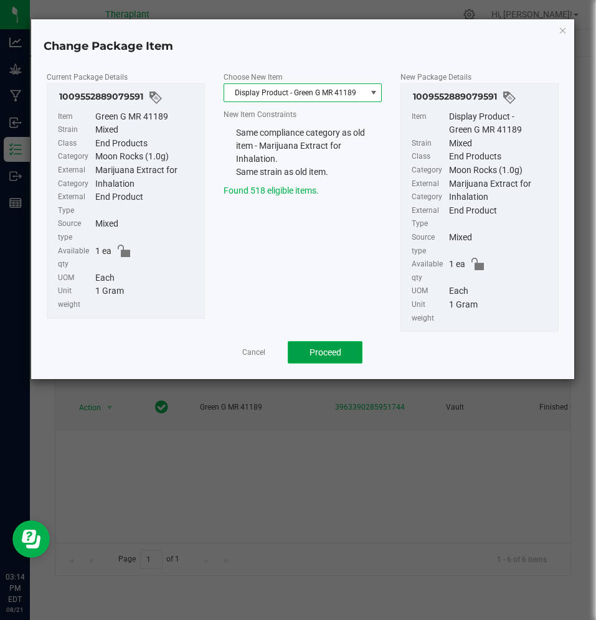
click at [314, 349] on span "Proceed" at bounding box center [325, 352] width 32 height 10
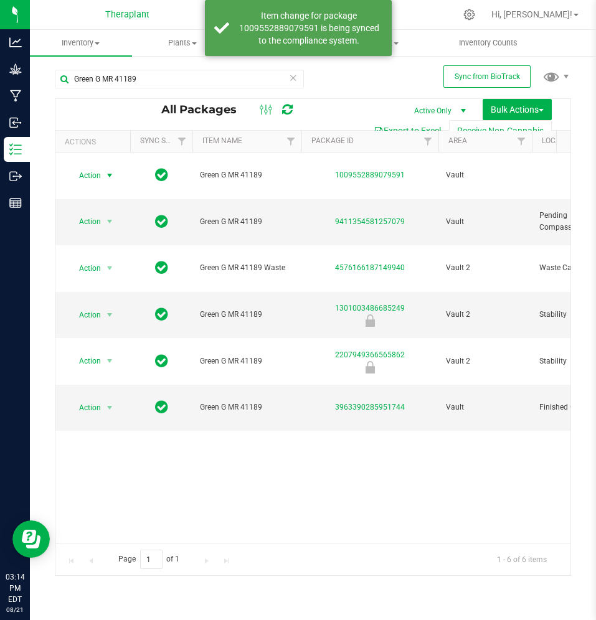
click at [290, 105] on icon at bounding box center [287, 109] width 11 height 12
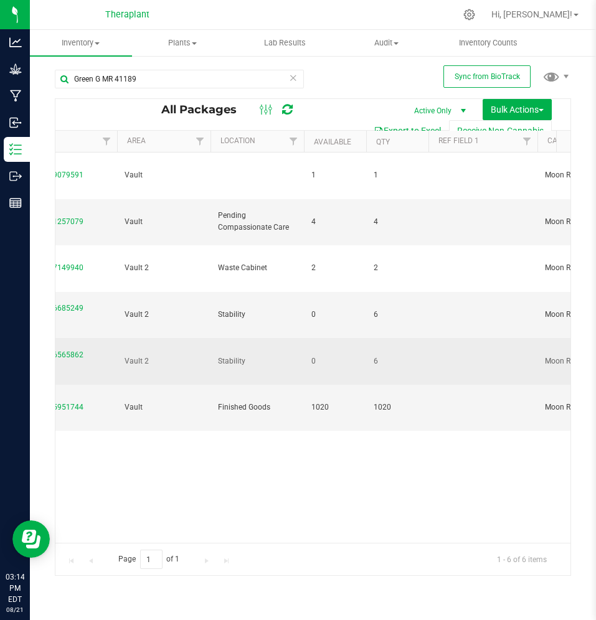
scroll to position [0, 325]
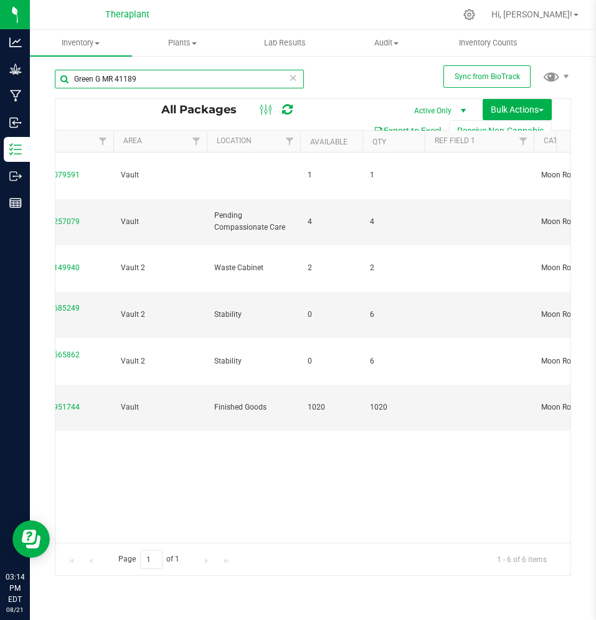
click at [247, 83] on input "Green G MR 41189" at bounding box center [179, 79] width 249 height 19
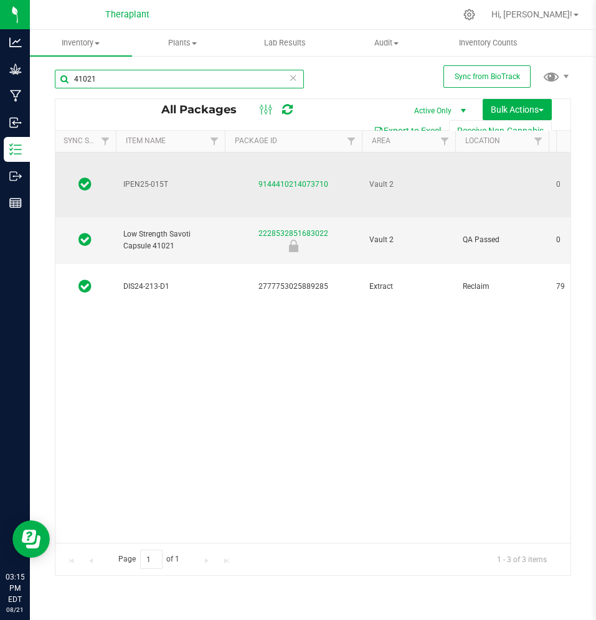
scroll to position [0, 72]
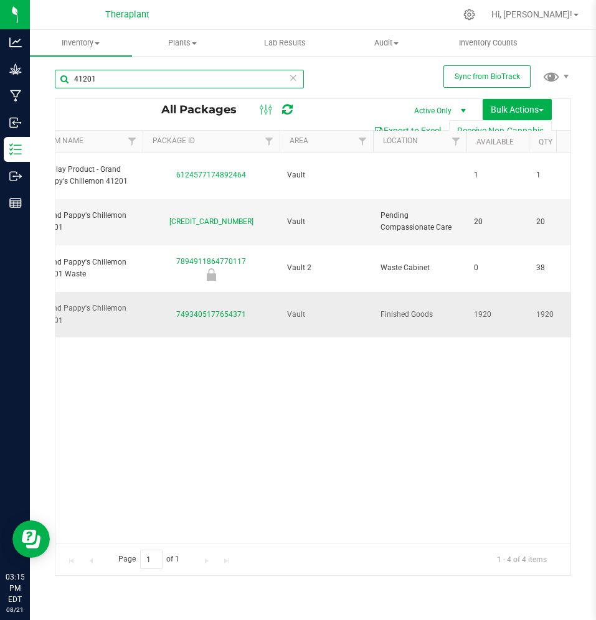
scroll to position [0, 250]
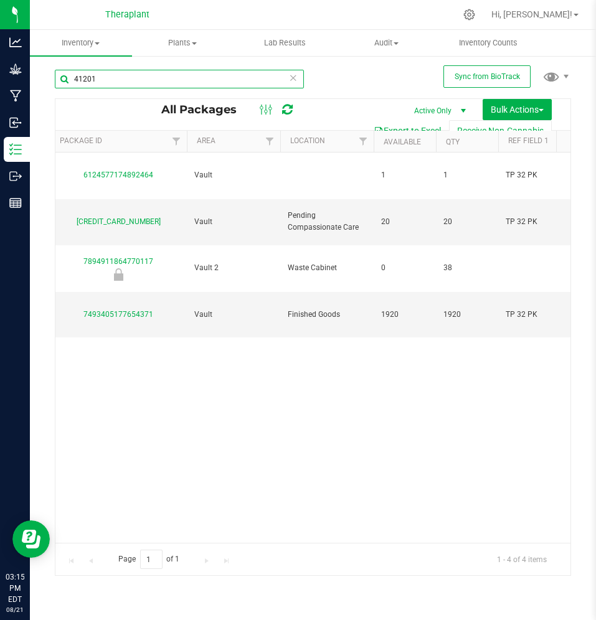
type input "41201"
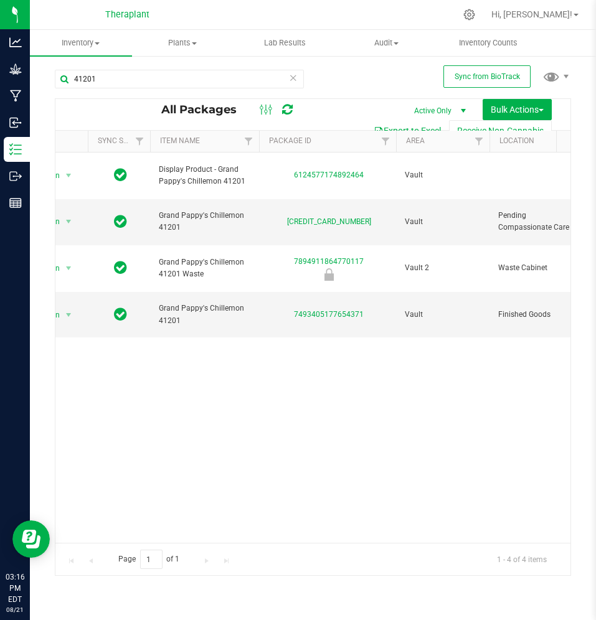
scroll to position [0, 41]
click at [432, 113] on span "Active Only" at bounding box center [437, 110] width 68 height 17
click at [159, 210] on span "Grand Pappy's Chillemon 41201" at bounding box center [206, 222] width 94 height 24
click at [70, 217] on span "select" at bounding box center [68, 222] width 10 height 10
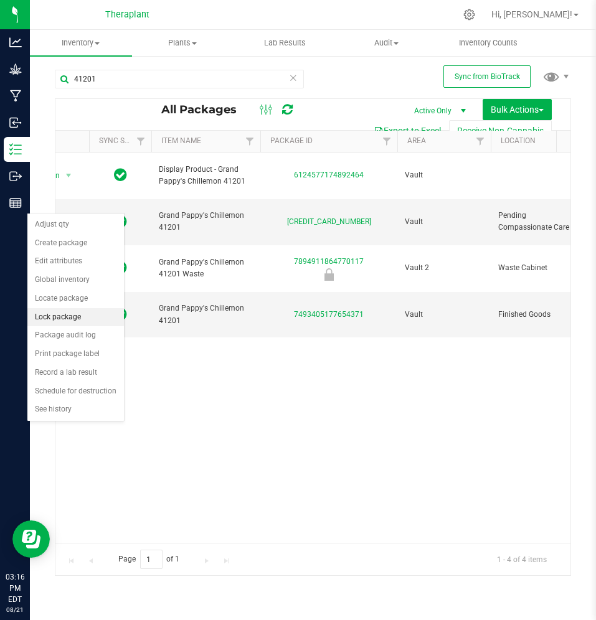
click at [75, 316] on li "Lock package" at bounding box center [75, 317] width 96 height 19
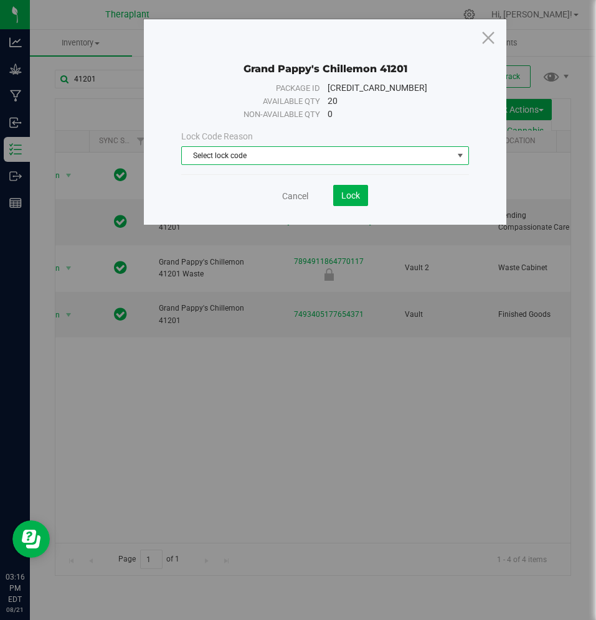
click at [265, 160] on span "Select lock code" at bounding box center [317, 155] width 270 height 17
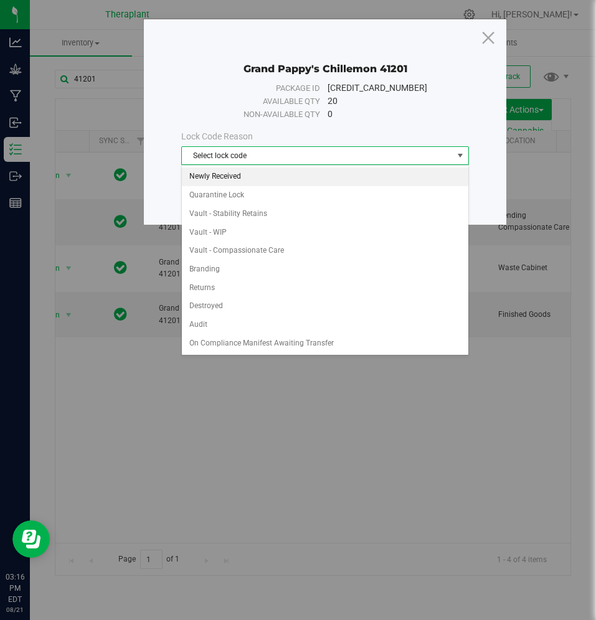
click at [260, 171] on li "Newly Received" at bounding box center [325, 176] width 286 height 19
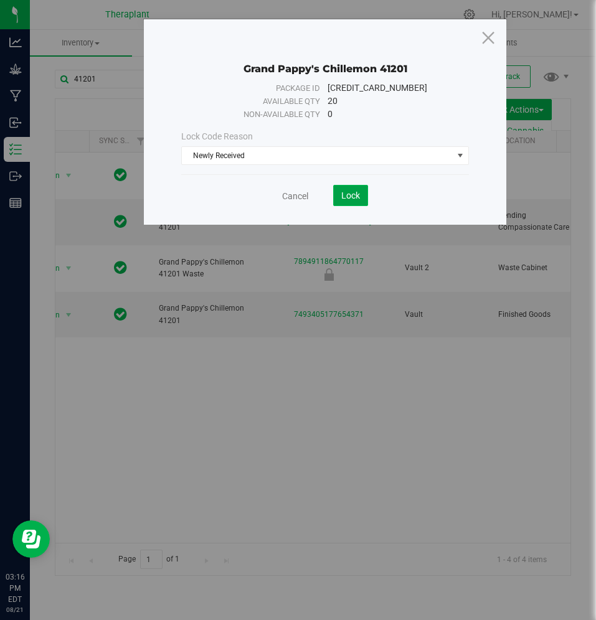
click at [345, 199] on span "Lock" at bounding box center [350, 195] width 19 height 10
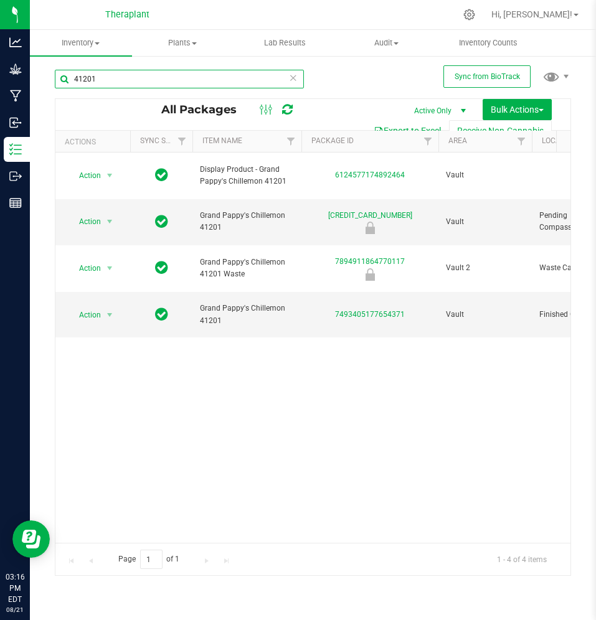
click at [197, 78] on input "41201" at bounding box center [179, 79] width 249 height 19
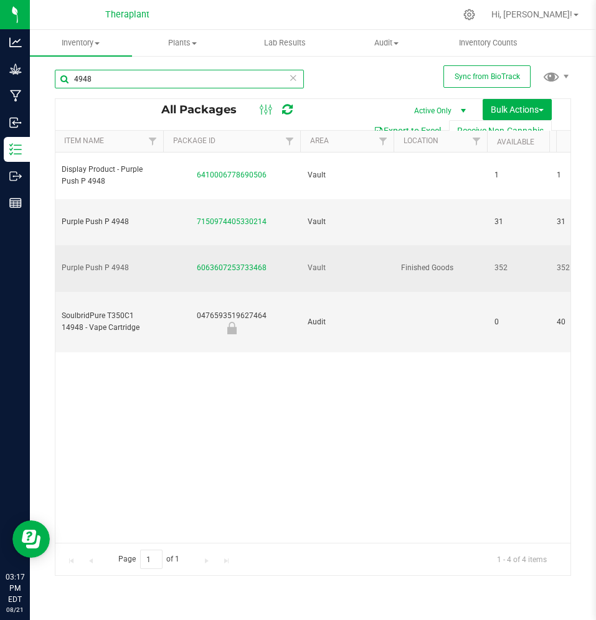
scroll to position [0, 50]
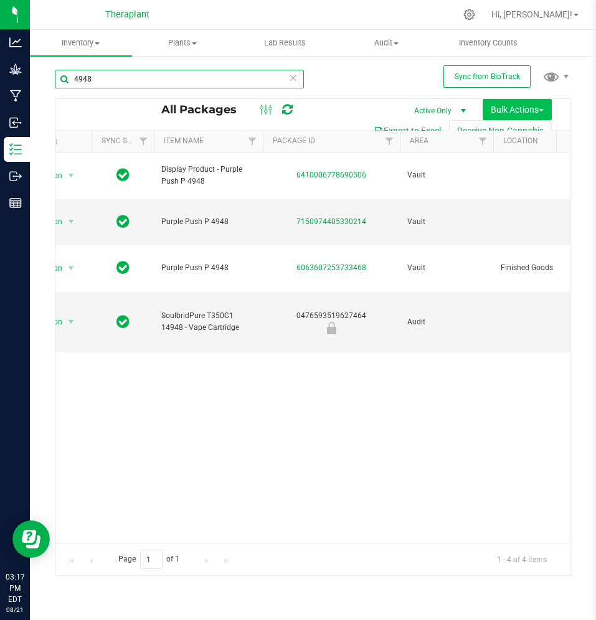
type input "4948"
click at [522, 108] on span "Bulk Actions" at bounding box center [516, 110] width 53 height 10
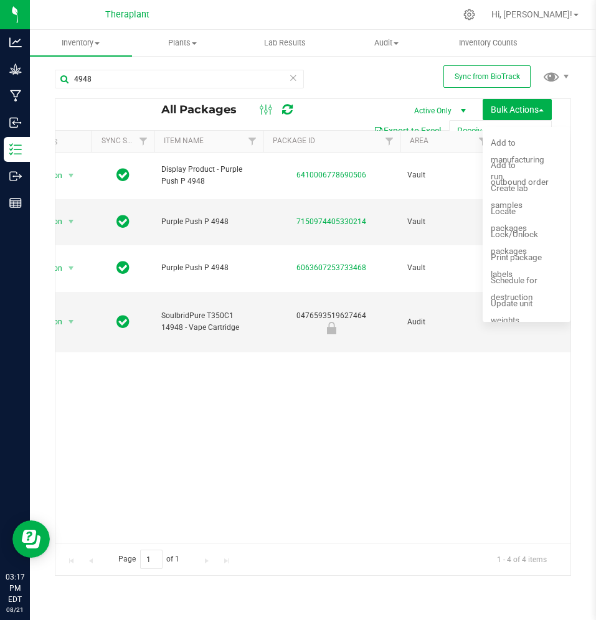
click at [268, 355] on div "Action Action Adjust qty Create package Edit attributes Global inventory Locate…" at bounding box center [312, 347] width 515 height 390
click at [63, 213] on span "select" at bounding box center [71, 221] width 16 height 17
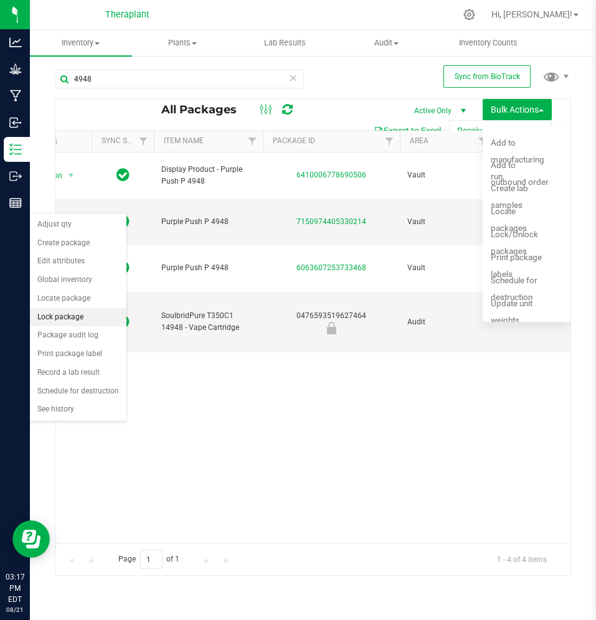
click at [80, 316] on li "Lock package" at bounding box center [78, 317] width 96 height 19
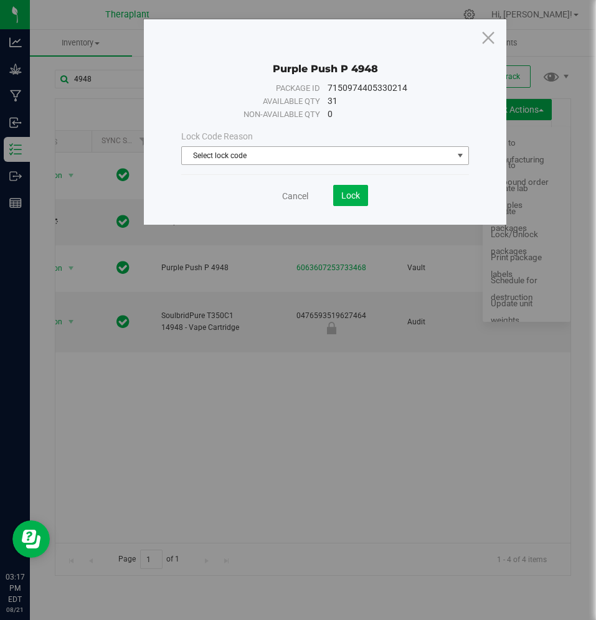
click at [330, 148] on span "Select lock code" at bounding box center [317, 155] width 270 height 17
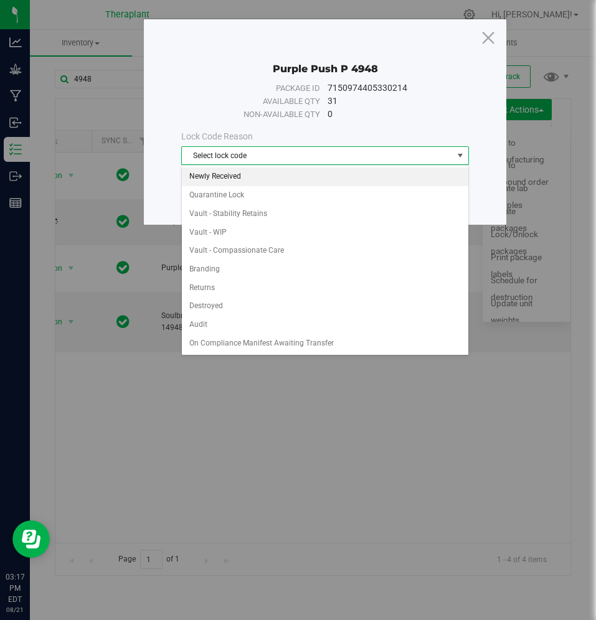
click at [327, 174] on li "Newly Received" at bounding box center [325, 176] width 286 height 19
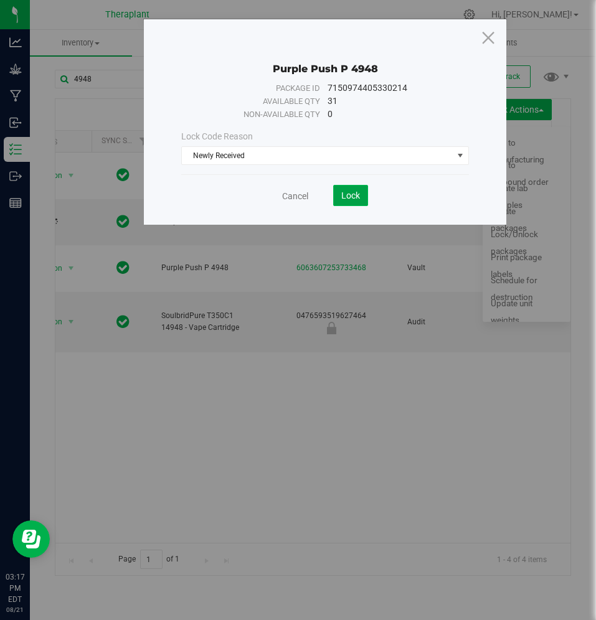
click at [335, 192] on button "Lock" at bounding box center [350, 195] width 35 height 21
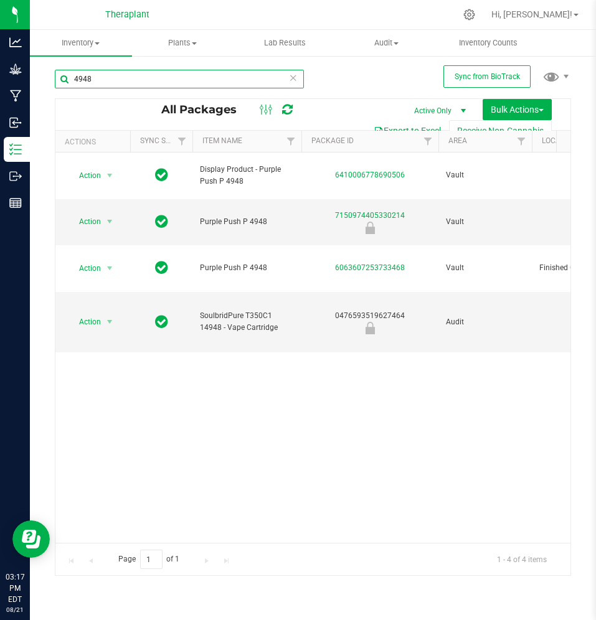
click at [228, 77] on input "4948" at bounding box center [179, 79] width 249 height 19
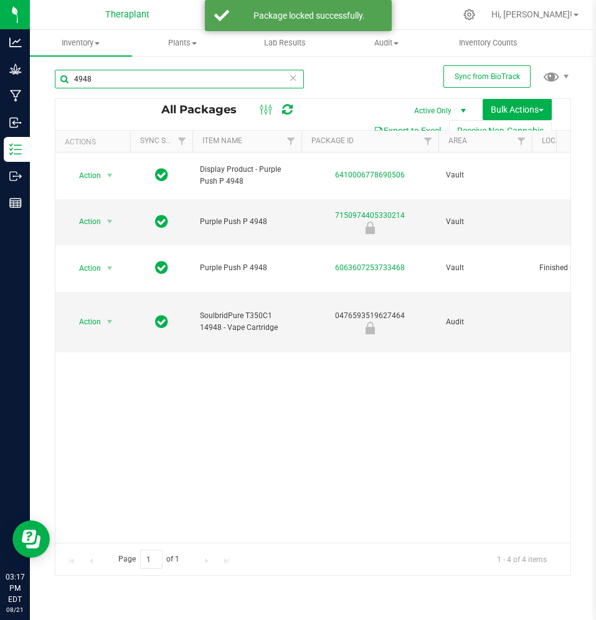
click at [228, 77] on input "4948" at bounding box center [179, 79] width 249 height 19
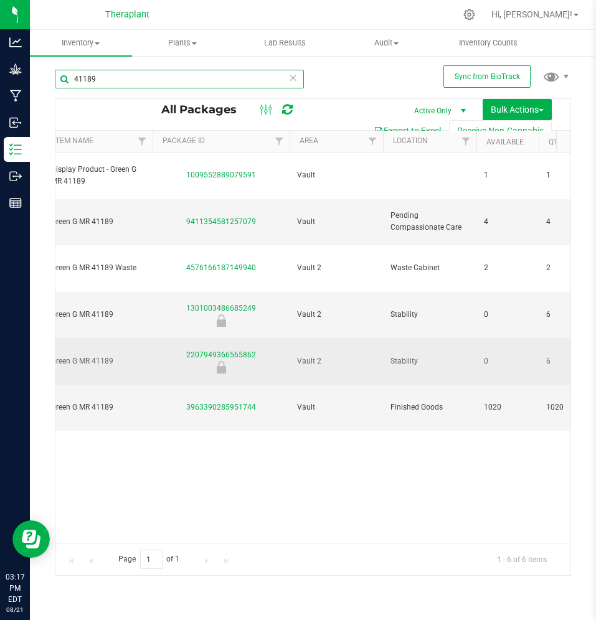
scroll to position [0, 255]
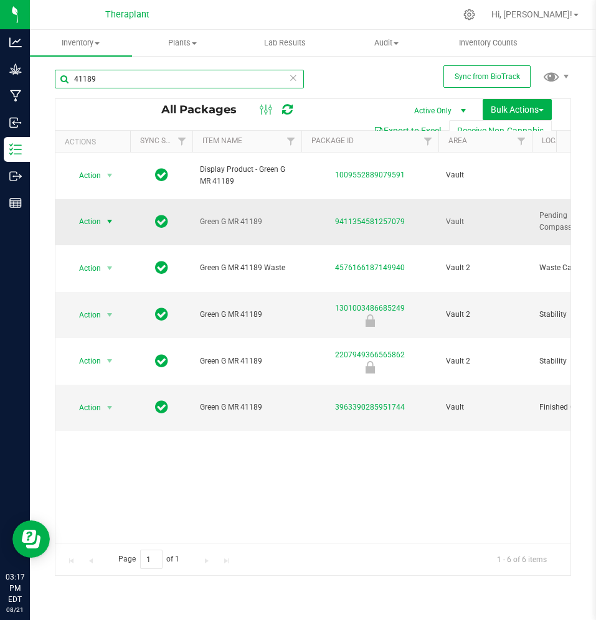
type input "41189"
click at [88, 213] on span "Action" at bounding box center [85, 221] width 34 height 17
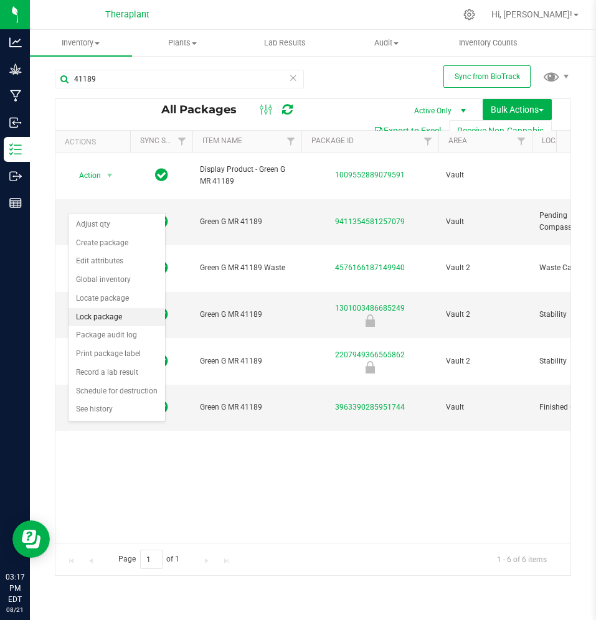
click at [105, 320] on li "Lock package" at bounding box center [116, 317] width 96 height 19
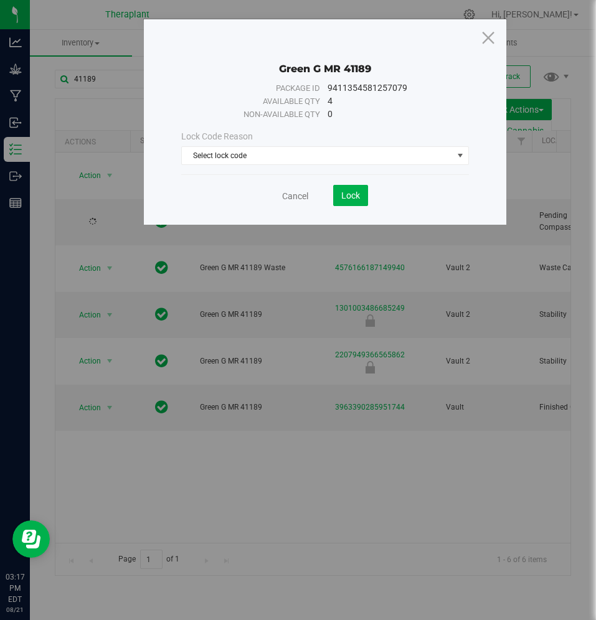
click at [261, 166] on div "Lock Code Reason Select lock code Select lock code Newly Received Quarantine Lo…" at bounding box center [325, 148] width 306 height 54
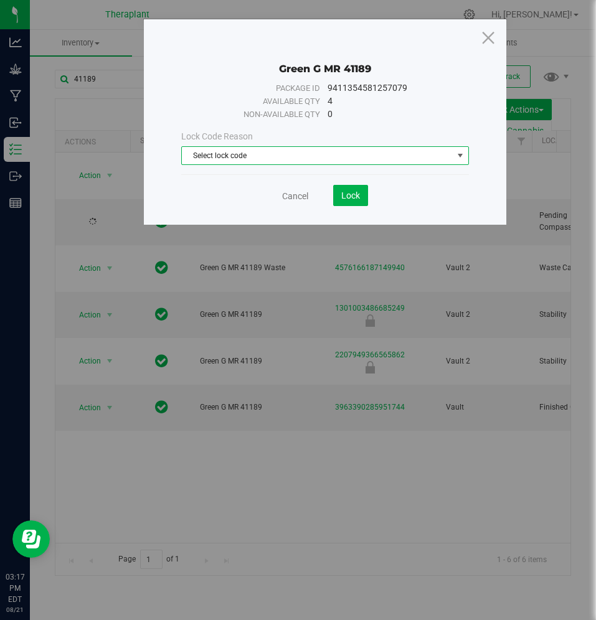
click at [261, 162] on span "Select lock code" at bounding box center [317, 155] width 270 height 17
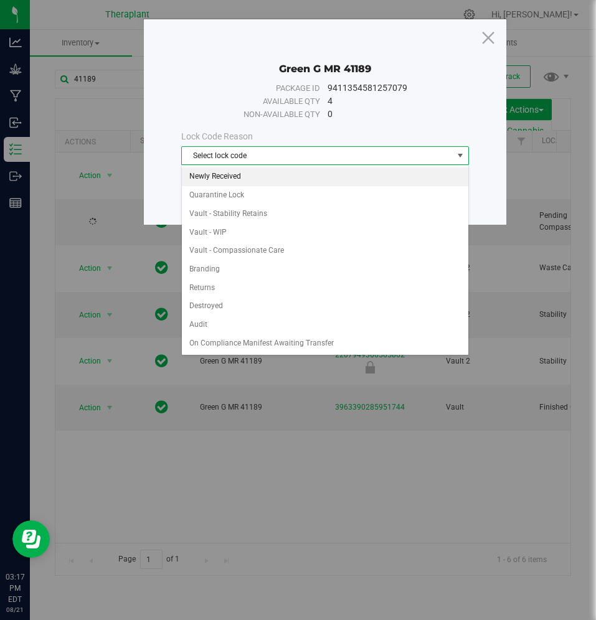
click at [261, 174] on li "Newly Received" at bounding box center [325, 176] width 286 height 19
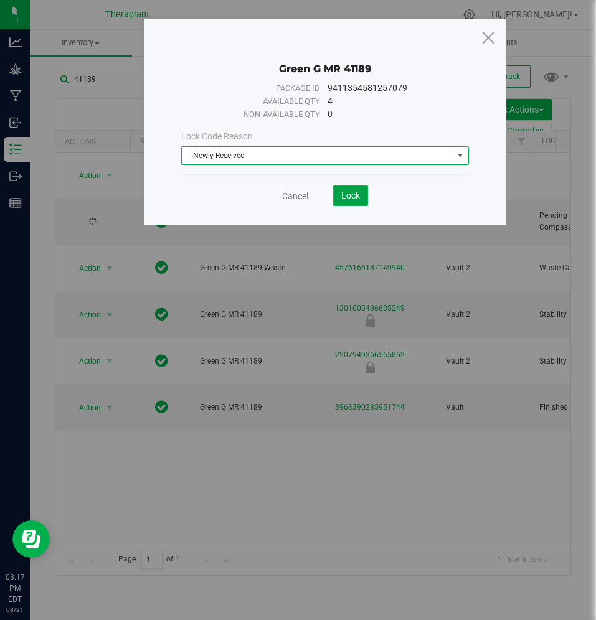
click at [354, 195] on span "Lock" at bounding box center [350, 195] width 19 height 10
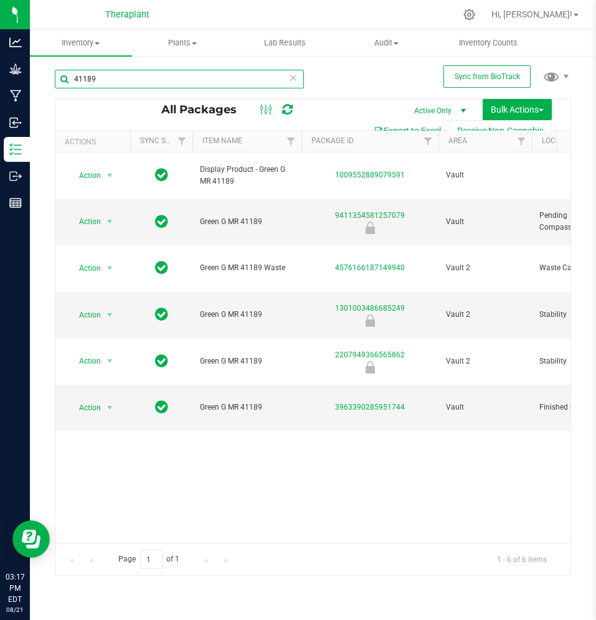
click at [204, 85] on input "41189" at bounding box center [179, 79] width 249 height 19
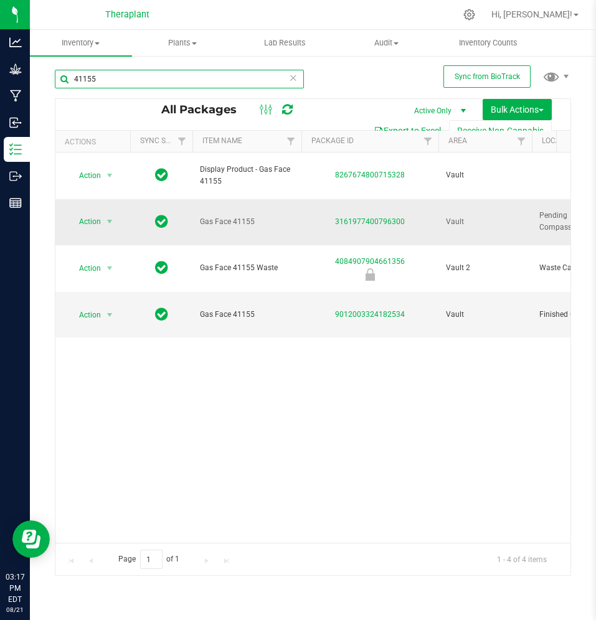
type input "41155"
click at [82, 213] on span "Action" at bounding box center [85, 221] width 34 height 17
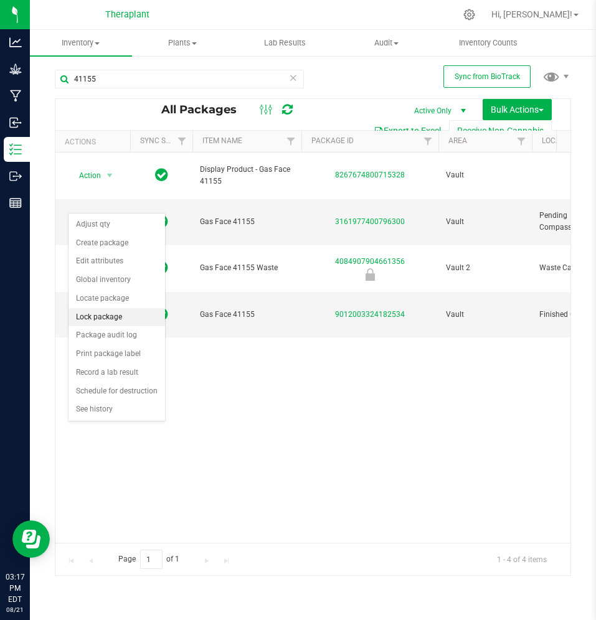
click at [103, 313] on li "Lock package" at bounding box center [116, 317] width 96 height 19
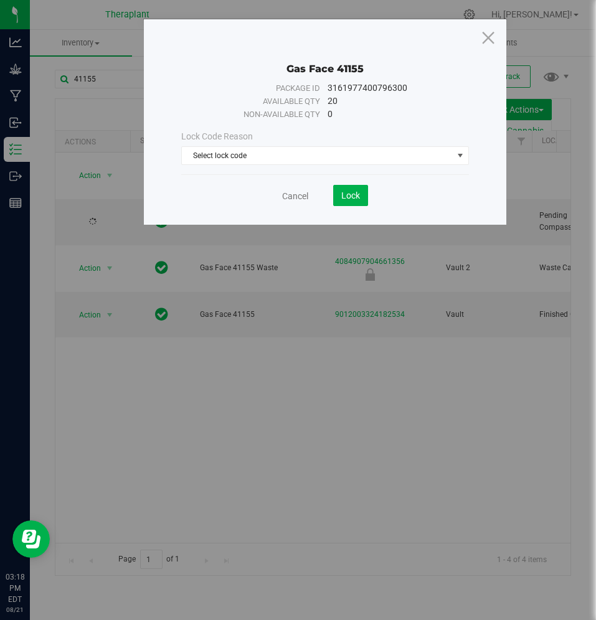
click at [261, 144] on div "Lock Code Reason Select lock code Select lock code Newly Received Quarantine Lo…" at bounding box center [325, 147] width 306 height 35
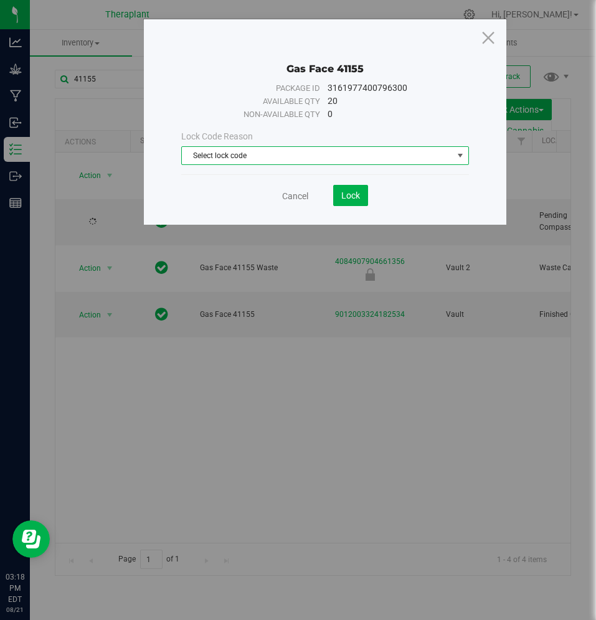
click at [260, 149] on span "Select lock code" at bounding box center [317, 155] width 270 height 17
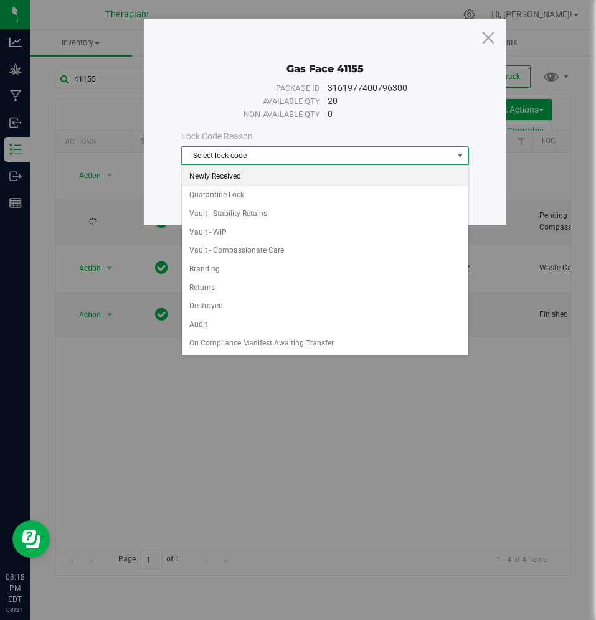
click at [263, 180] on li "Newly Received" at bounding box center [325, 176] width 286 height 19
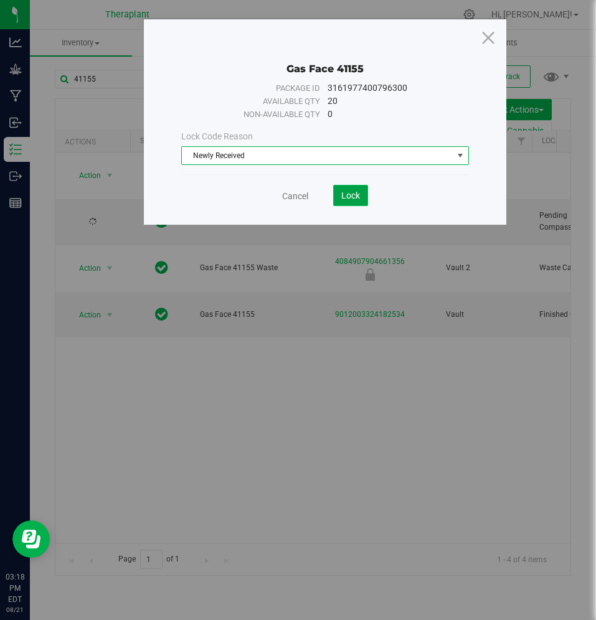
click at [355, 197] on span "Lock" at bounding box center [350, 195] width 19 height 10
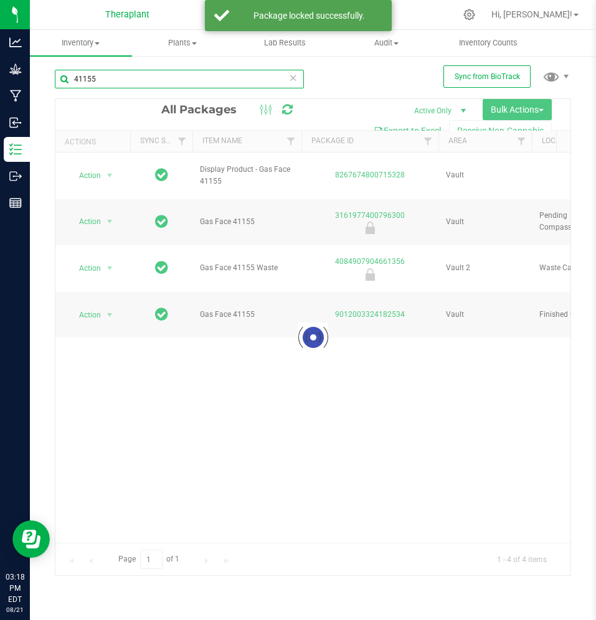
click at [215, 76] on input "41155" at bounding box center [179, 79] width 249 height 19
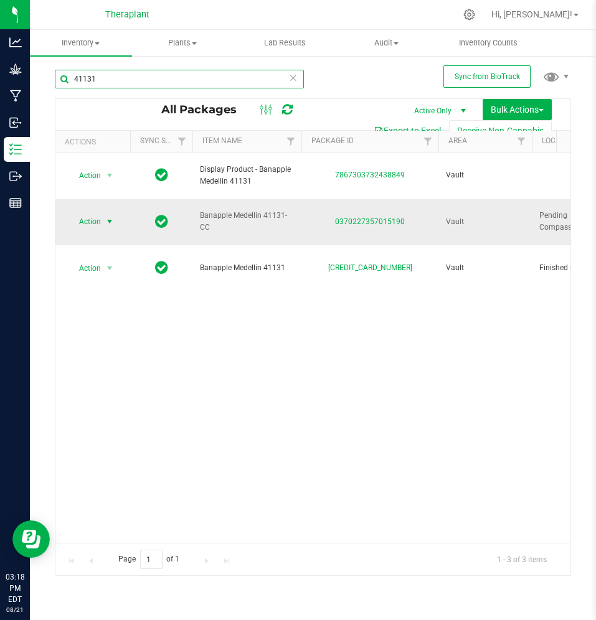
type input "41131"
click at [82, 213] on span "Action" at bounding box center [85, 221] width 34 height 17
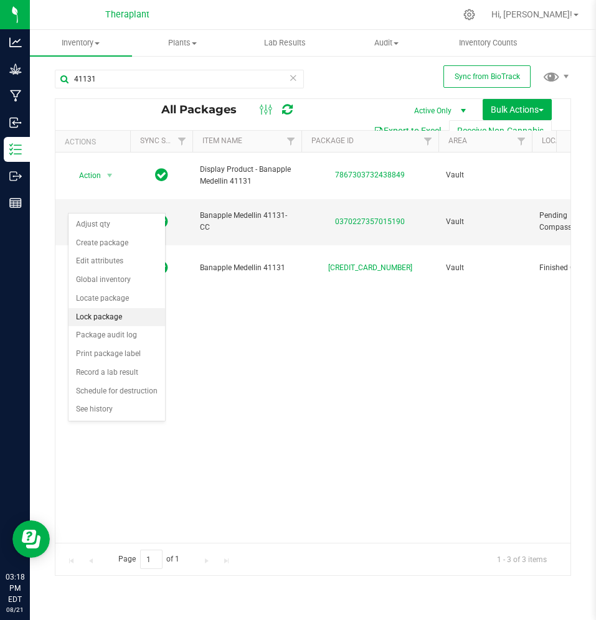
click at [92, 316] on li "Lock package" at bounding box center [116, 317] width 96 height 19
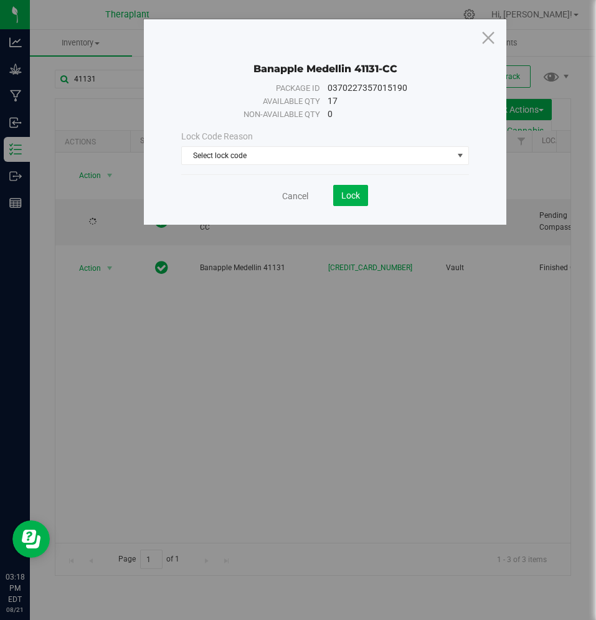
click at [221, 141] on span "Lock Code Reason" at bounding box center [217, 136] width 72 height 10
click at [221, 142] on div "Lock Code Reason" at bounding box center [324, 136] width 287 height 13
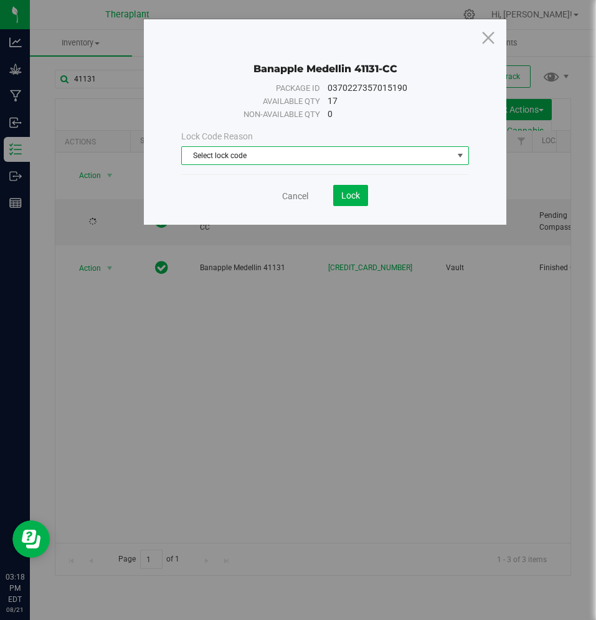
click at [222, 149] on span "Select lock code" at bounding box center [317, 155] width 270 height 17
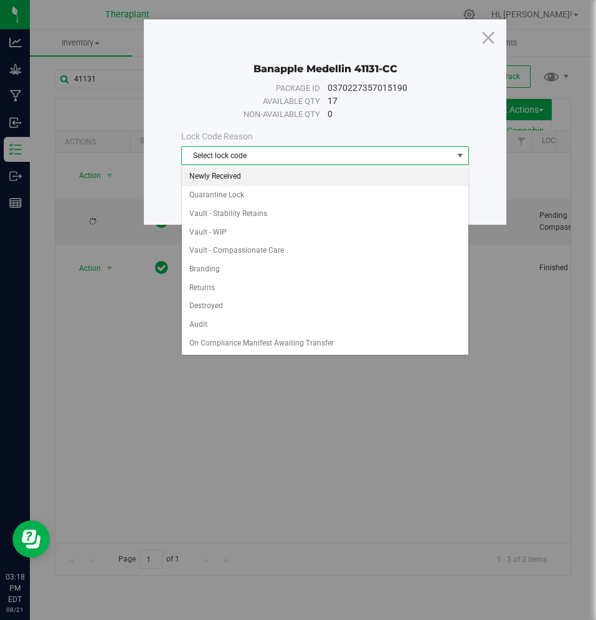
click at [233, 174] on li "Newly Received" at bounding box center [325, 176] width 286 height 19
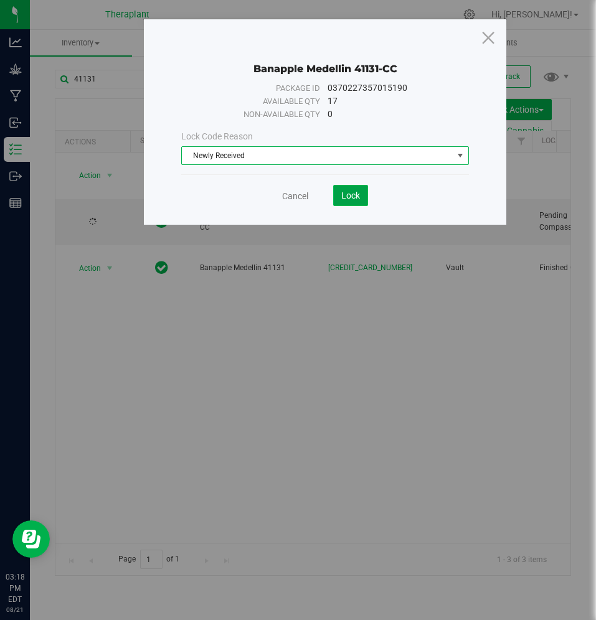
click at [355, 199] on span "Lock" at bounding box center [350, 195] width 19 height 10
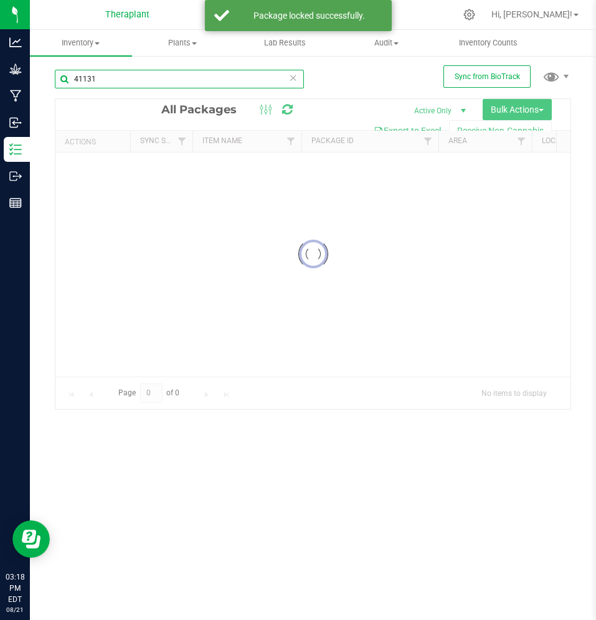
click at [213, 78] on div "Inventory All packages All inventory Waste log Create inventory Plants All plan…" at bounding box center [313, 325] width 566 height 590
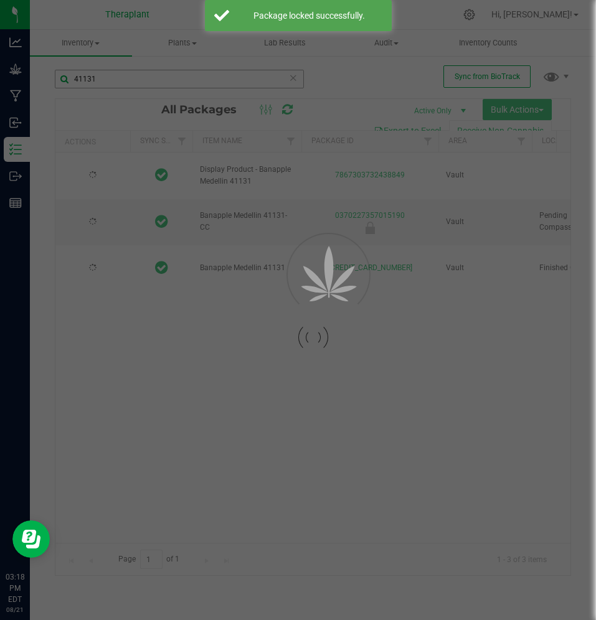
click at [213, 78] on div at bounding box center [298, 310] width 596 height 620
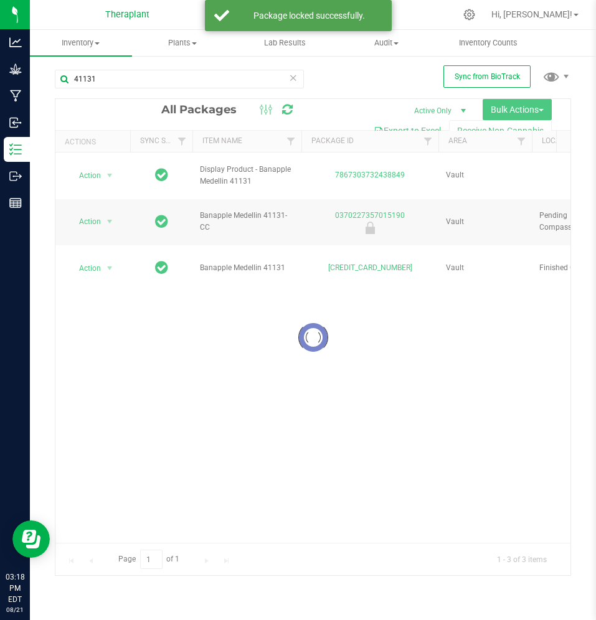
click at [292, 75] on icon at bounding box center [293, 77] width 9 height 15
click at [258, 84] on input "text" at bounding box center [179, 79] width 249 height 19
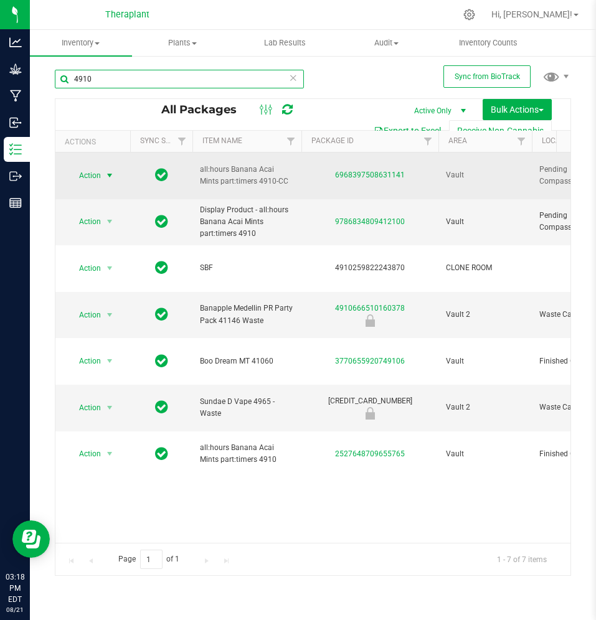
type input "4910"
click at [97, 167] on span "Action" at bounding box center [85, 175] width 34 height 17
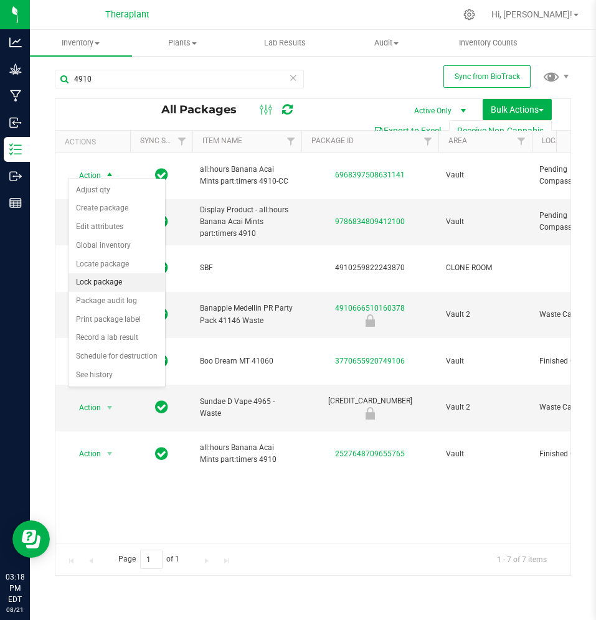
click at [119, 276] on li "Lock package" at bounding box center [116, 282] width 96 height 19
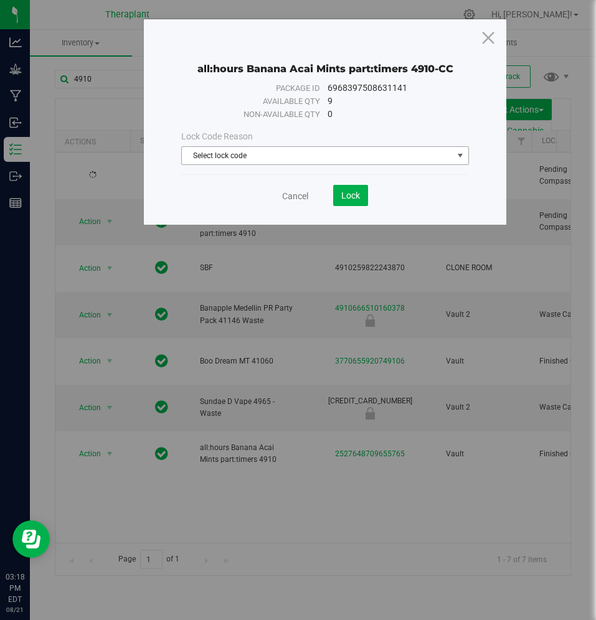
click at [266, 161] on span "Select lock code" at bounding box center [317, 155] width 270 height 17
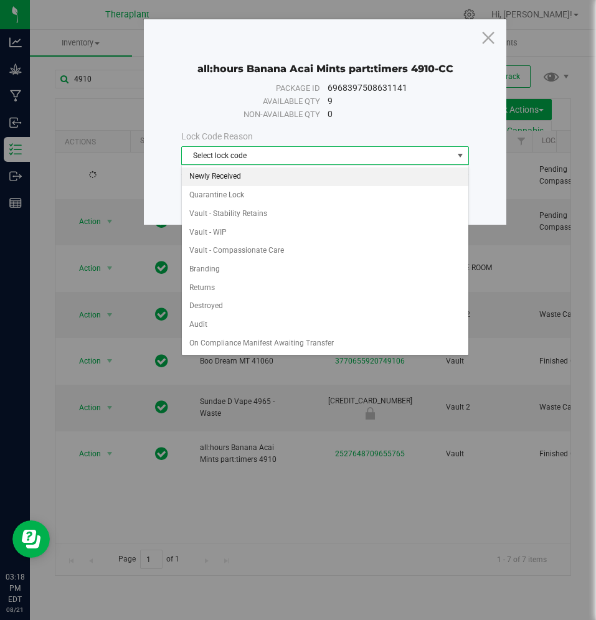
click at [259, 178] on li "Newly Received" at bounding box center [325, 176] width 286 height 19
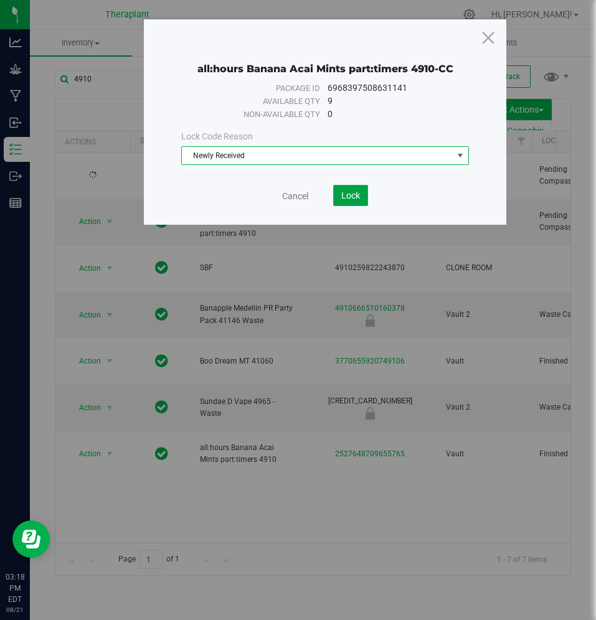
click at [367, 194] on button "Lock" at bounding box center [350, 195] width 35 height 21
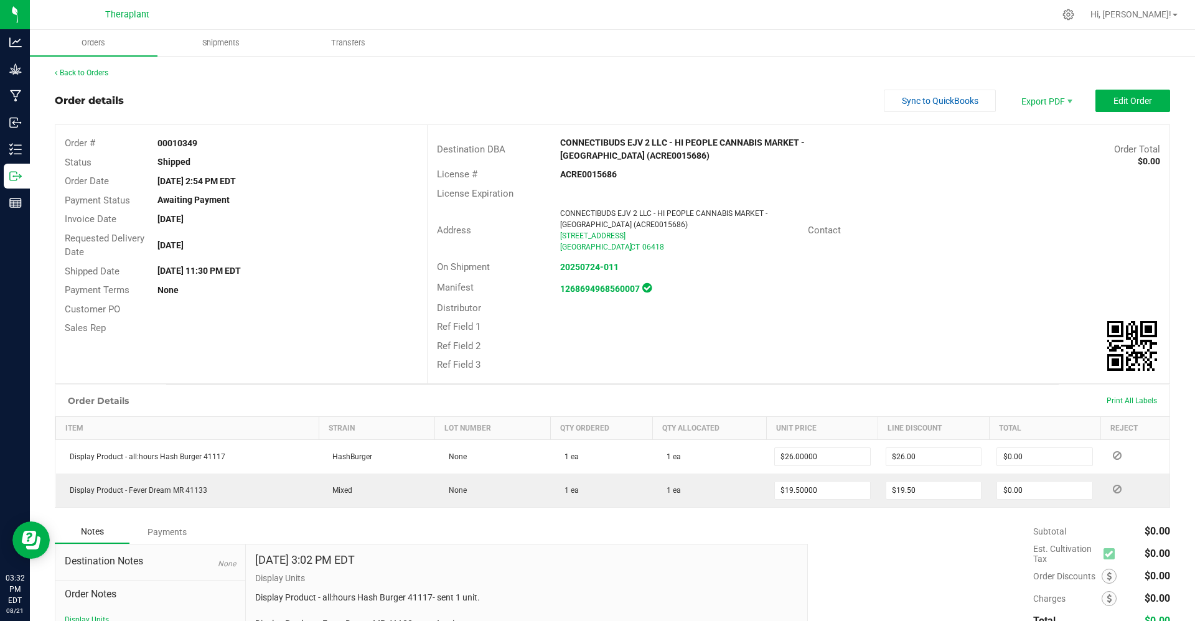
scroll to position [103, 0]
